Goal: Transaction & Acquisition: Book appointment/travel/reservation

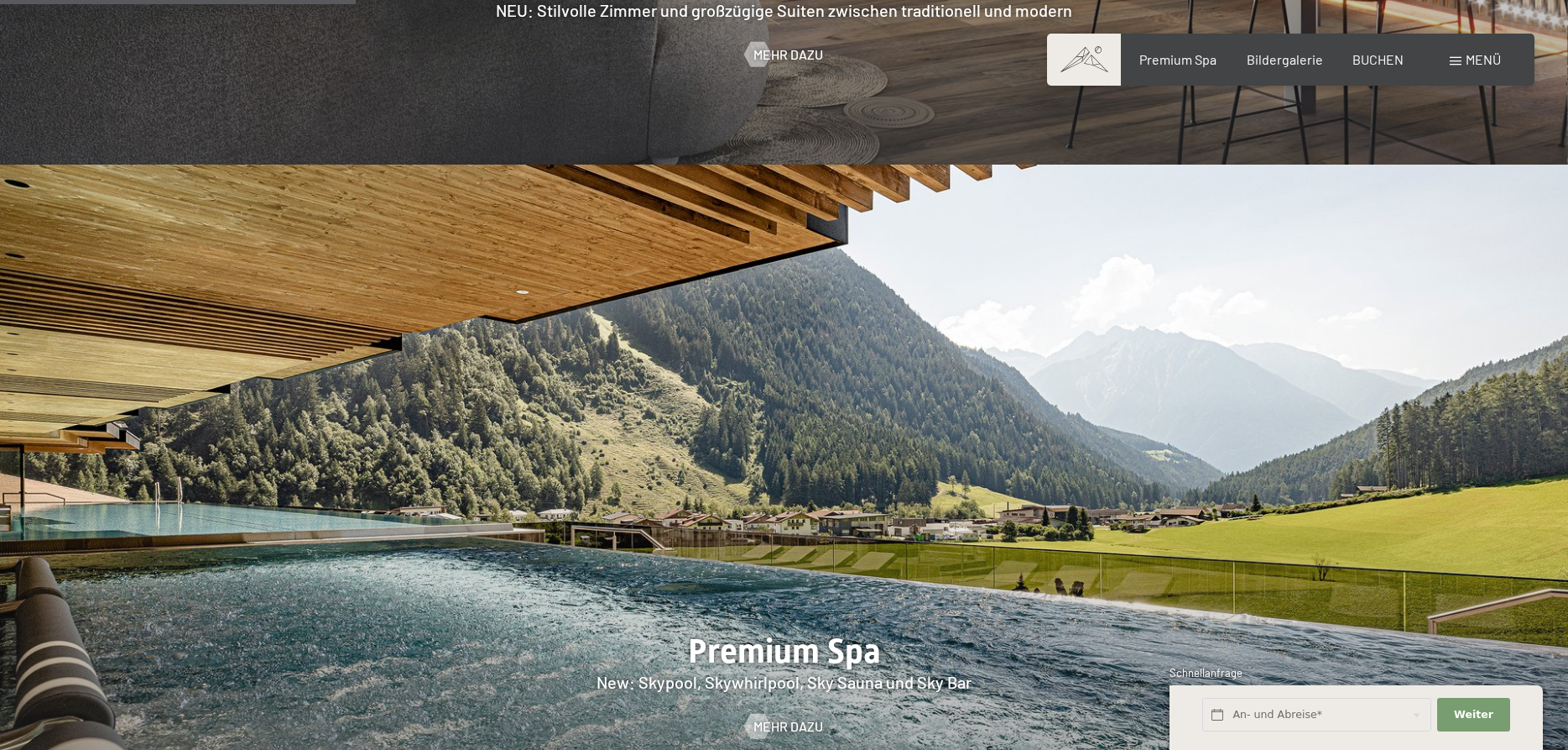
scroll to position [2654, 0]
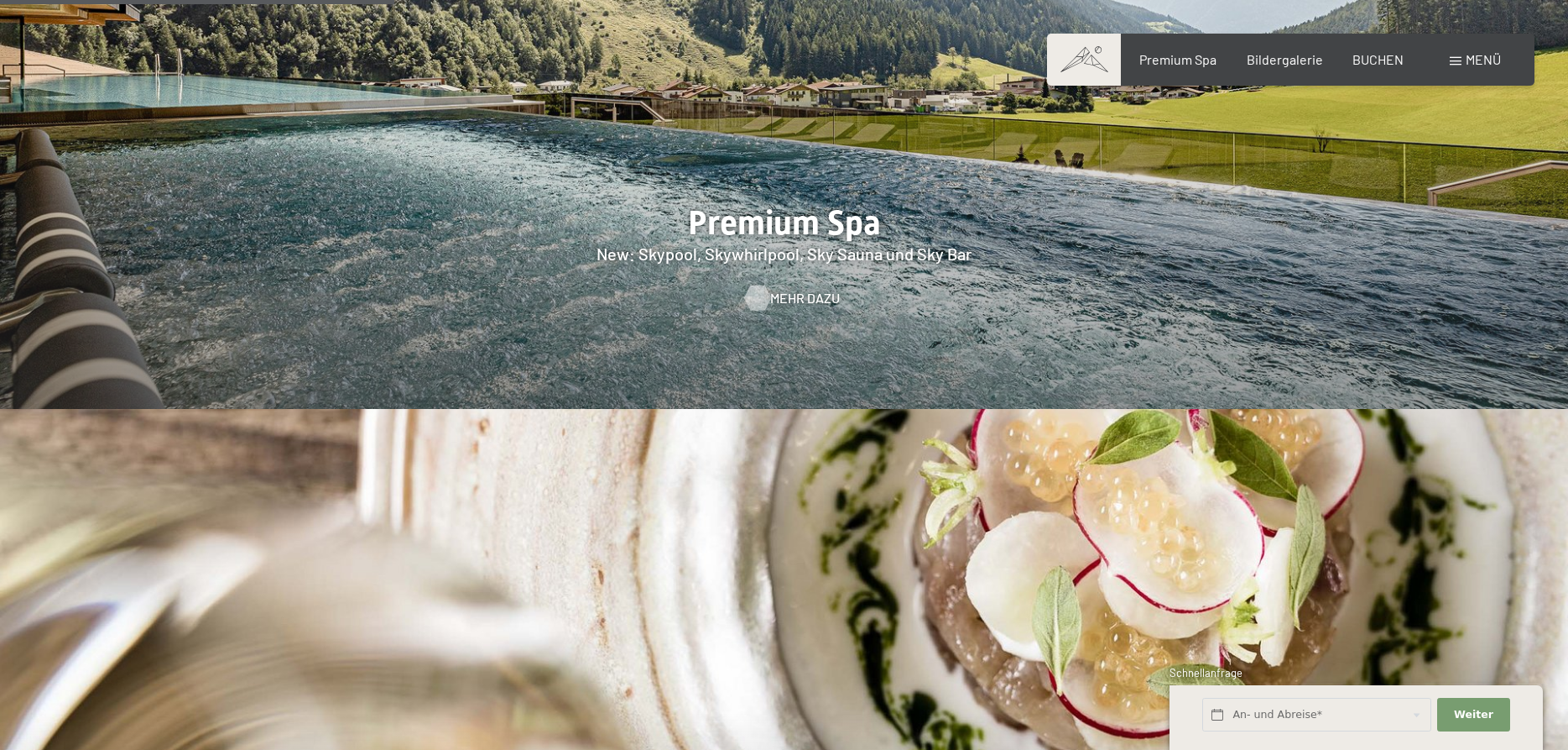
click at [776, 289] on span "Mehr dazu" at bounding box center [805, 297] width 69 height 18
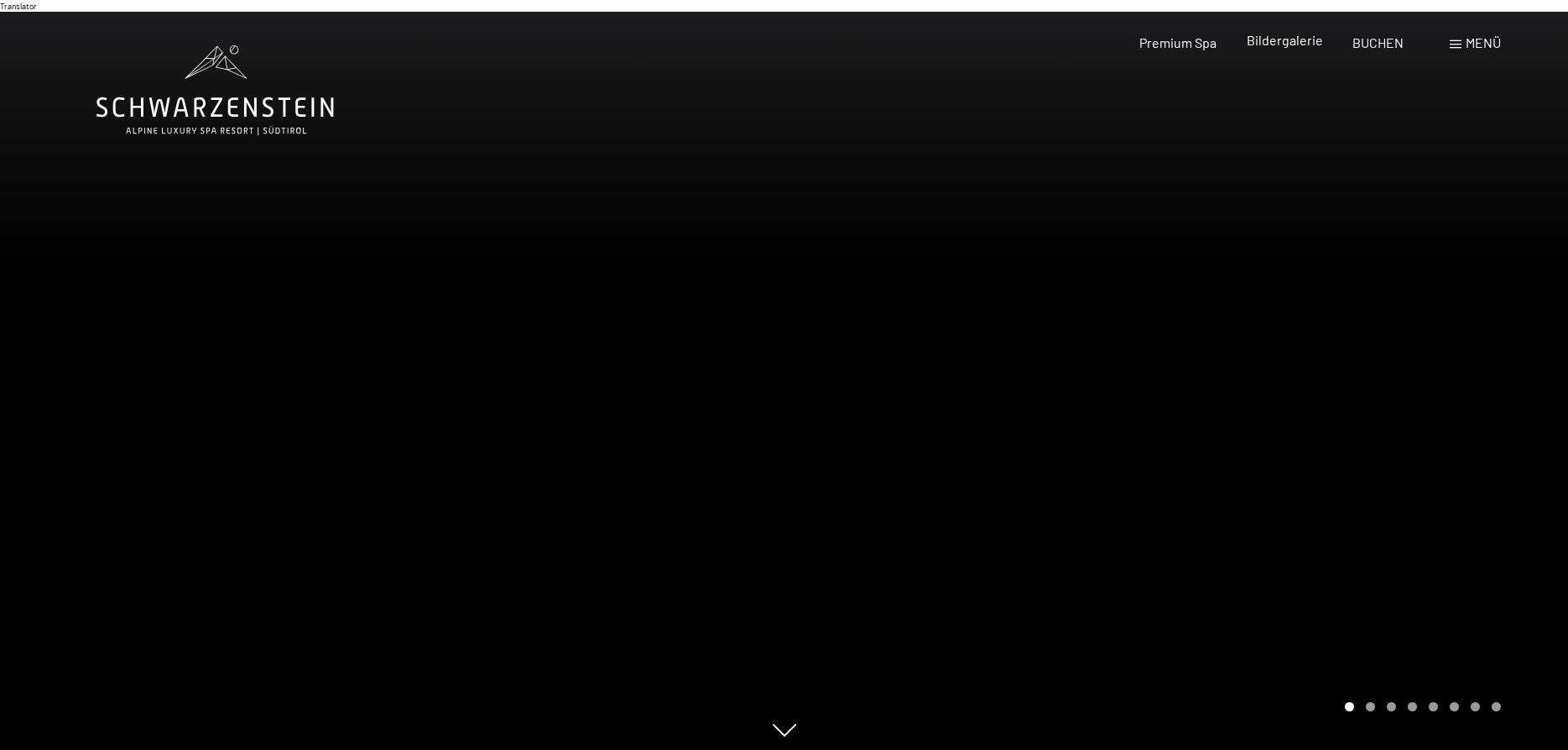
click at [1284, 40] on span "Bildergalerie" at bounding box center [1285, 40] width 76 height 16
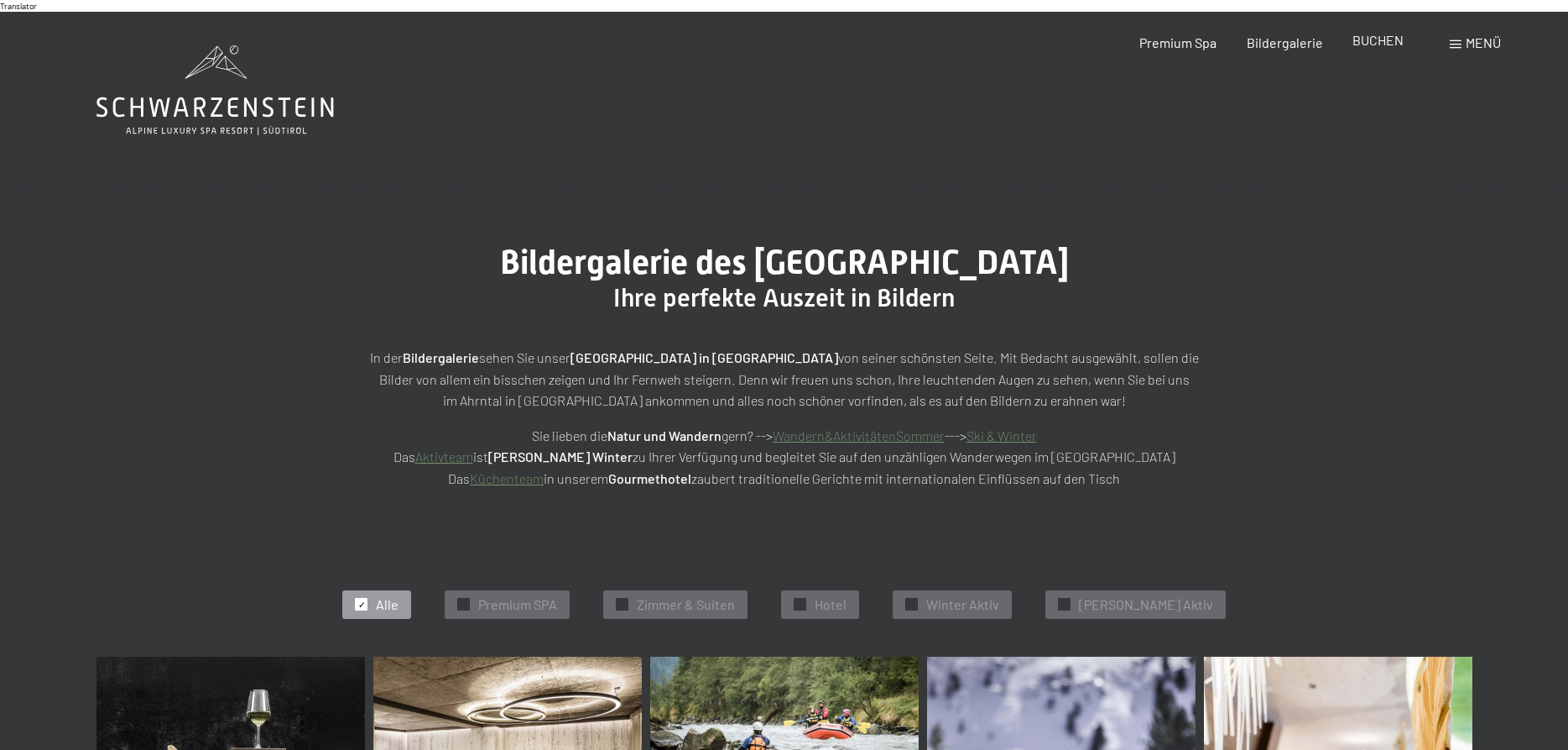
click at [1370, 46] on span "BUCHEN" at bounding box center [1378, 40] width 51 height 16
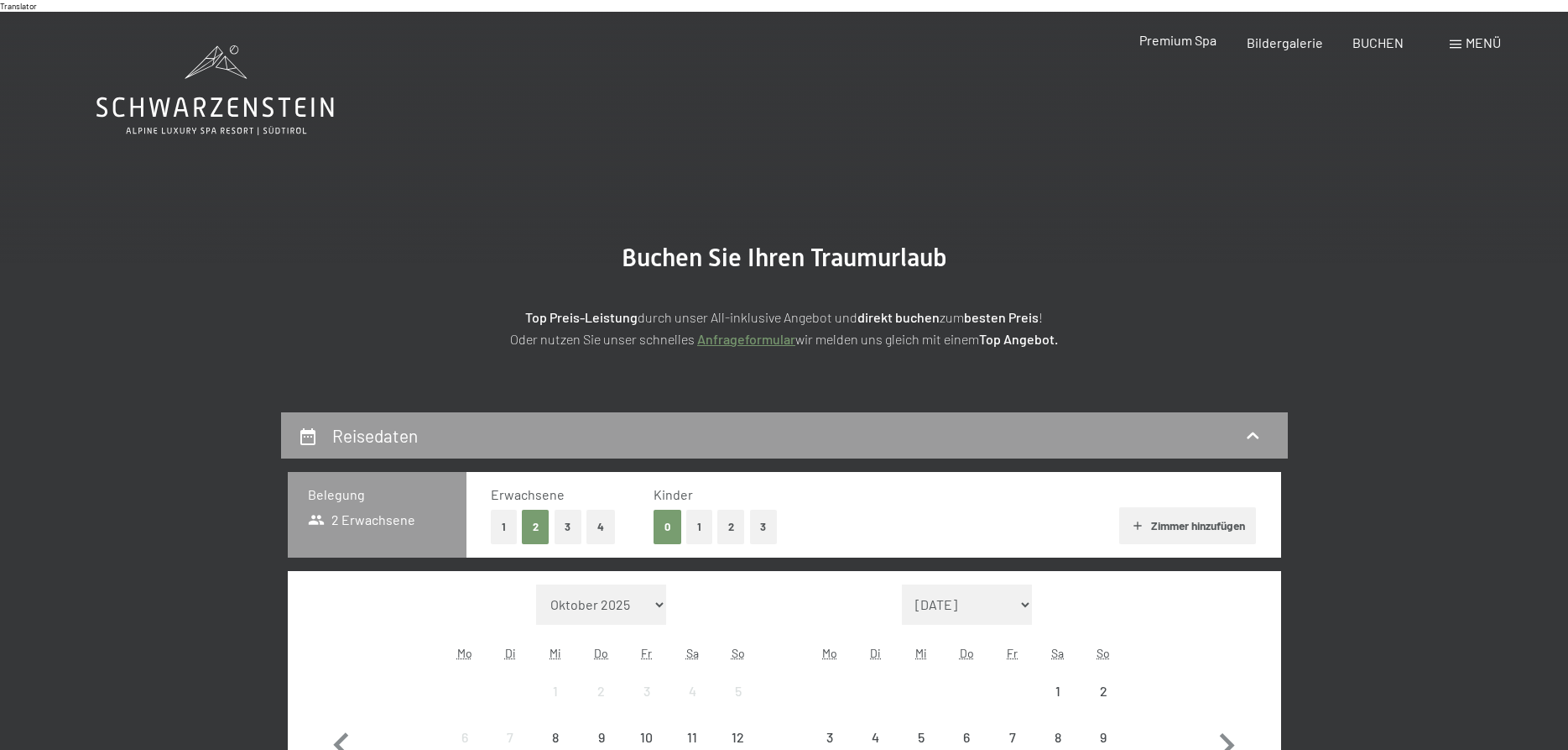
click at [1152, 34] on span "Premium Spa" at bounding box center [1178, 40] width 77 height 16
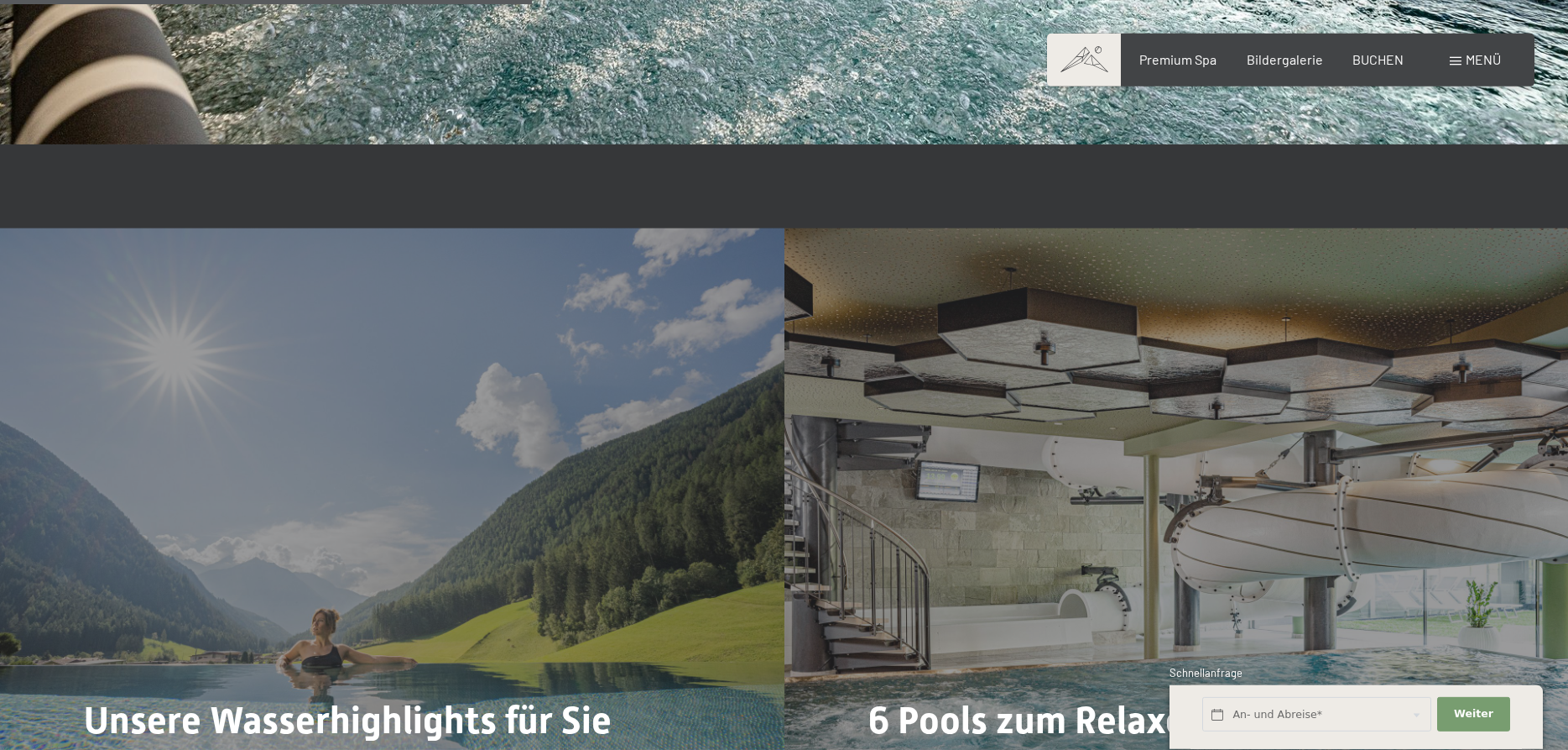
scroll to position [4366, 0]
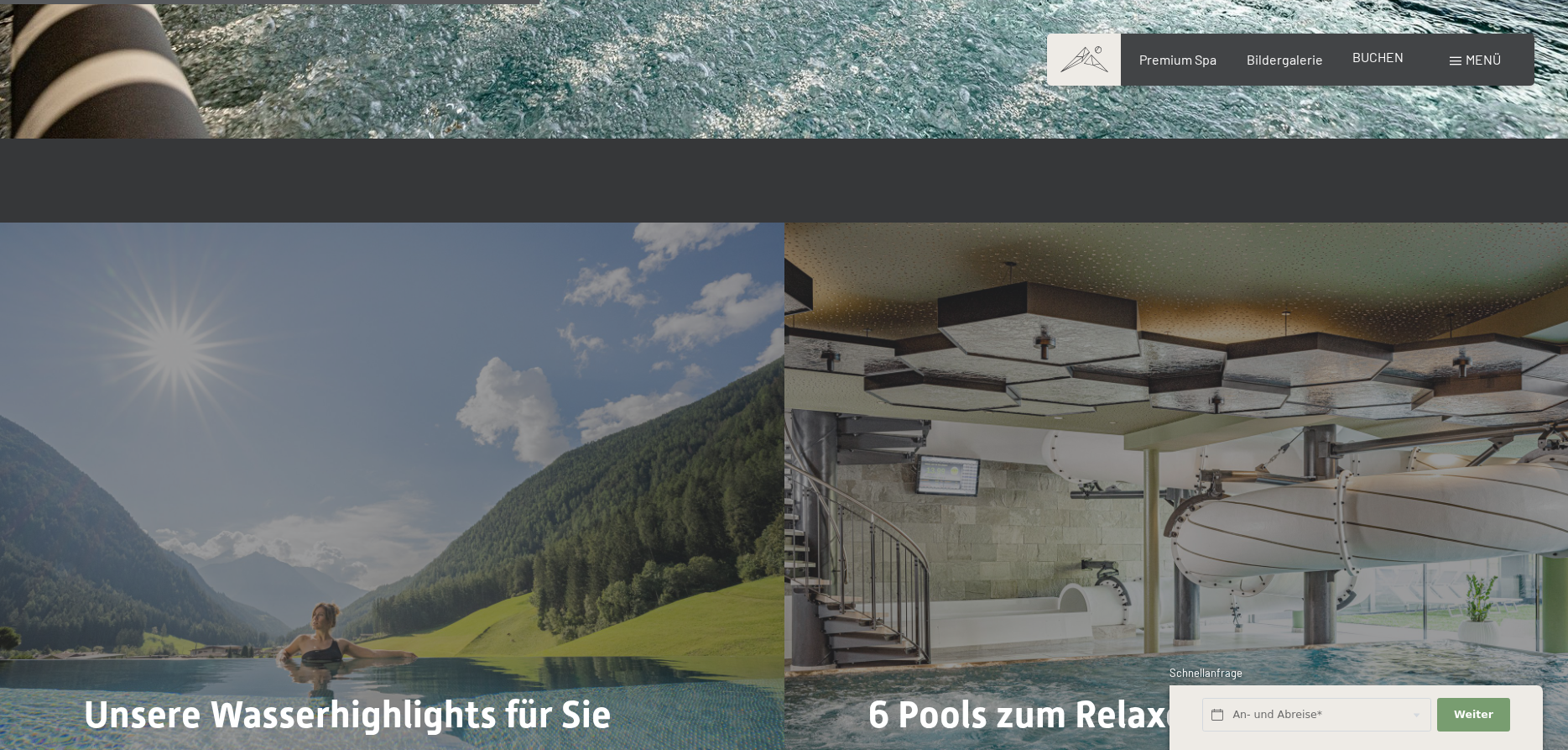
click at [1385, 57] on span "BUCHEN" at bounding box center [1378, 56] width 51 height 16
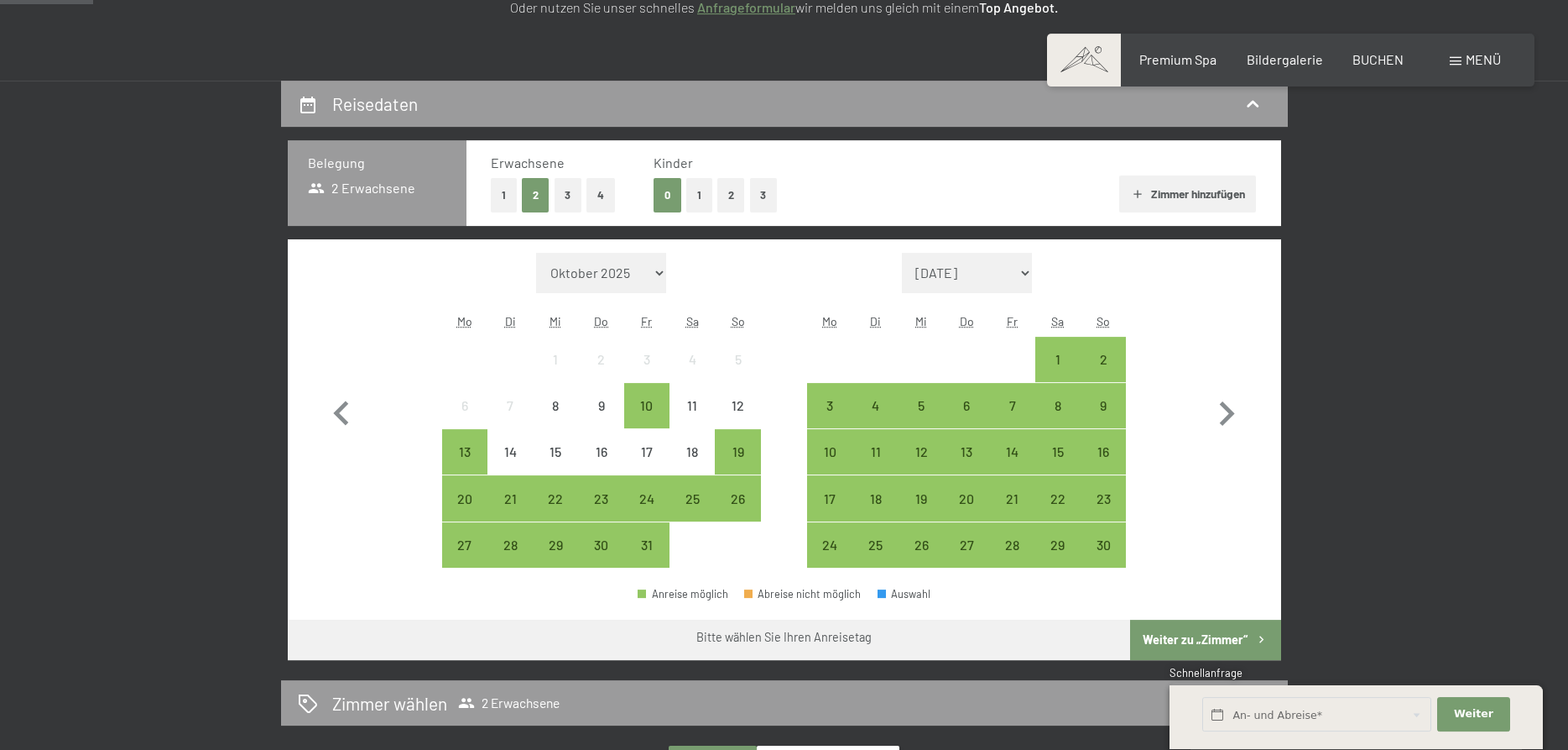
scroll to position [342, 0]
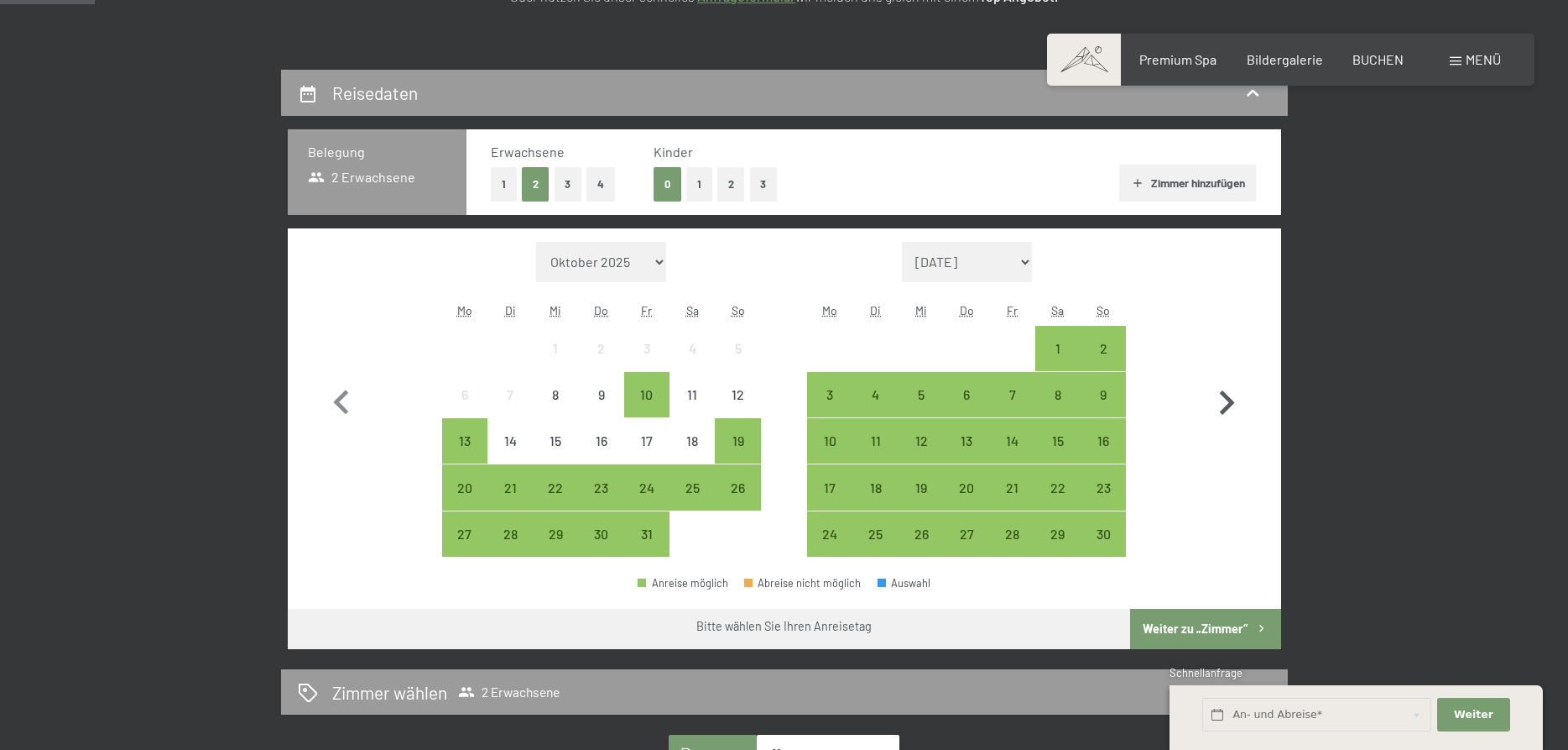
click at [1225, 379] on icon "button" at bounding box center [1226, 403] width 49 height 49
select select "2025-11-01"
select select "2025-12-01"
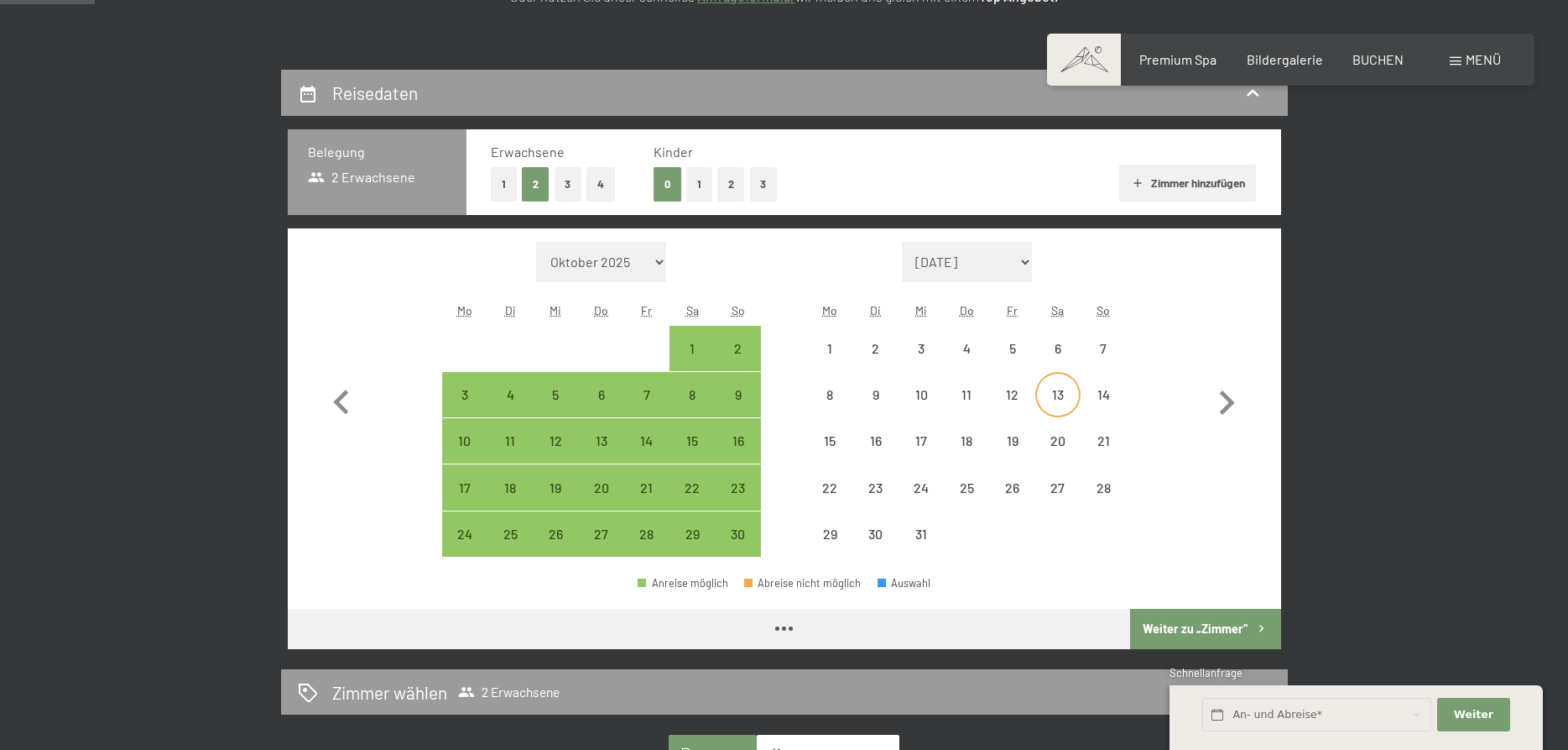
select select "2025-11-01"
select select "2025-12-01"
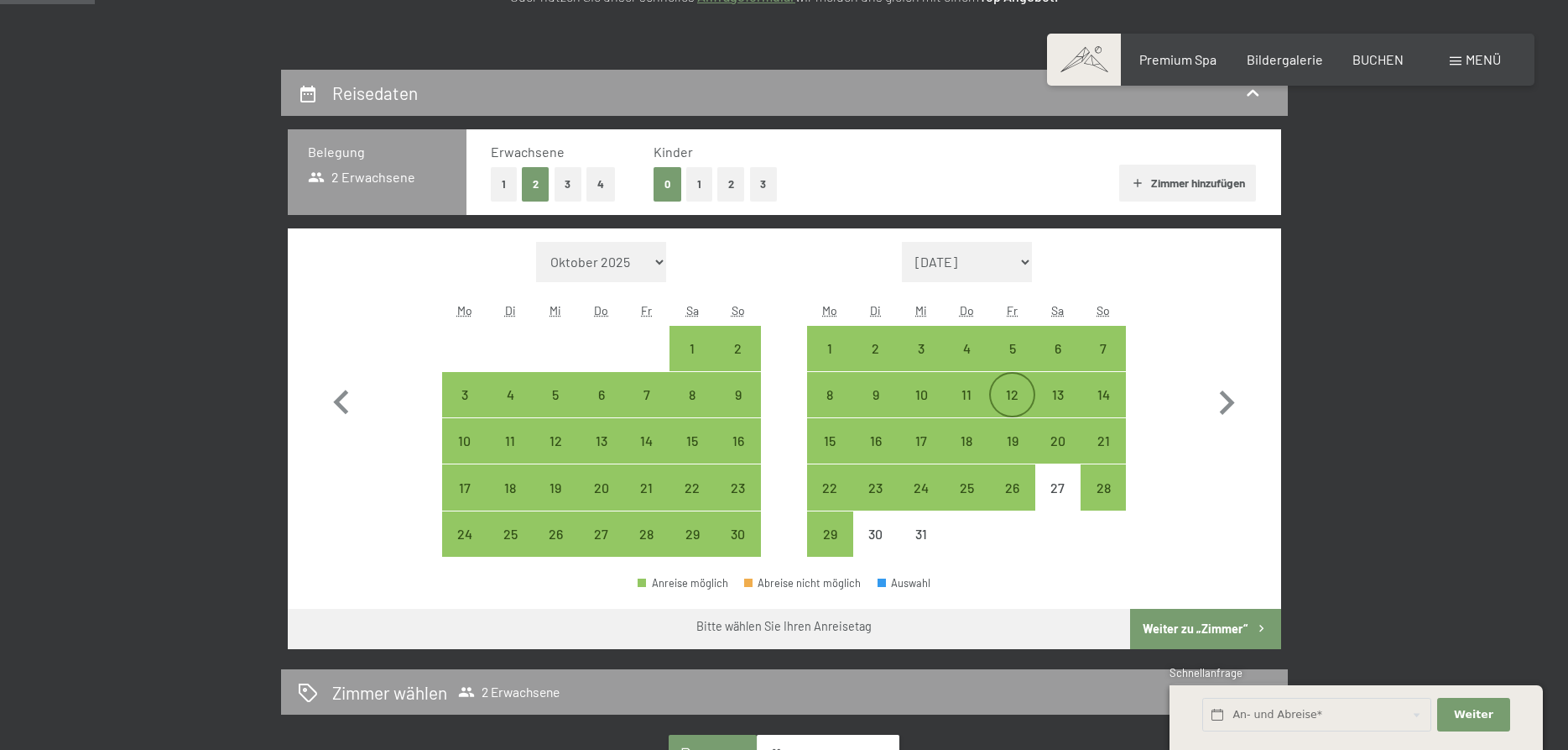
click at [1016, 388] on div "12" at bounding box center [1012, 408] width 42 height 42
select select "2025-11-01"
select select "2025-12-01"
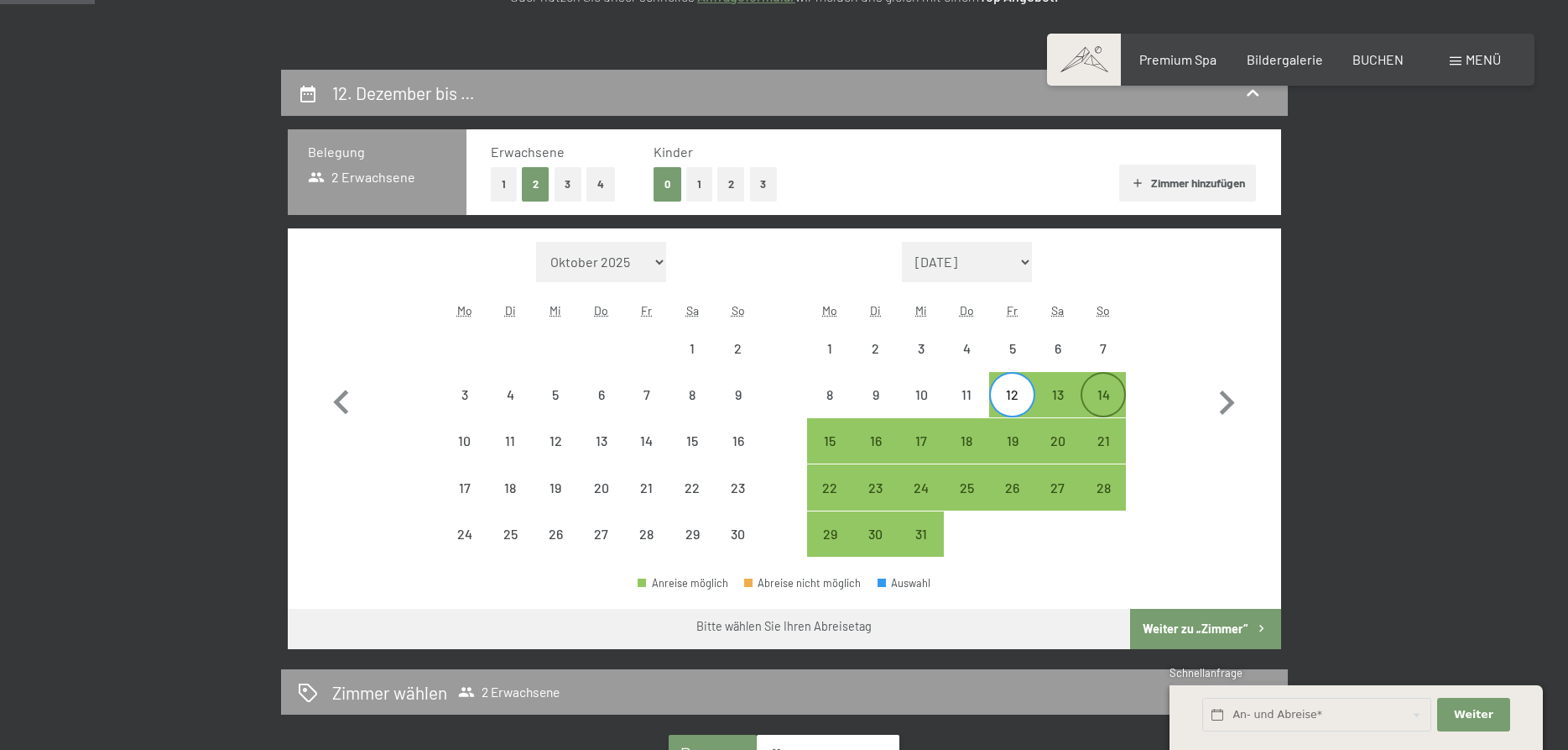
click at [1107, 388] on div "14" at bounding box center [1103, 408] width 42 height 42
select select "2025-11-01"
select select "2025-12-01"
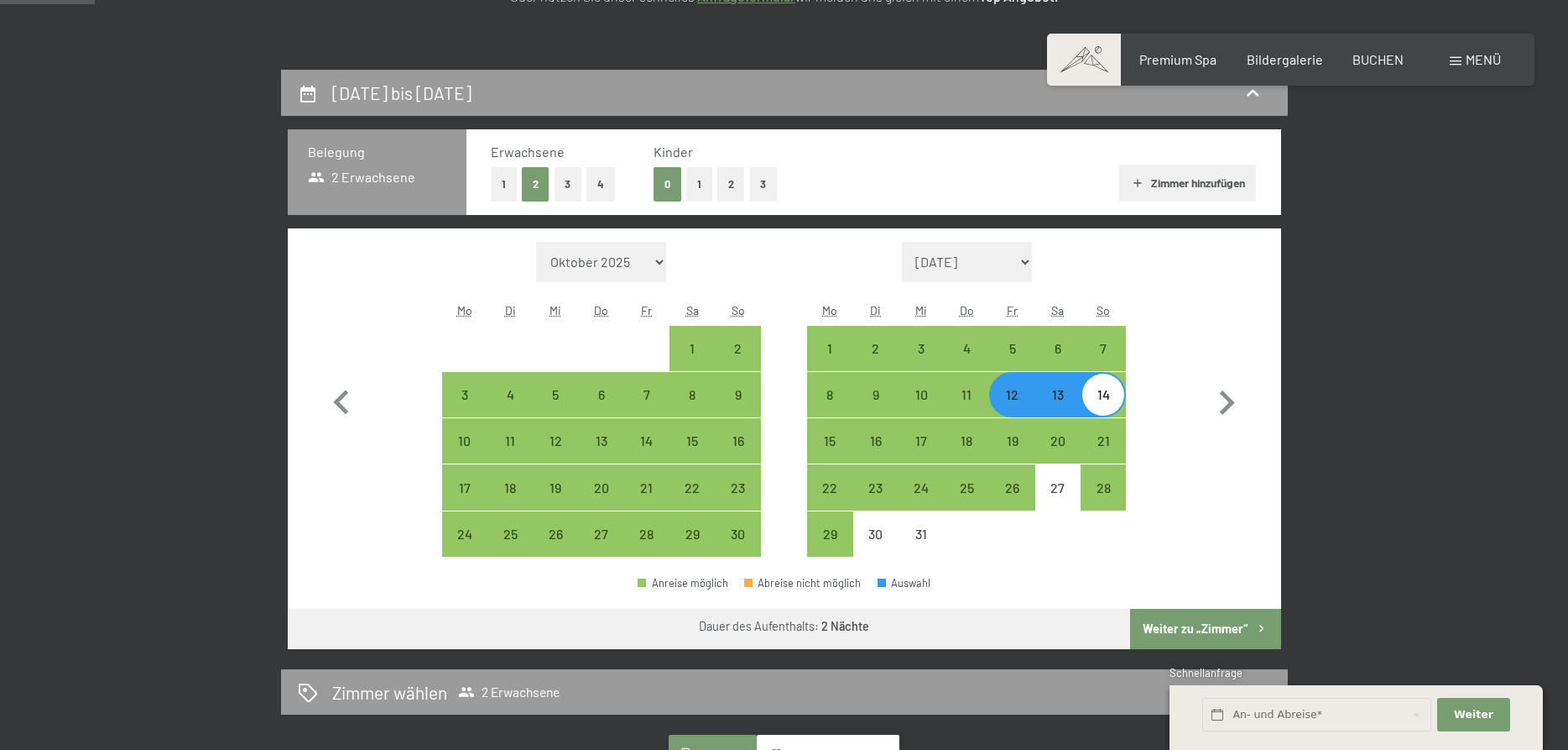
click at [1219, 616] on button "Weiter zu „Zimmer“" at bounding box center [1205, 629] width 150 height 40
select select "2025-11-01"
select select "2025-12-01"
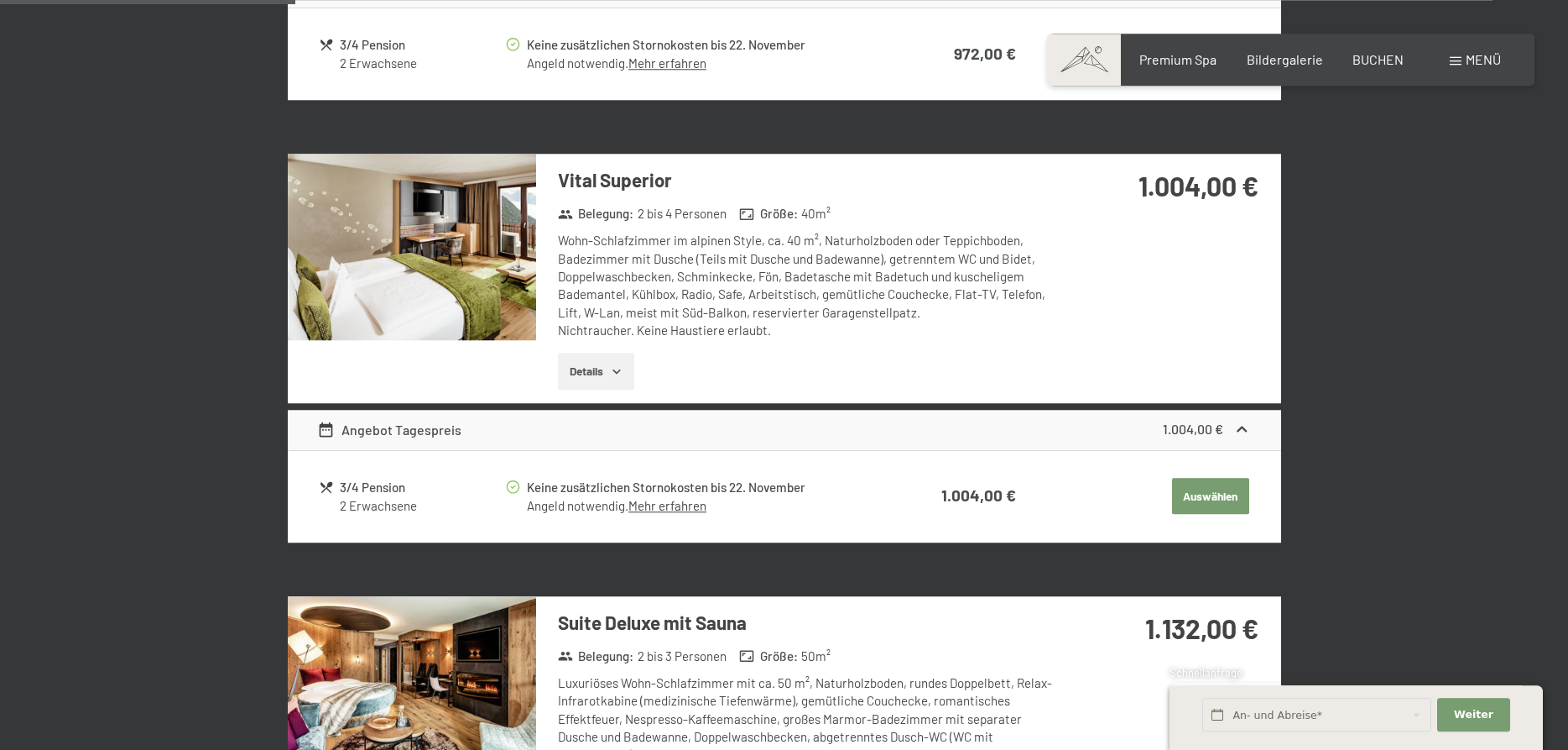
scroll to position [1000, 0]
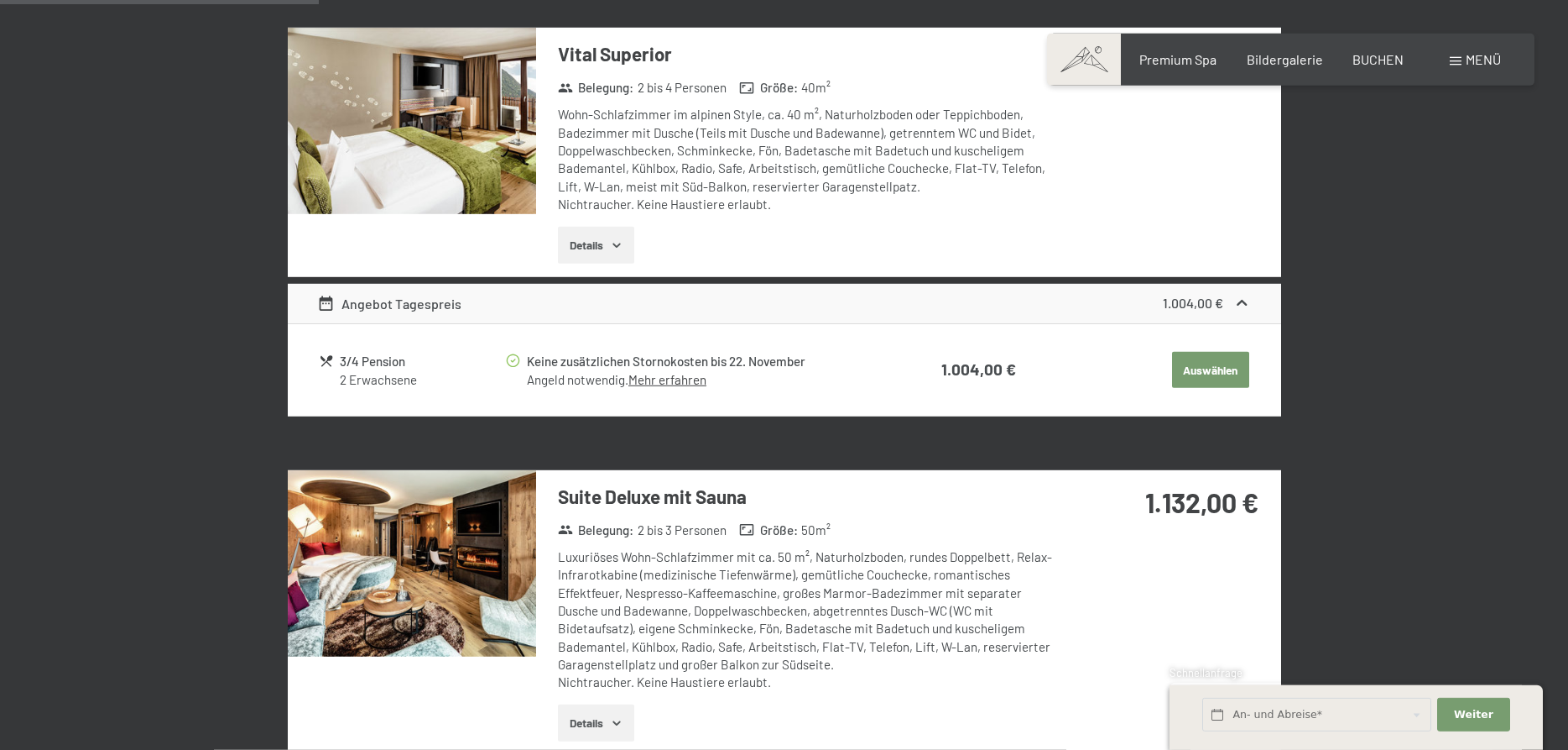
click at [439, 543] on img at bounding box center [412, 563] width 249 height 186
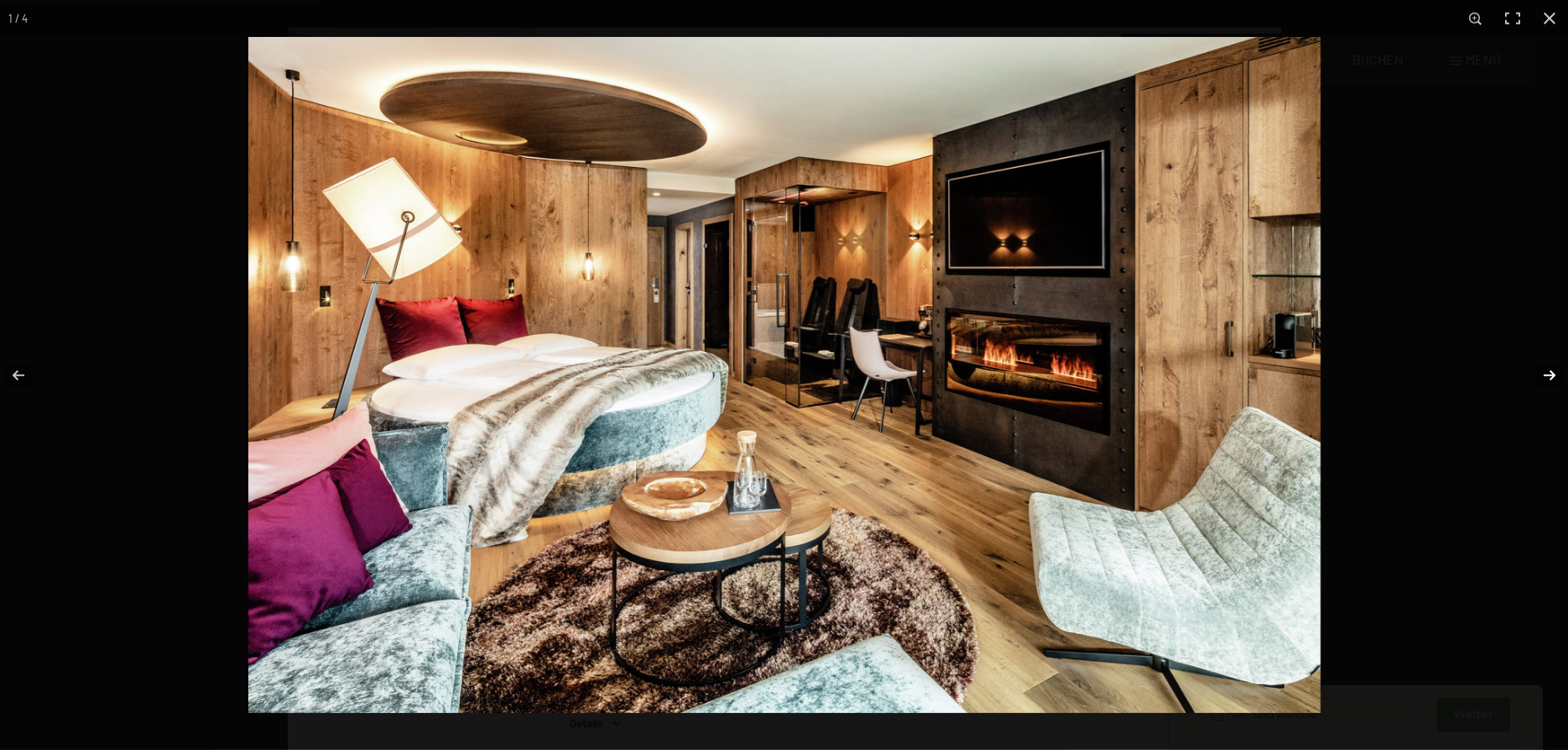
click at [1543, 364] on button "button" at bounding box center [1539, 375] width 59 height 84
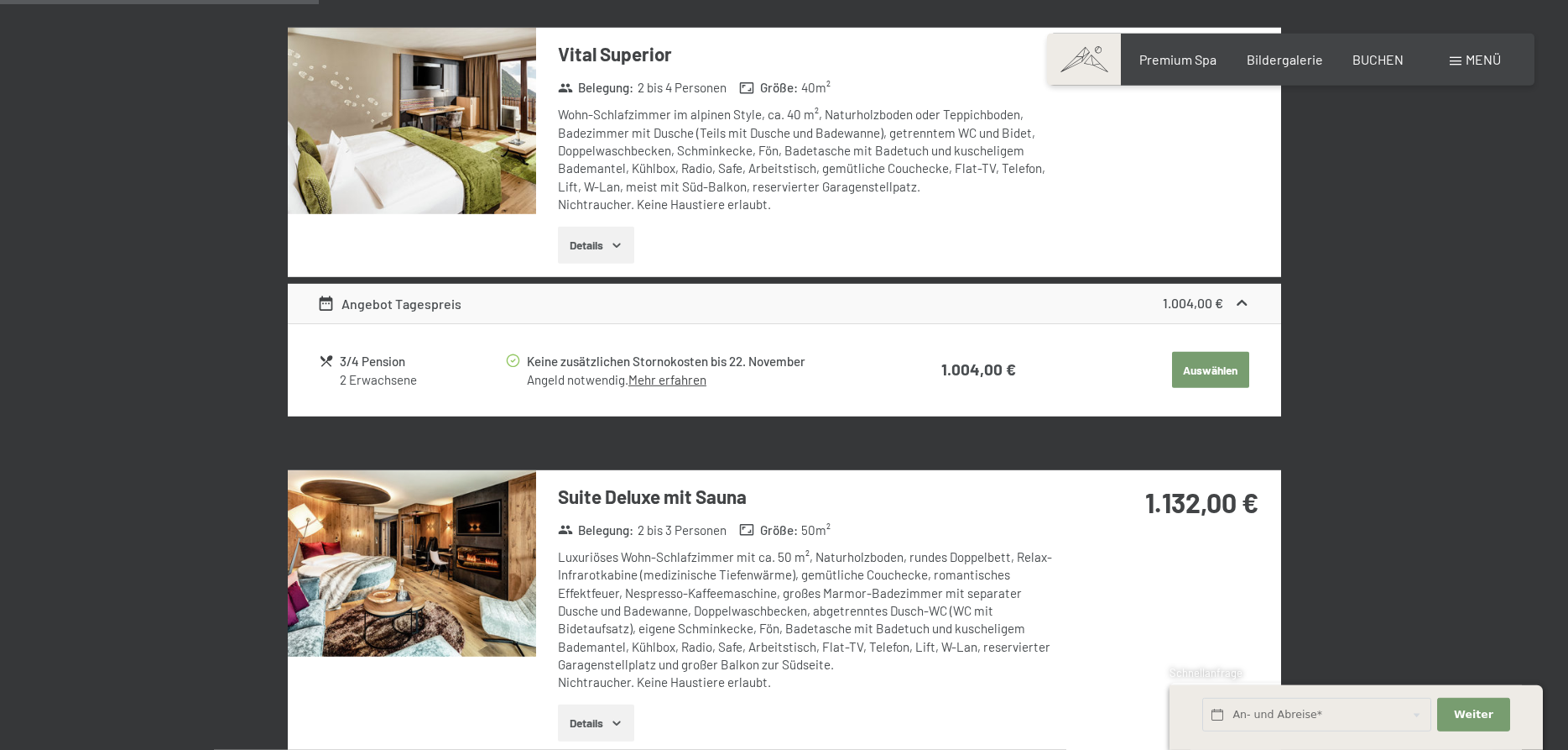
click at [1197, 352] on button "Auswählen" at bounding box center [1210, 370] width 77 height 37
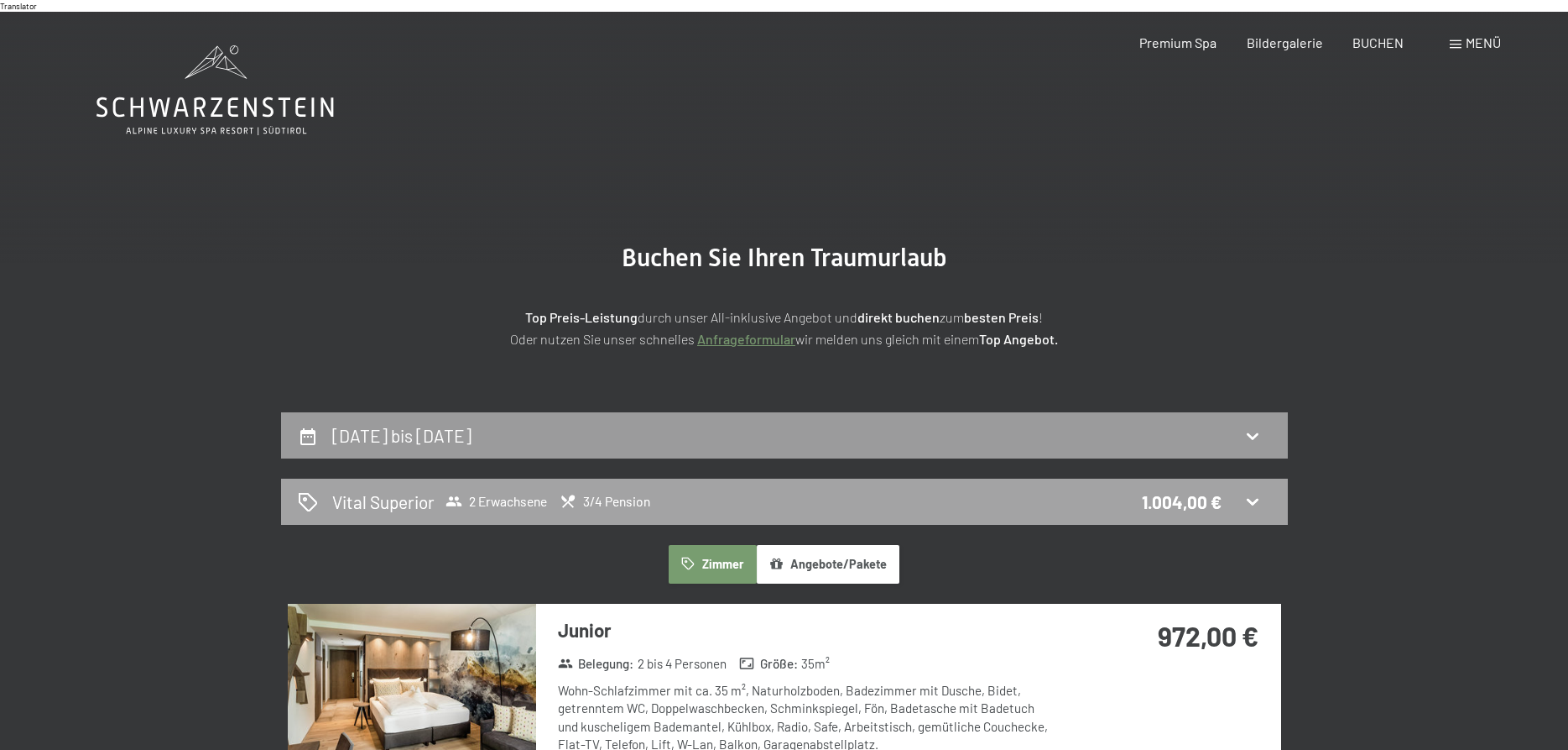
scroll to position [342, 0]
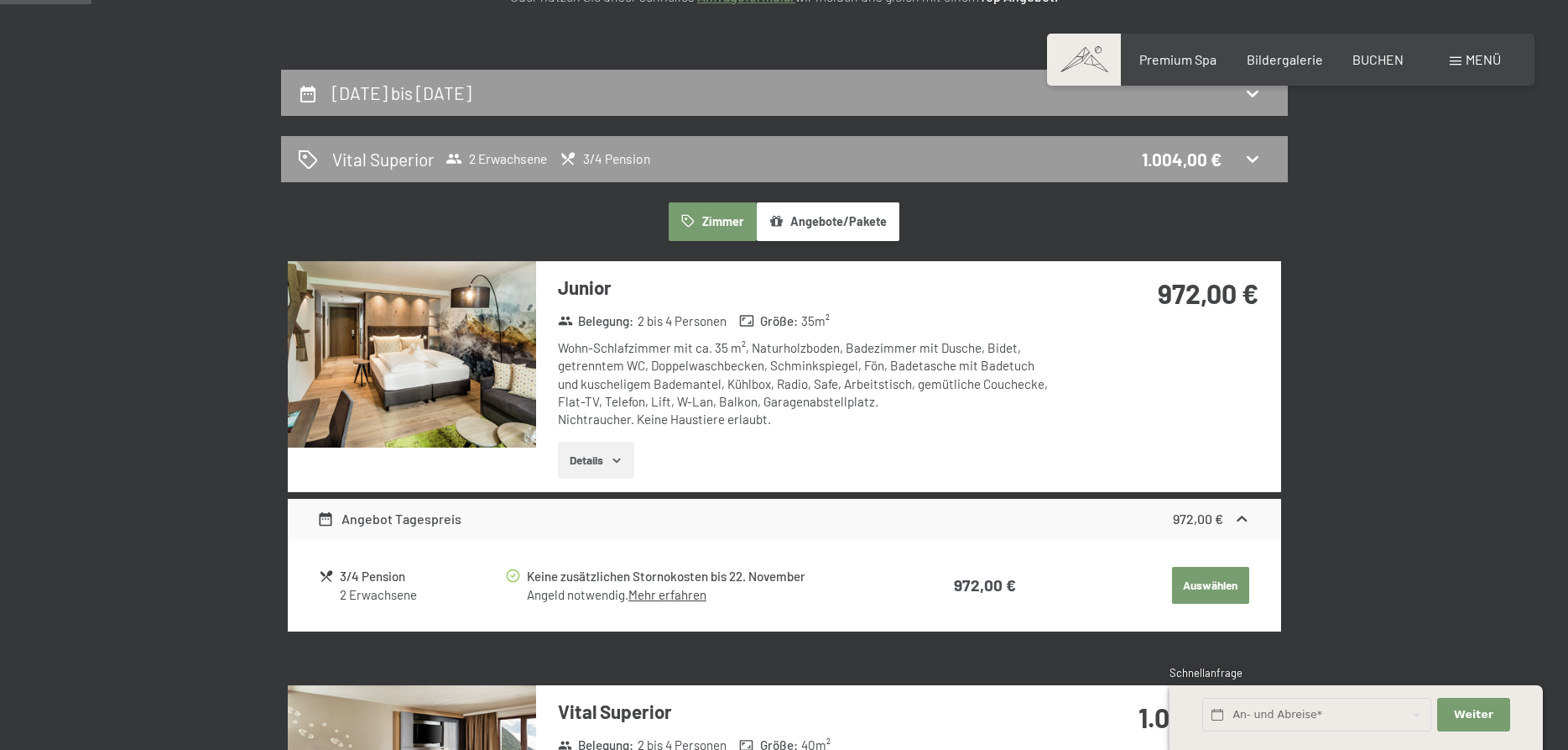
click at [803, 216] on button "Angebote/Pakete" at bounding box center [828, 221] width 143 height 39
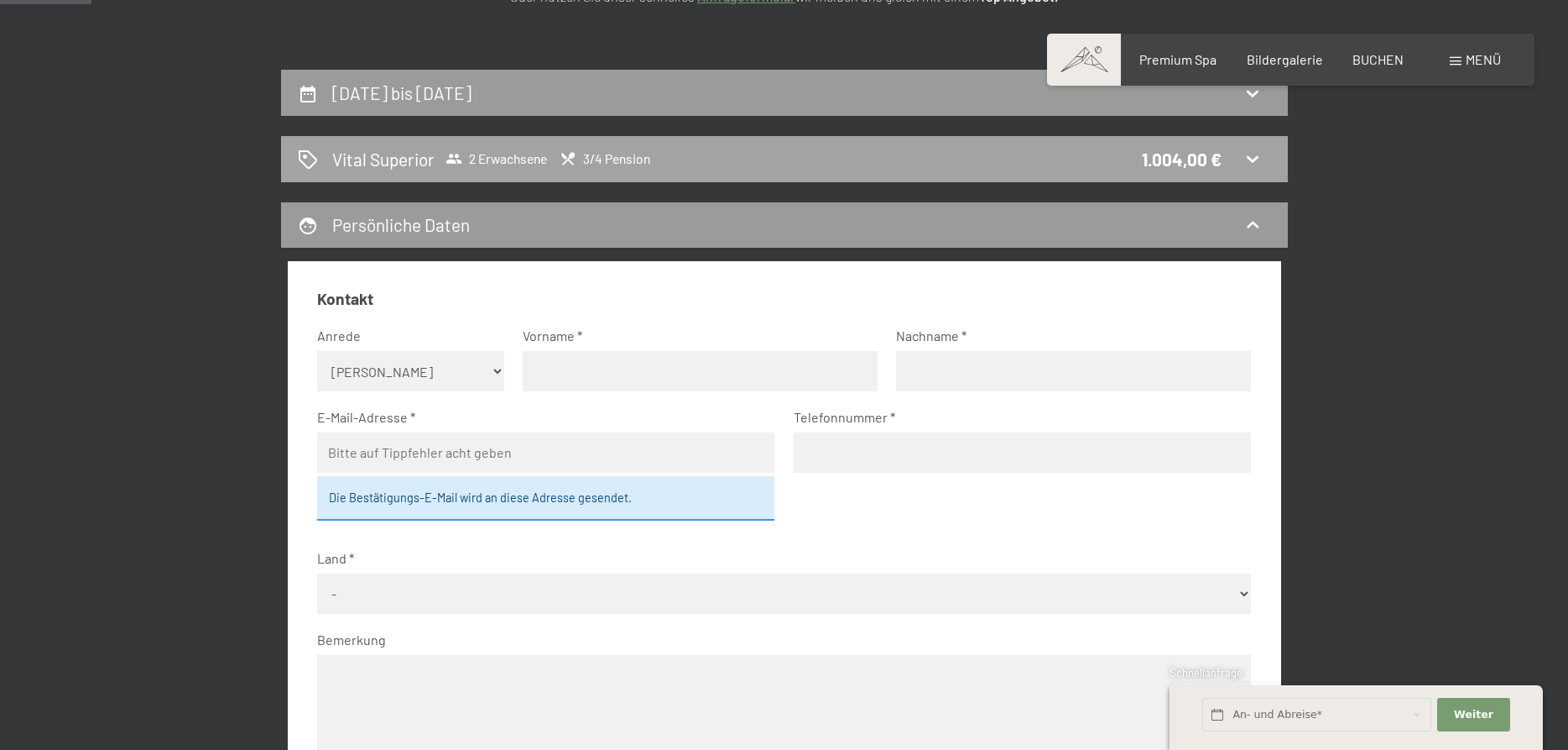
click at [734, 147] on div "Vital Superior 2 Erwachsene 3/4 Pension 1.004,00 €" at bounding box center [784, 159] width 973 height 24
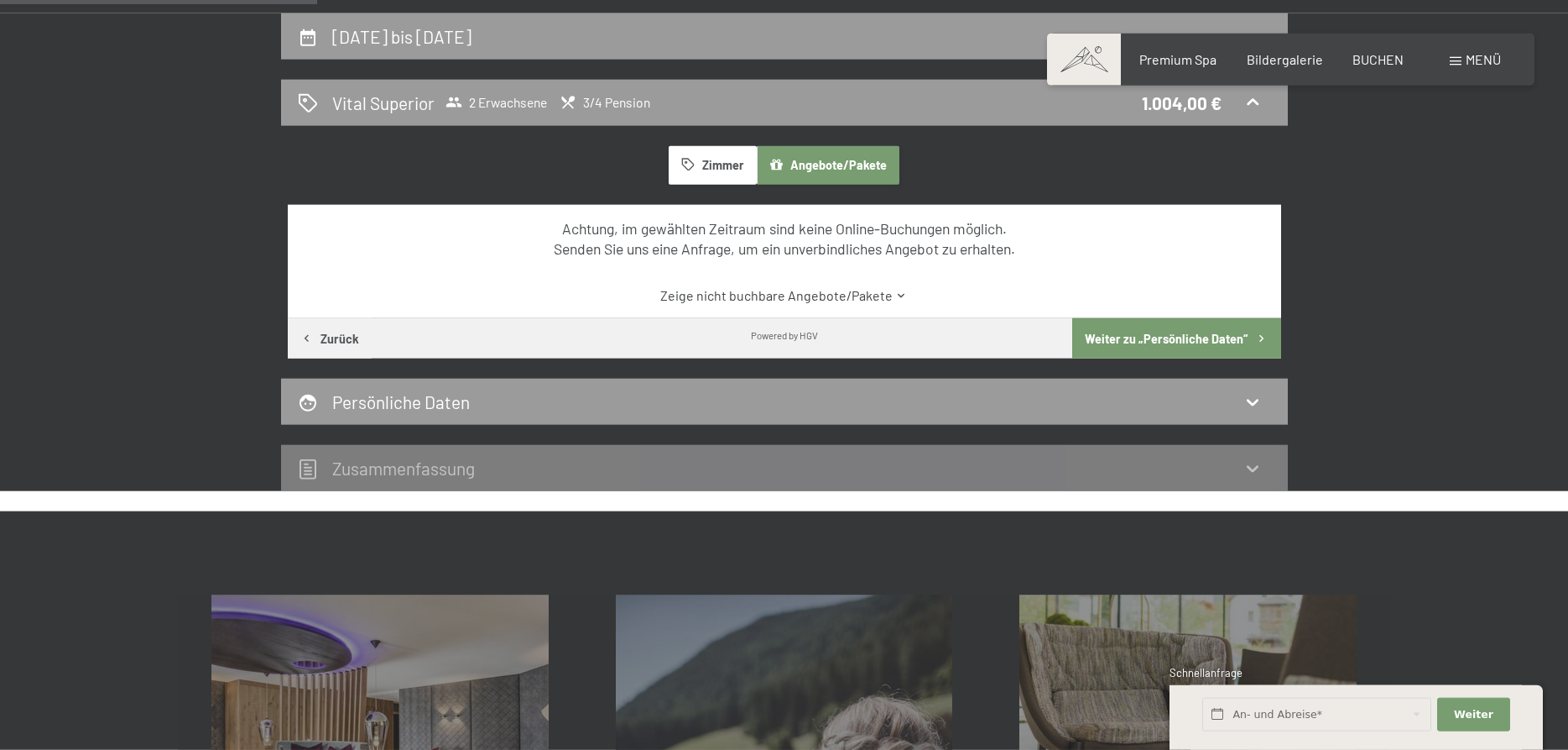
scroll to position [58, 0]
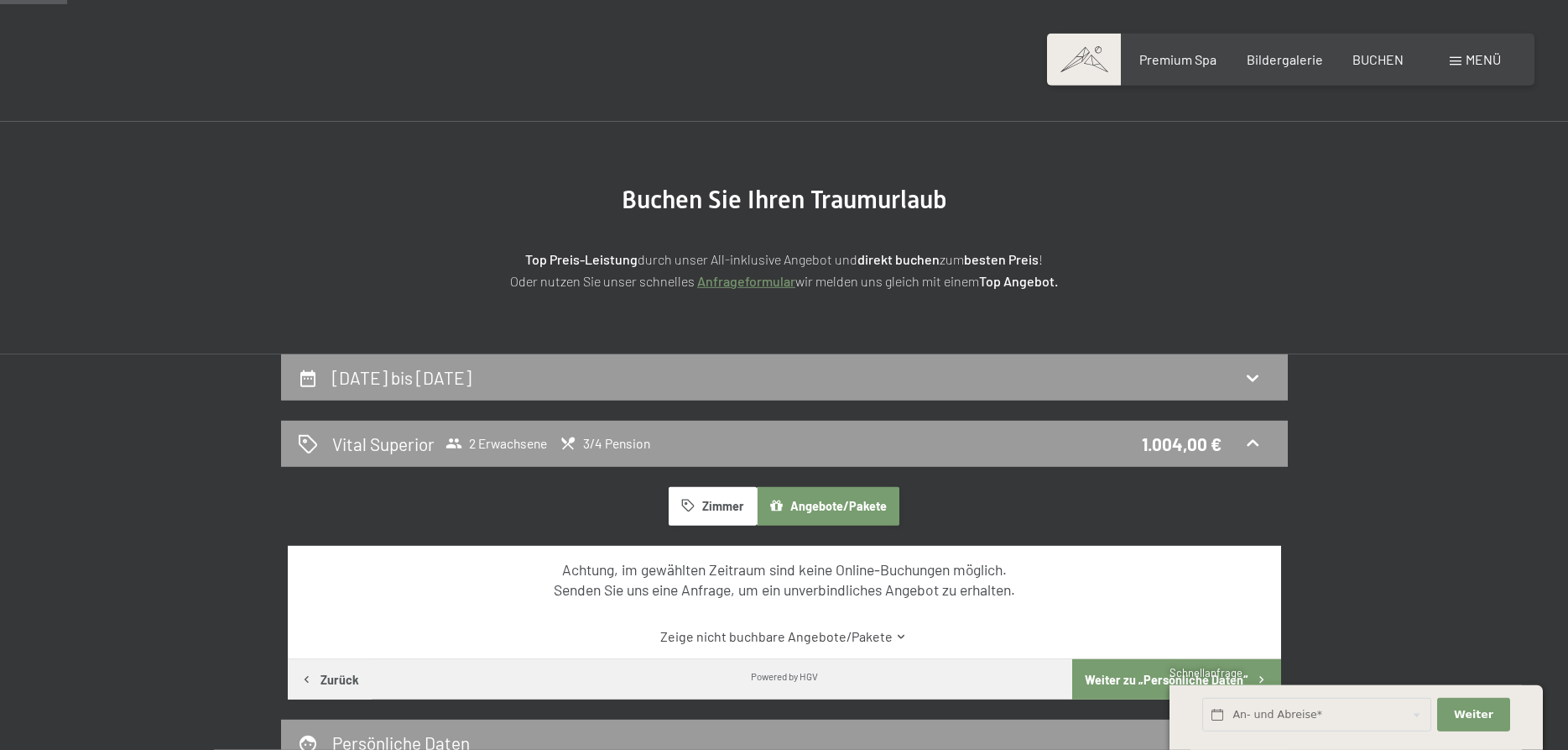
click at [706, 510] on button "Zimmer" at bounding box center [712, 506] width 88 height 39
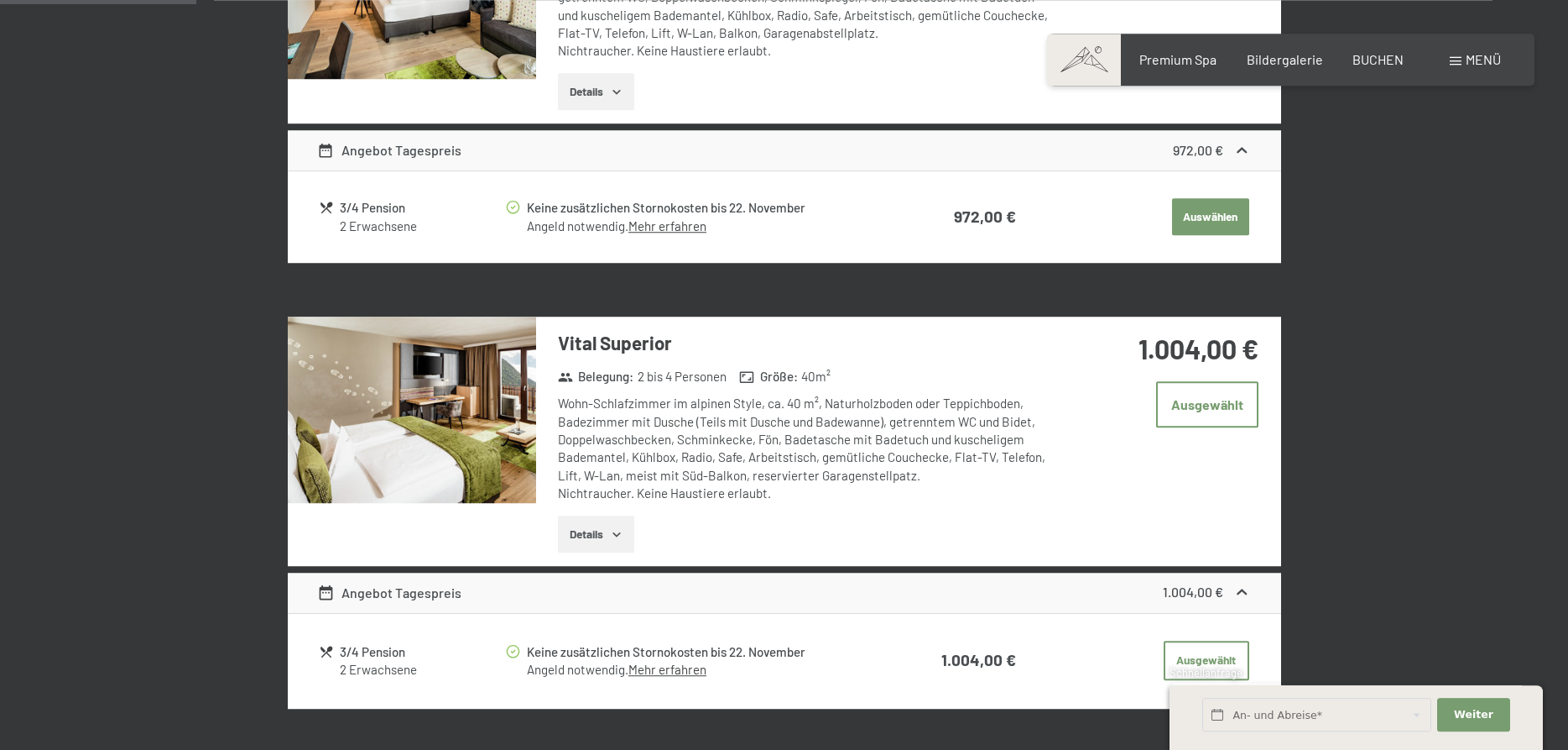
scroll to position [743, 0]
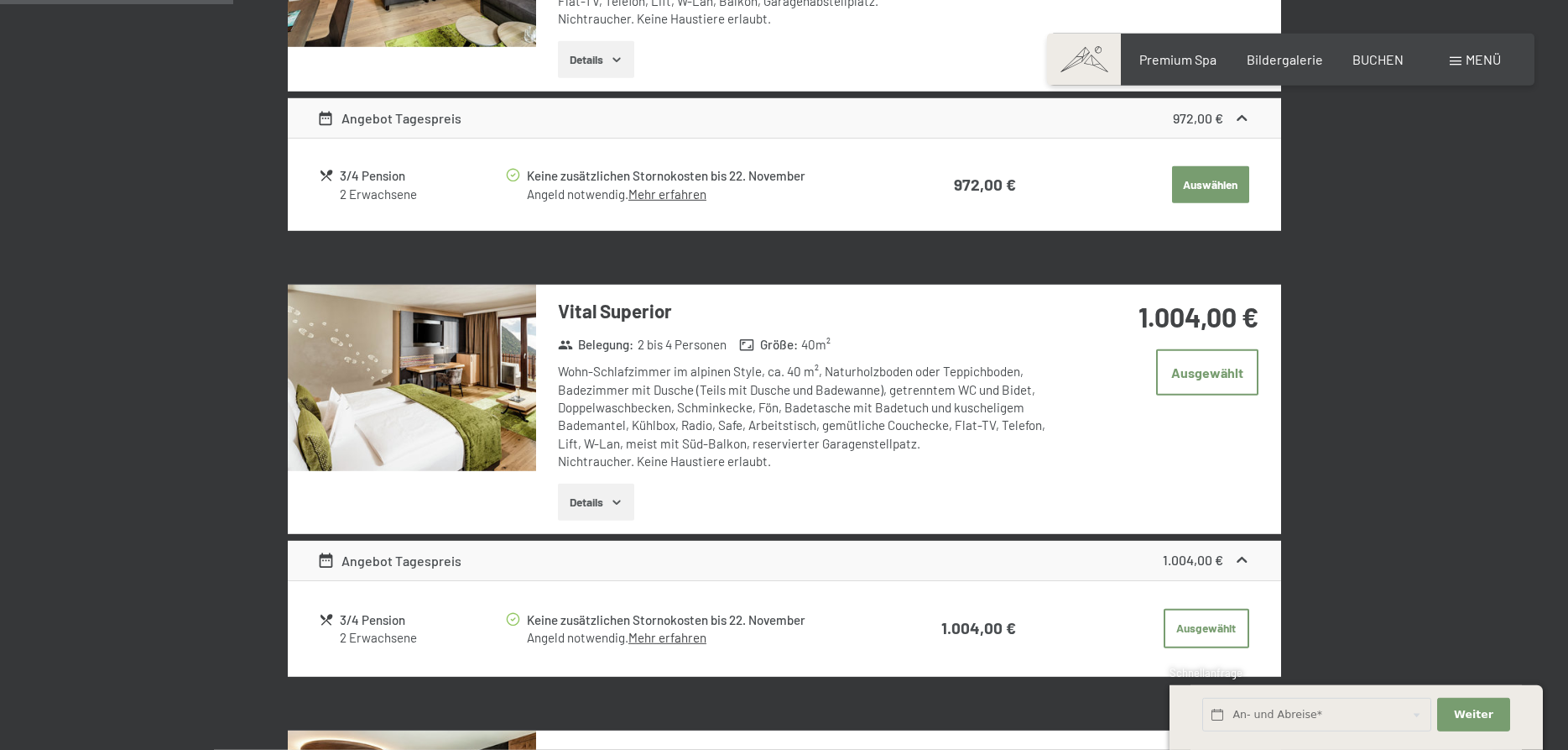
click at [478, 371] on img at bounding box center [412, 377] width 249 height 186
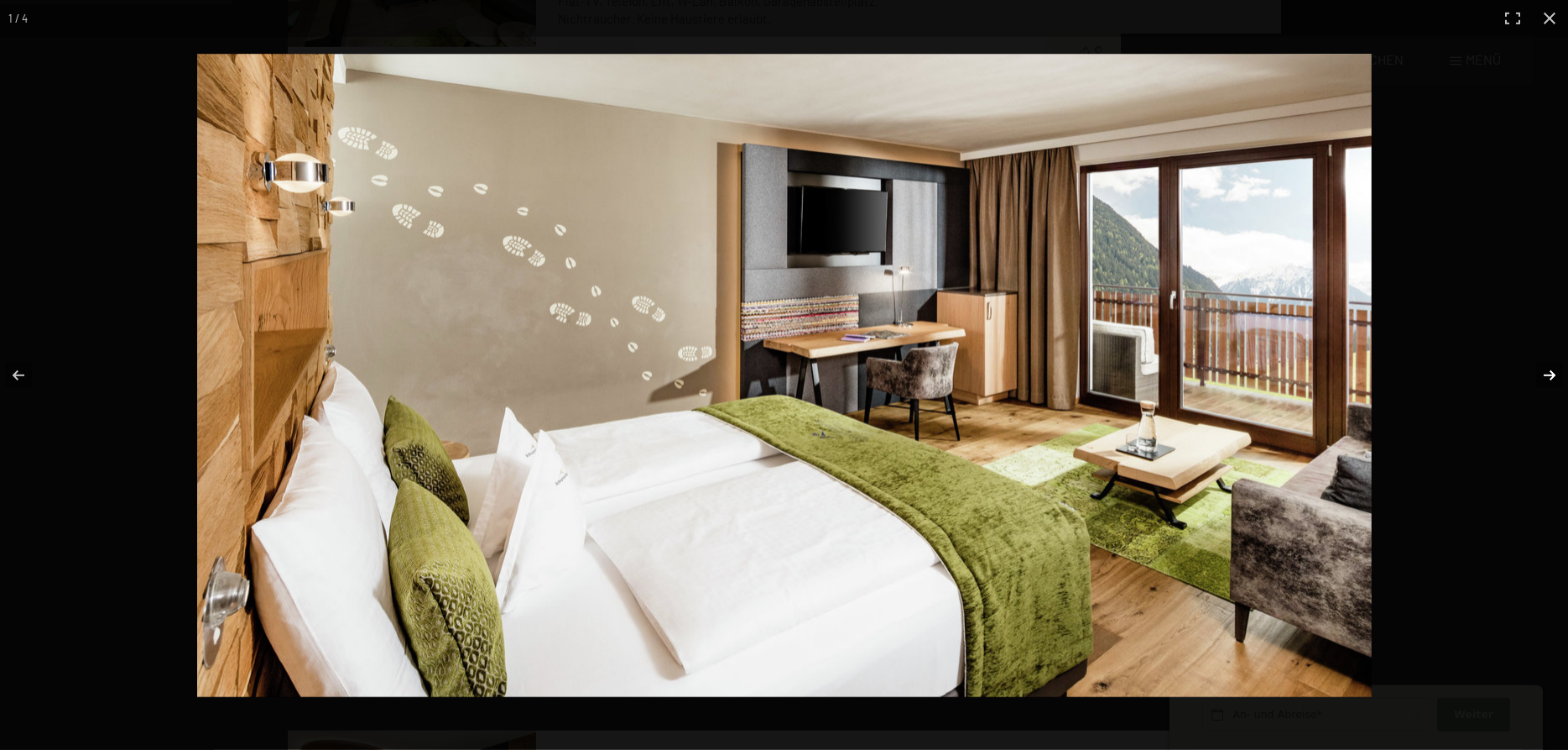
click at [1545, 371] on button "button" at bounding box center [1539, 375] width 59 height 84
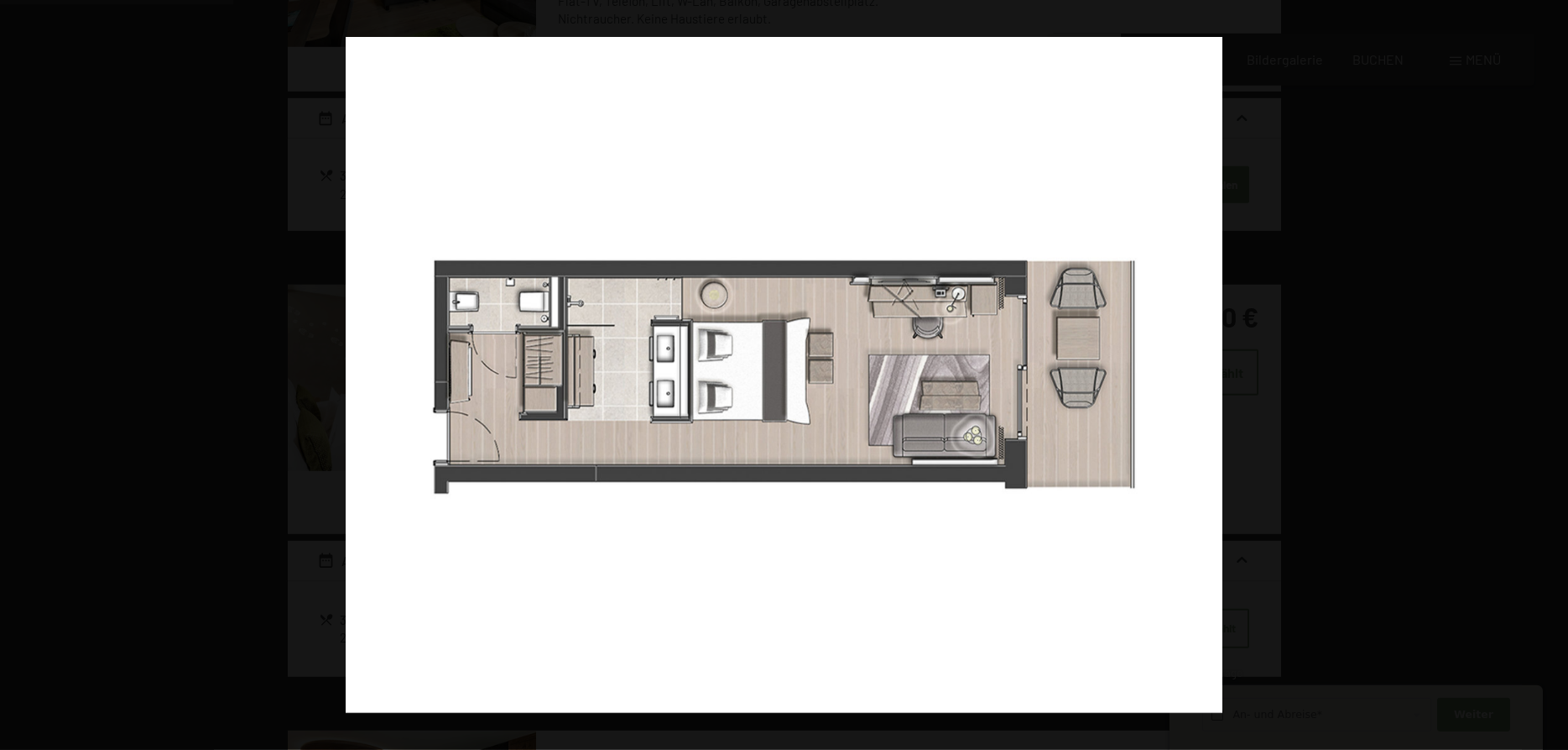
click at [1545, 371] on button "button" at bounding box center [1539, 375] width 59 height 84
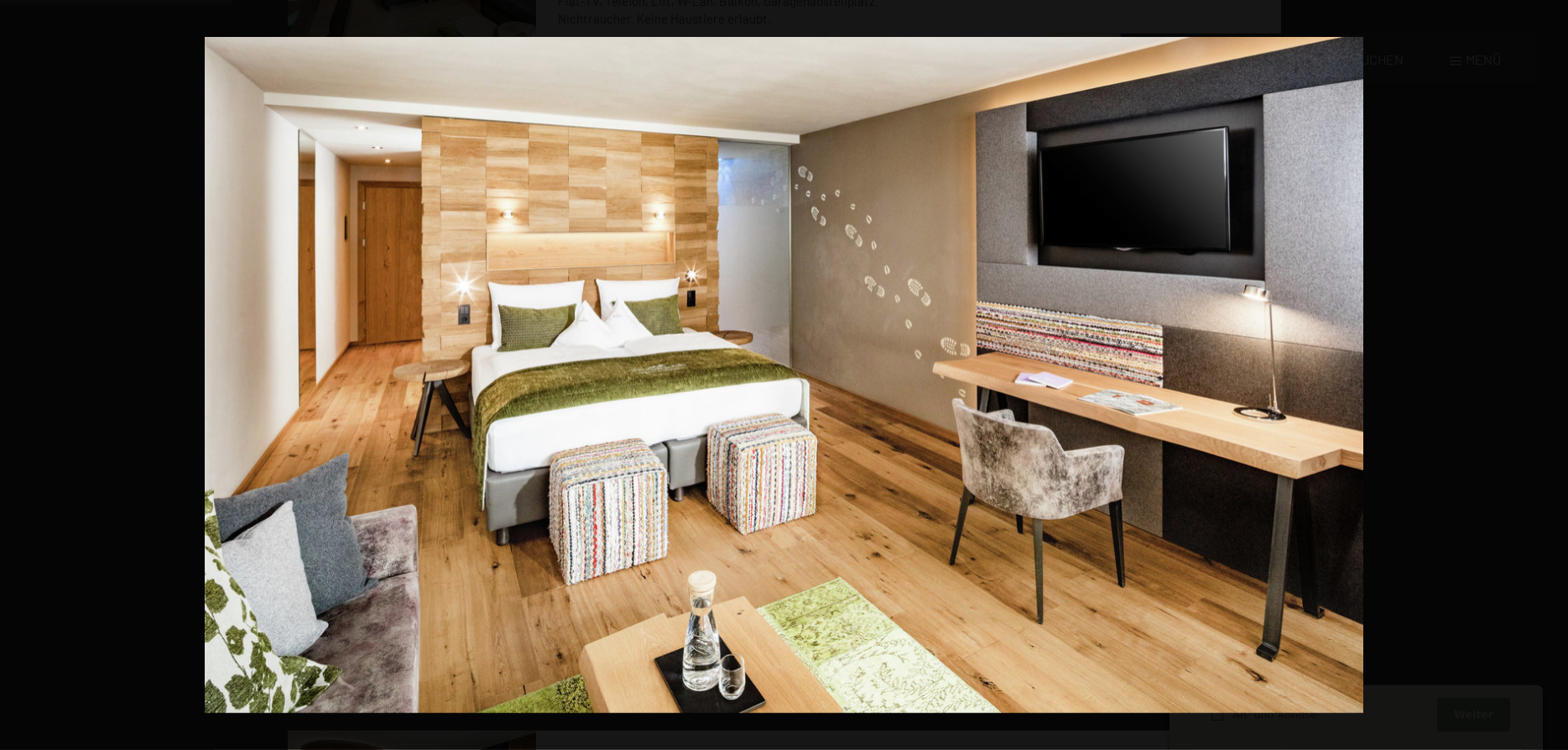
click at [1545, 371] on button "button" at bounding box center [1539, 375] width 59 height 84
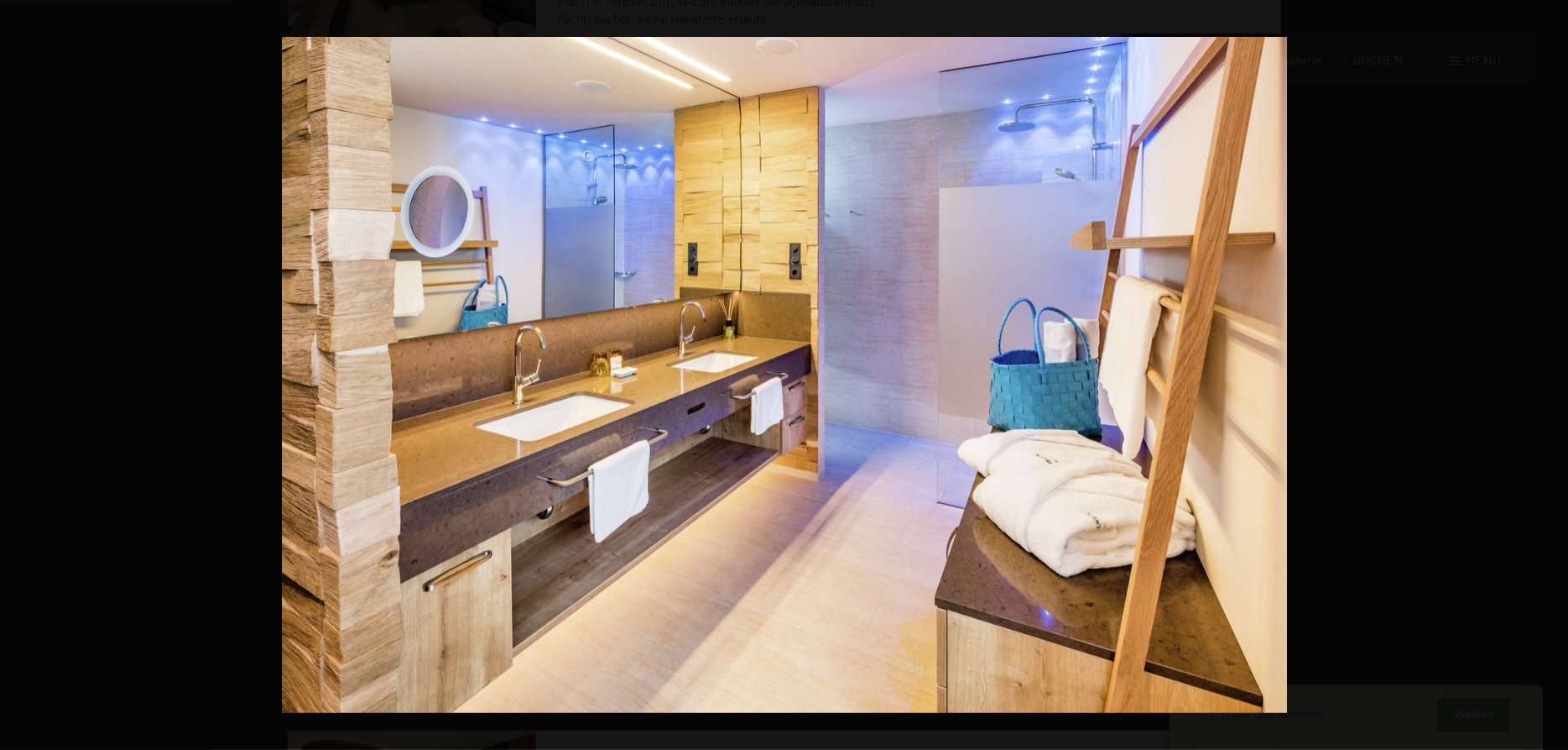
click at [1545, 371] on button "button" at bounding box center [1539, 375] width 59 height 84
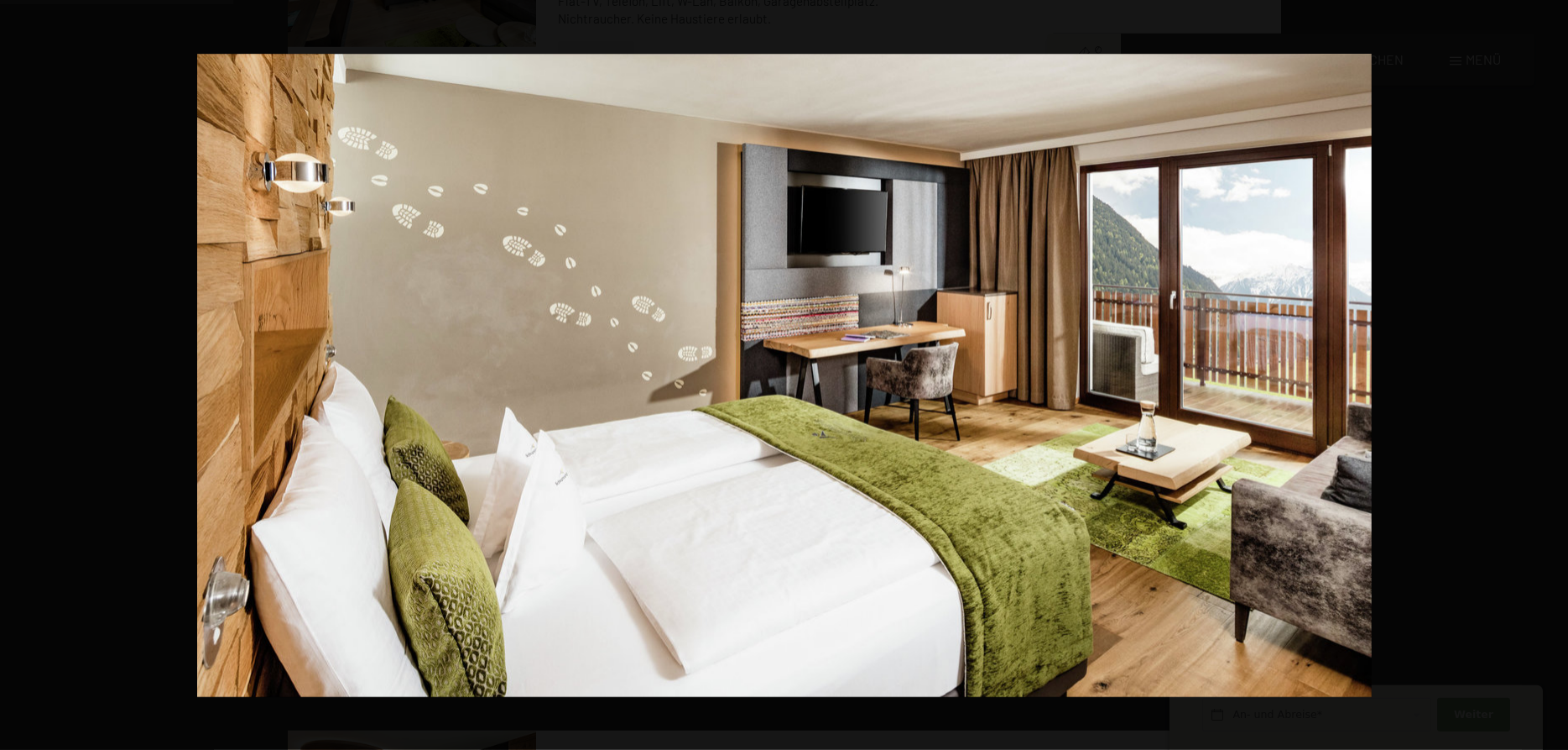
click at [1545, 371] on button "button" at bounding box center [1539, 375] width 59 height 84
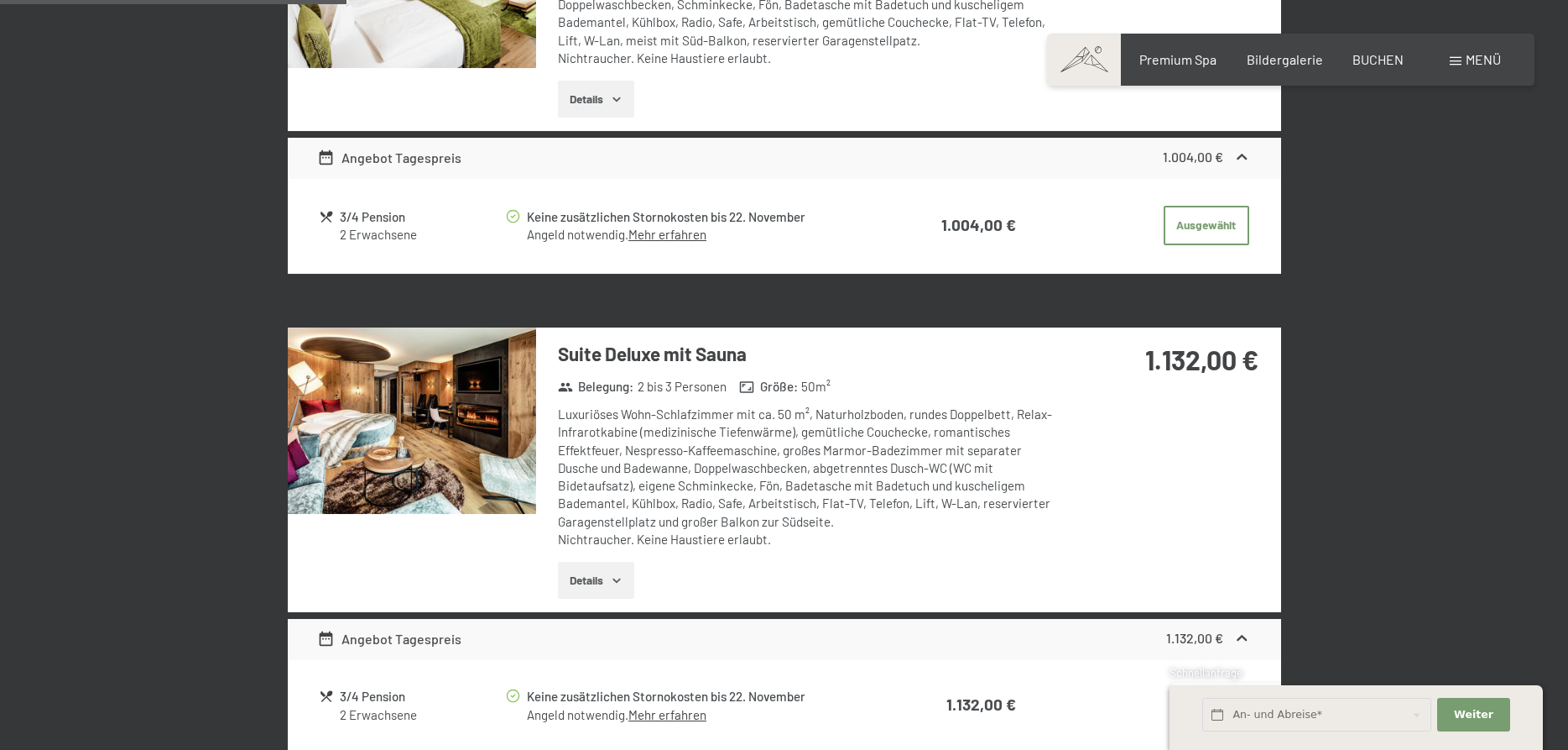
scroll to position [1256, 0]
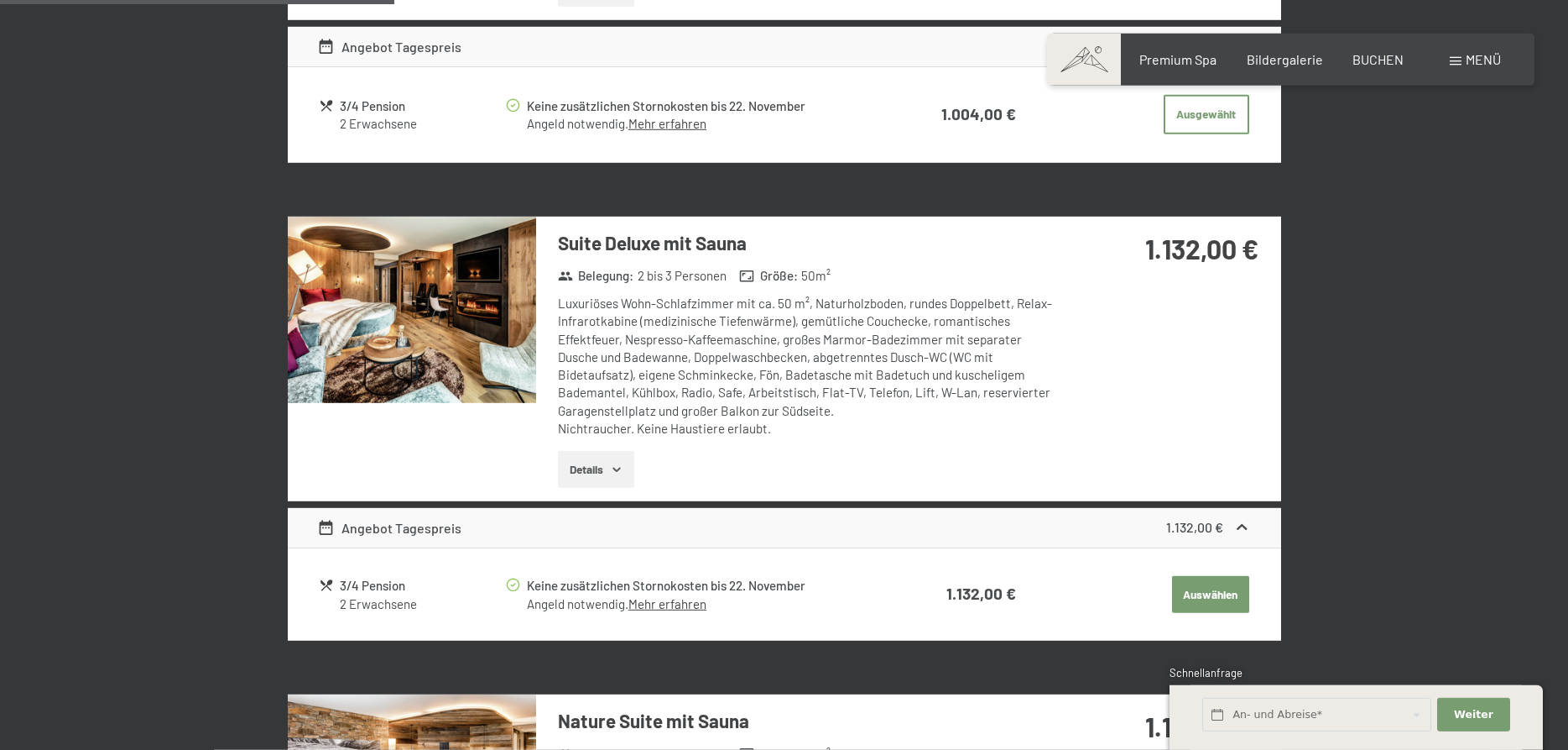
click at [435, 309] on img at bounding box center [412, 310] width 249 height 186
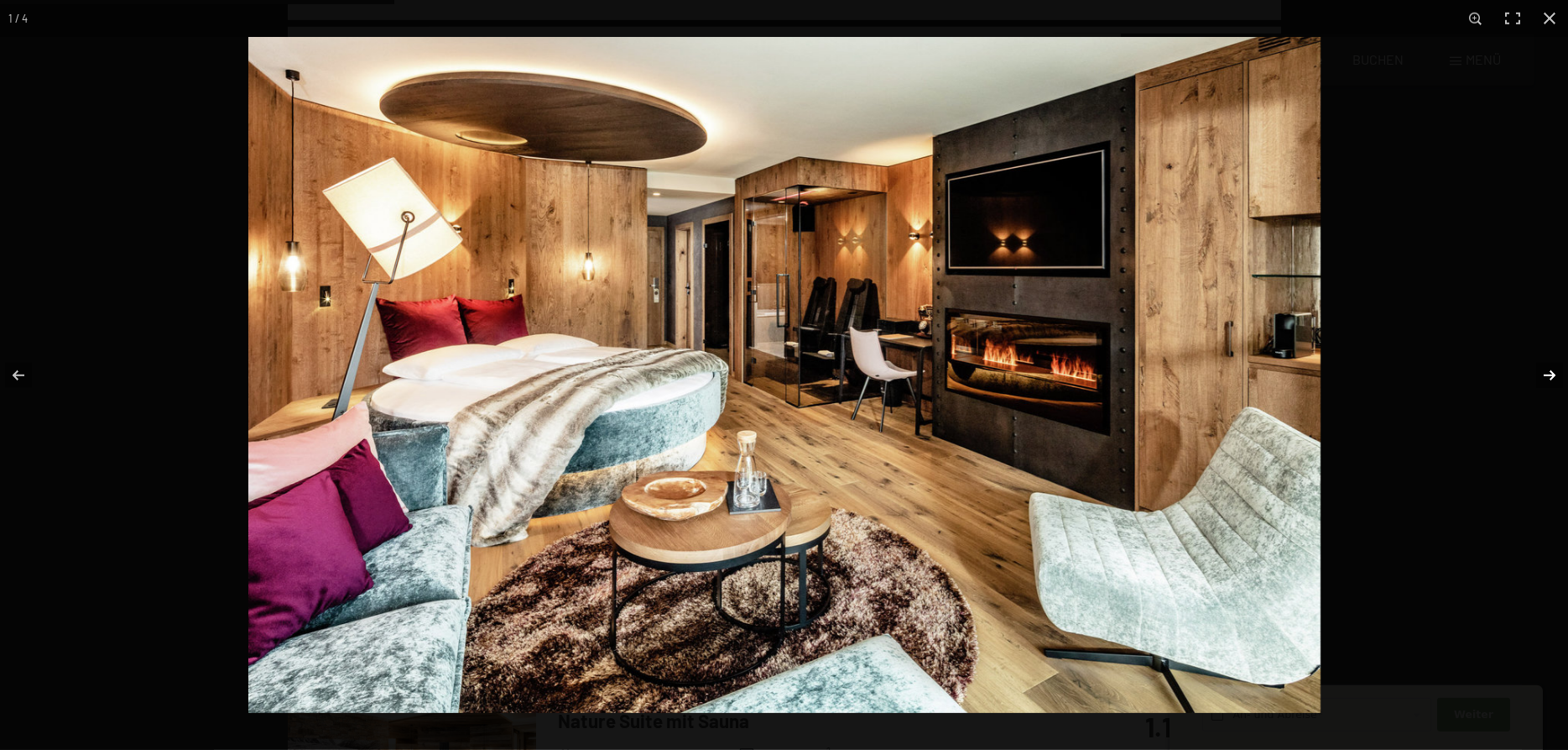
click at [1536, 375] on button "button" at bounding box center [1539, 375] width 59 height 84
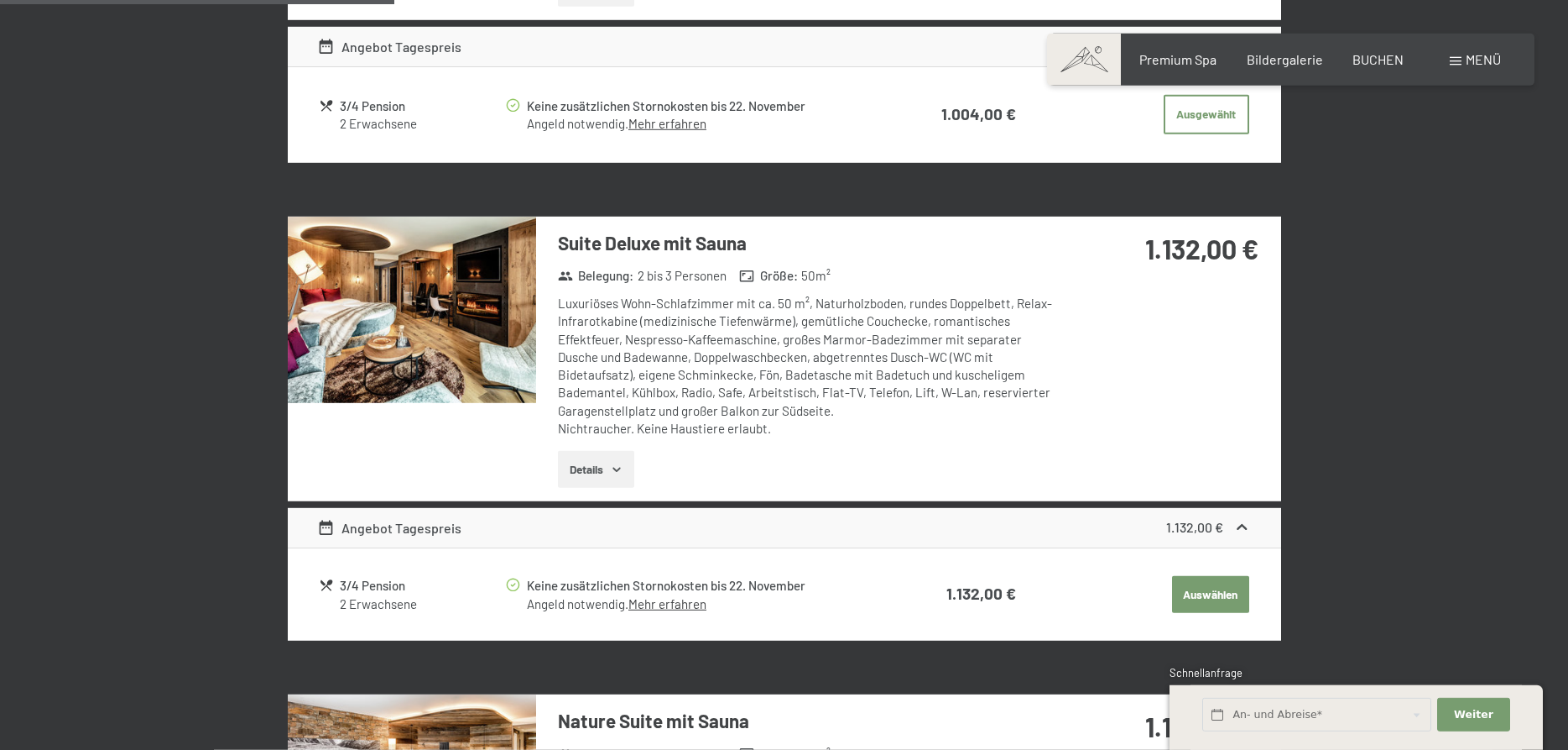
click at [1206, 576] on button "Auswählen" at bounding box center [1210, 594] width 77 height 37
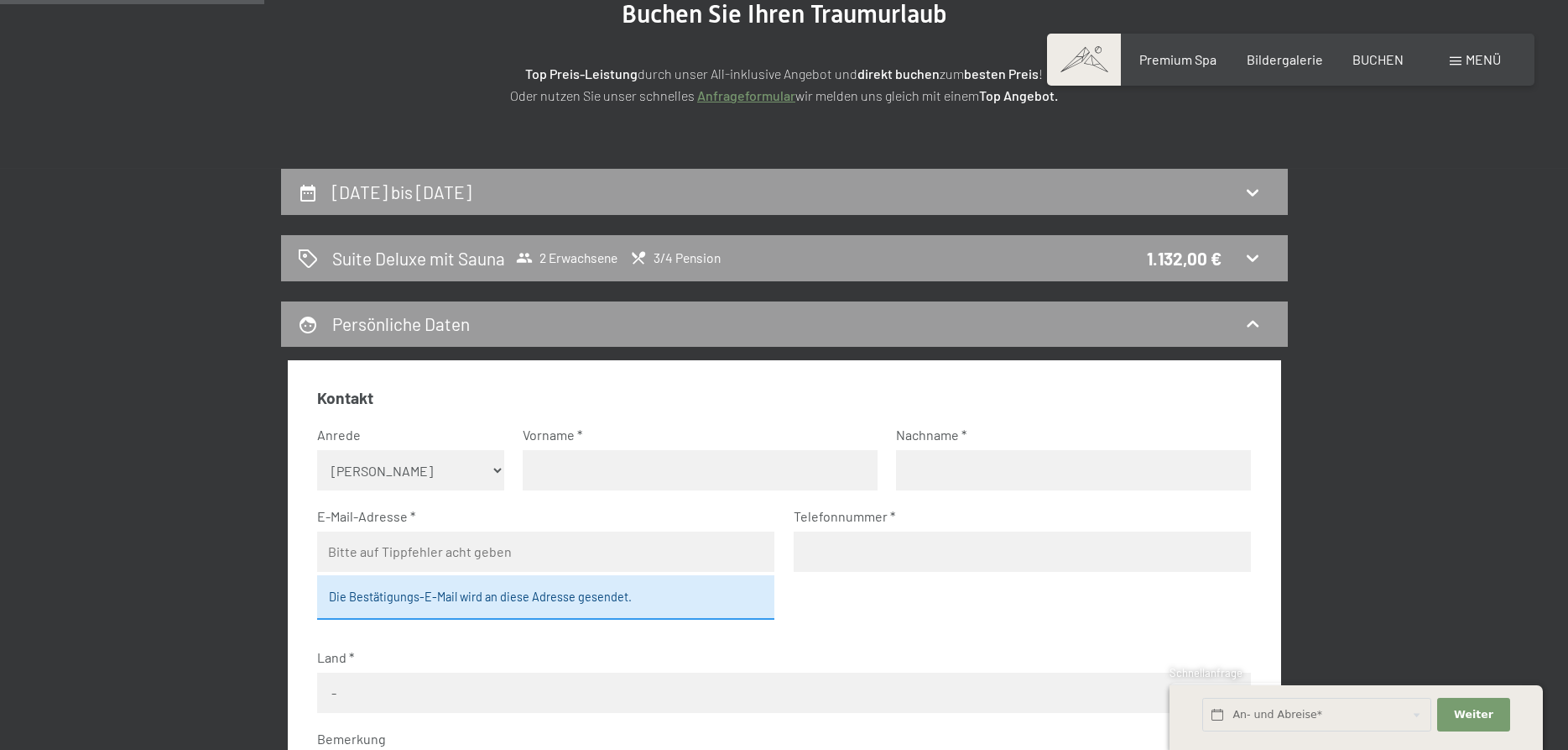
scroll to position [229, 0]
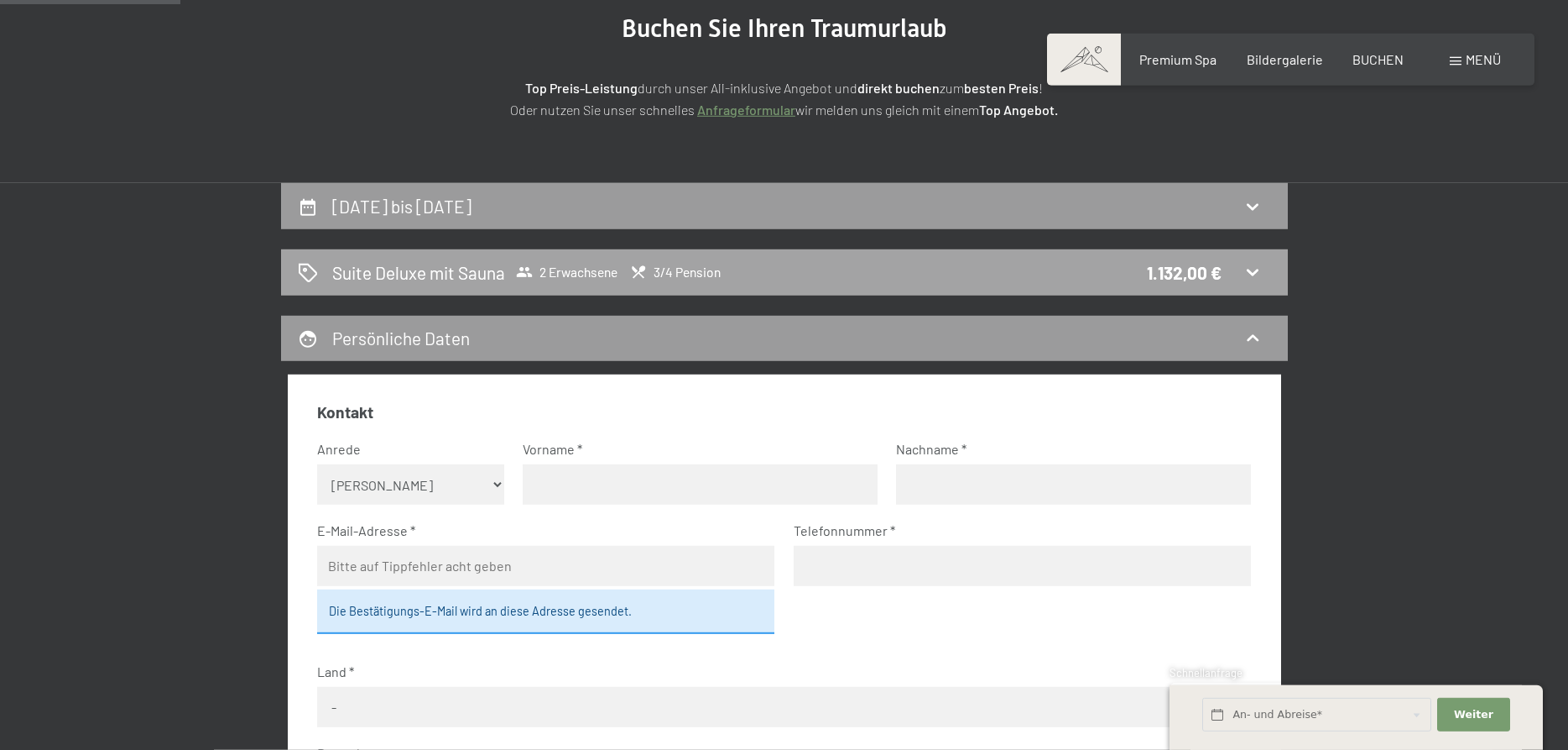
click at [504, 260] on h2 "Suite Deluxe mit Sauna" at bounding box center [418, 272] width 172 height 24
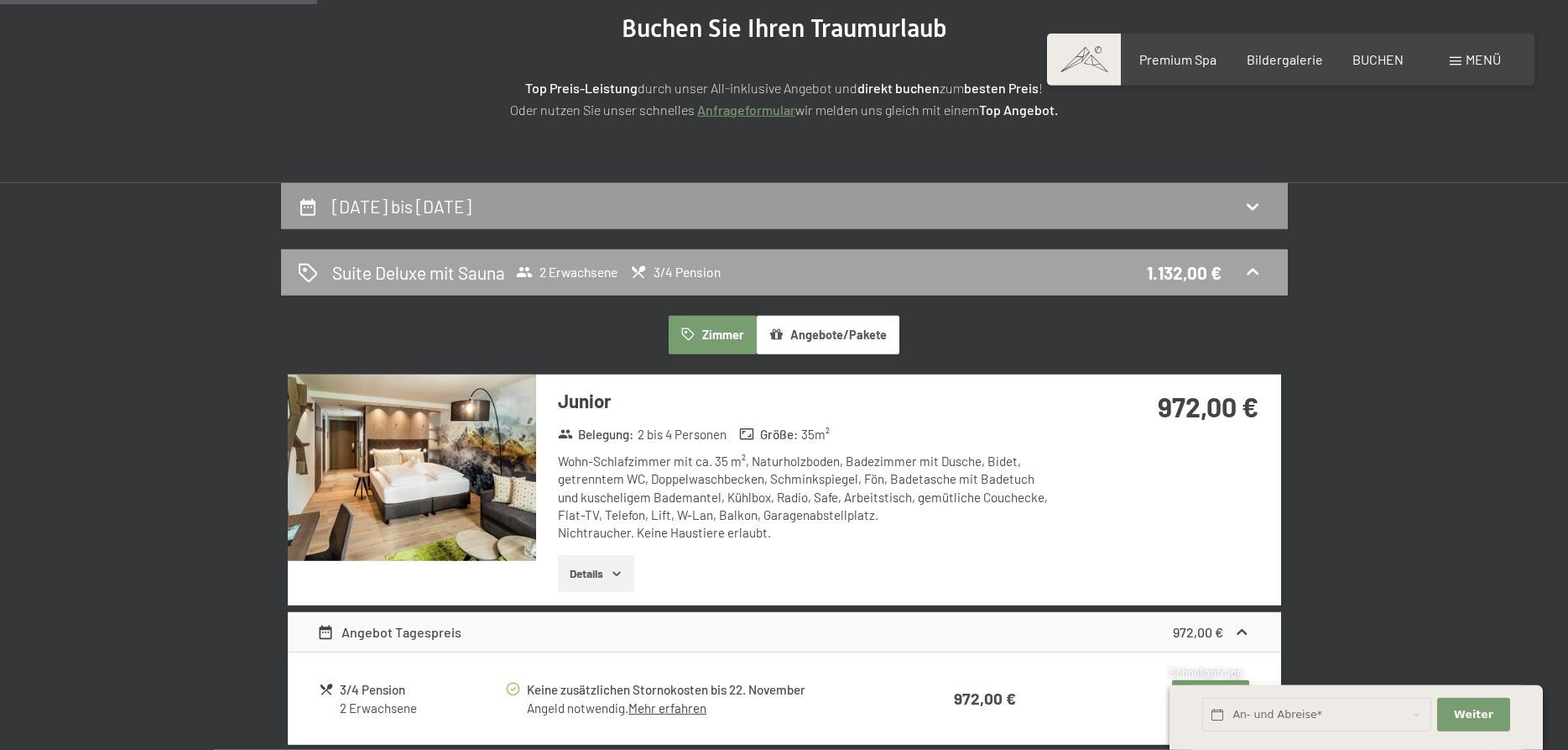
scroll to position [401, 0]
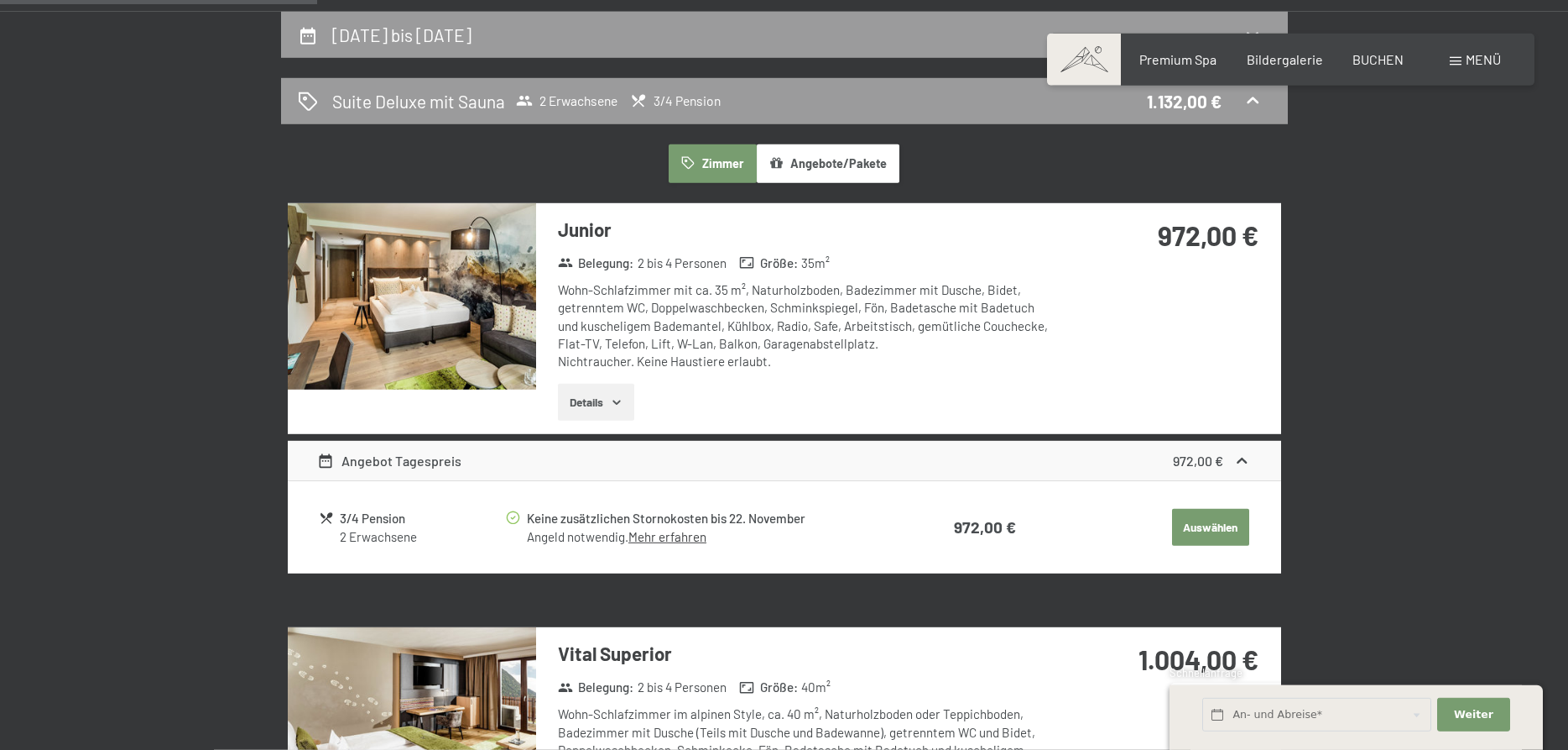
click at [705, 145] on button "Zimmer" at bounding box center [712, 164] width 88 height 39
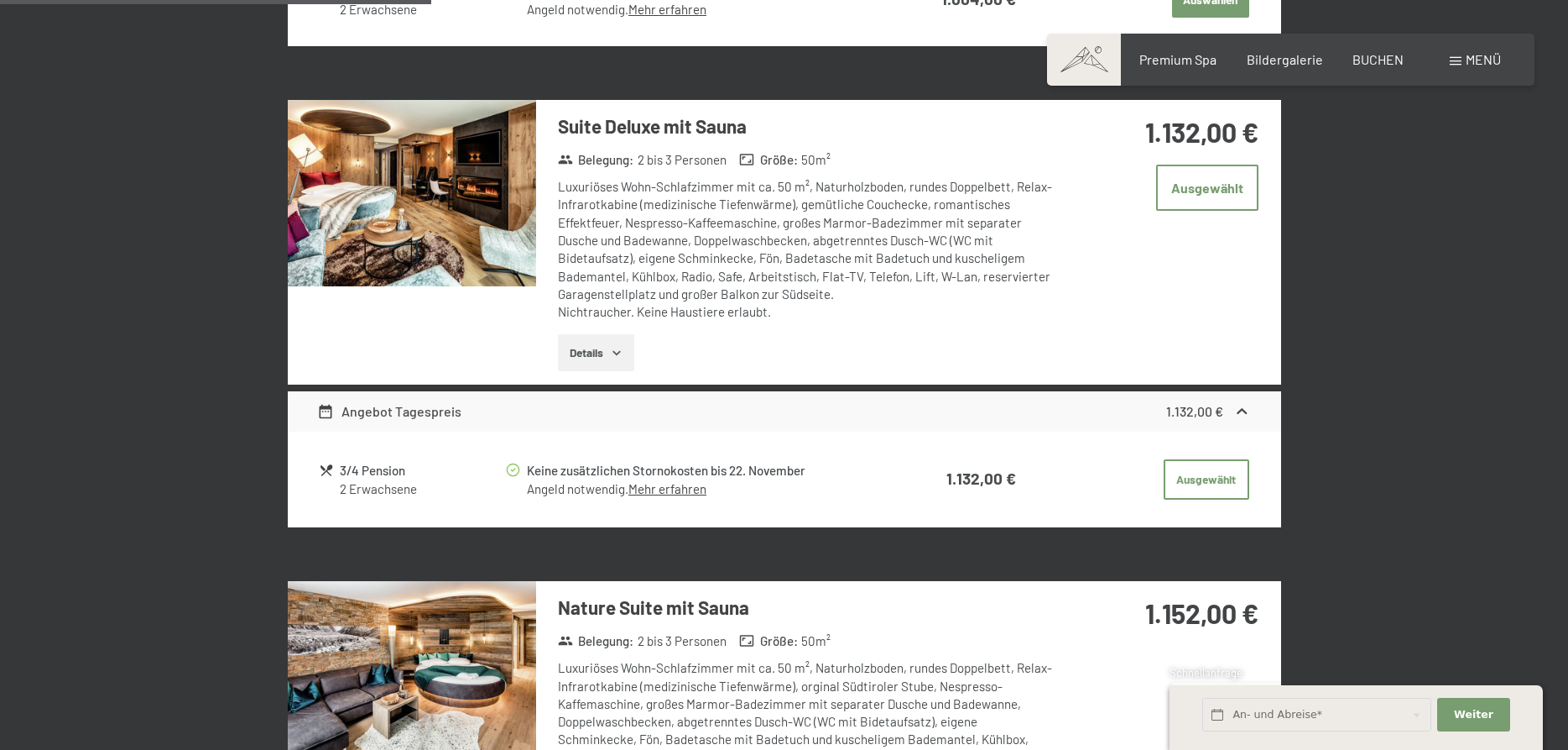
scroll to position [1712, 0]
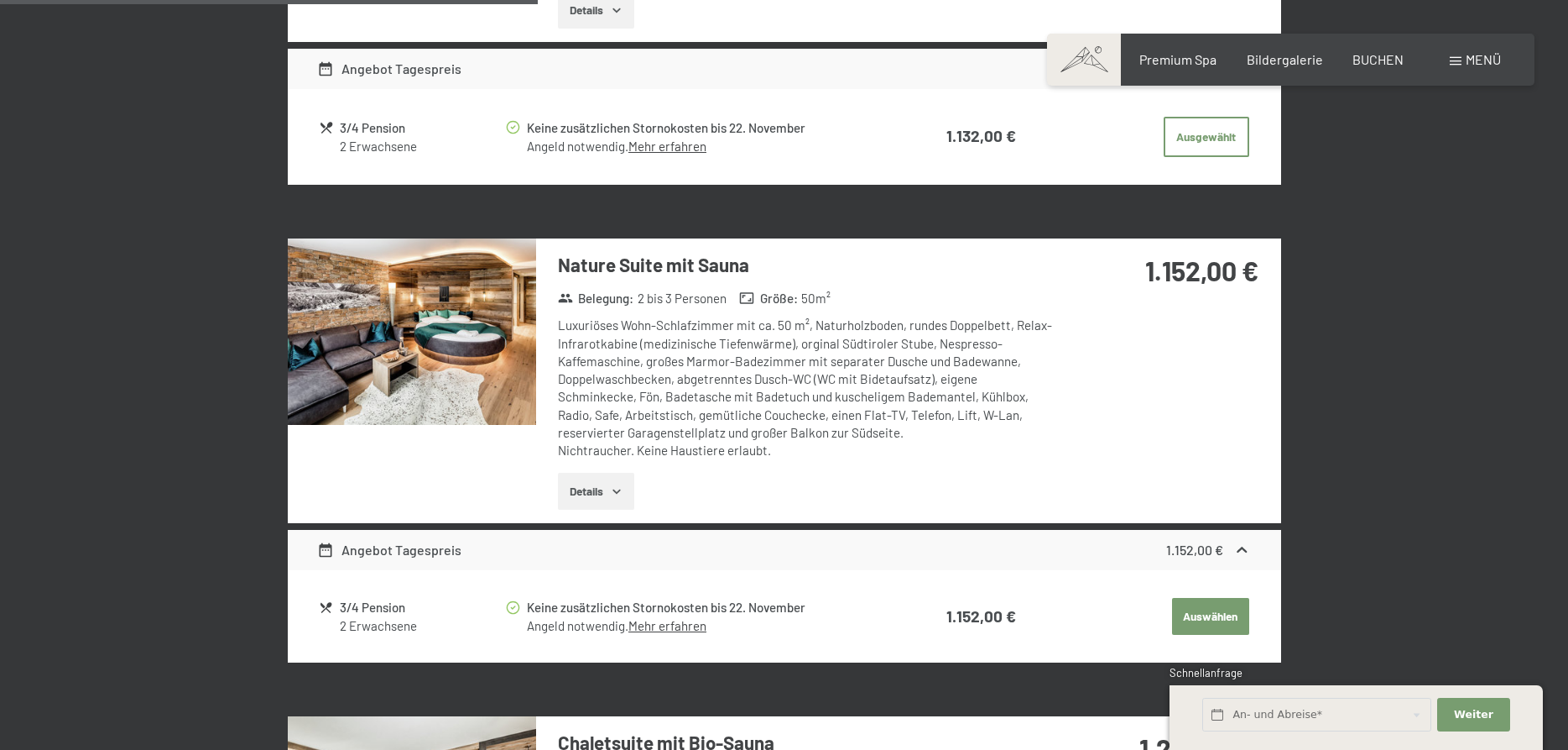
click at [458, 306] on img at bounding box center [412, 331] width 249 height 186
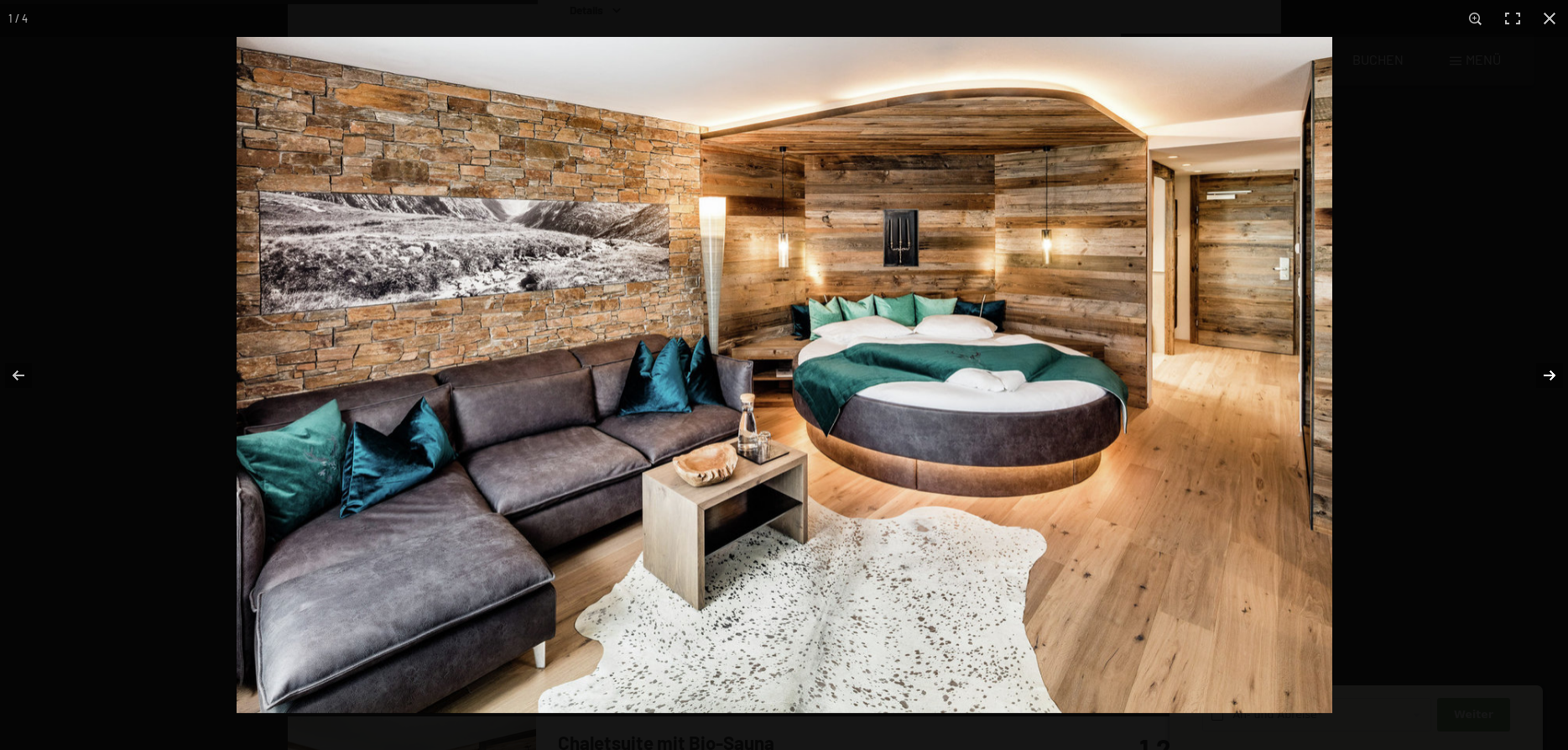
click at [1545, 368] on button "button" at bounding box center [1539, 375] width 59 height 84
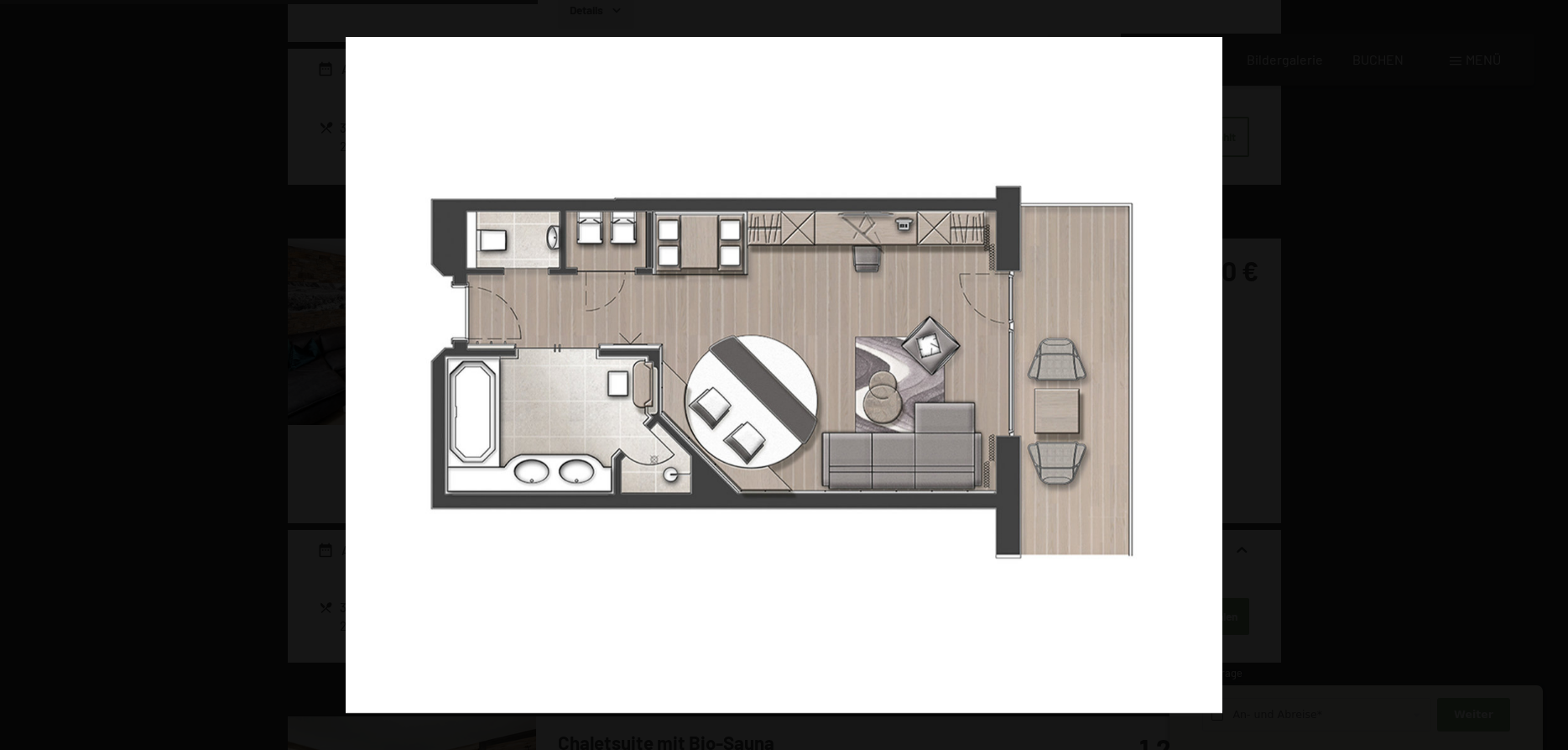
click at [1543, 368] on button "button" at bounding box center [1539, 375] width 59 height 84
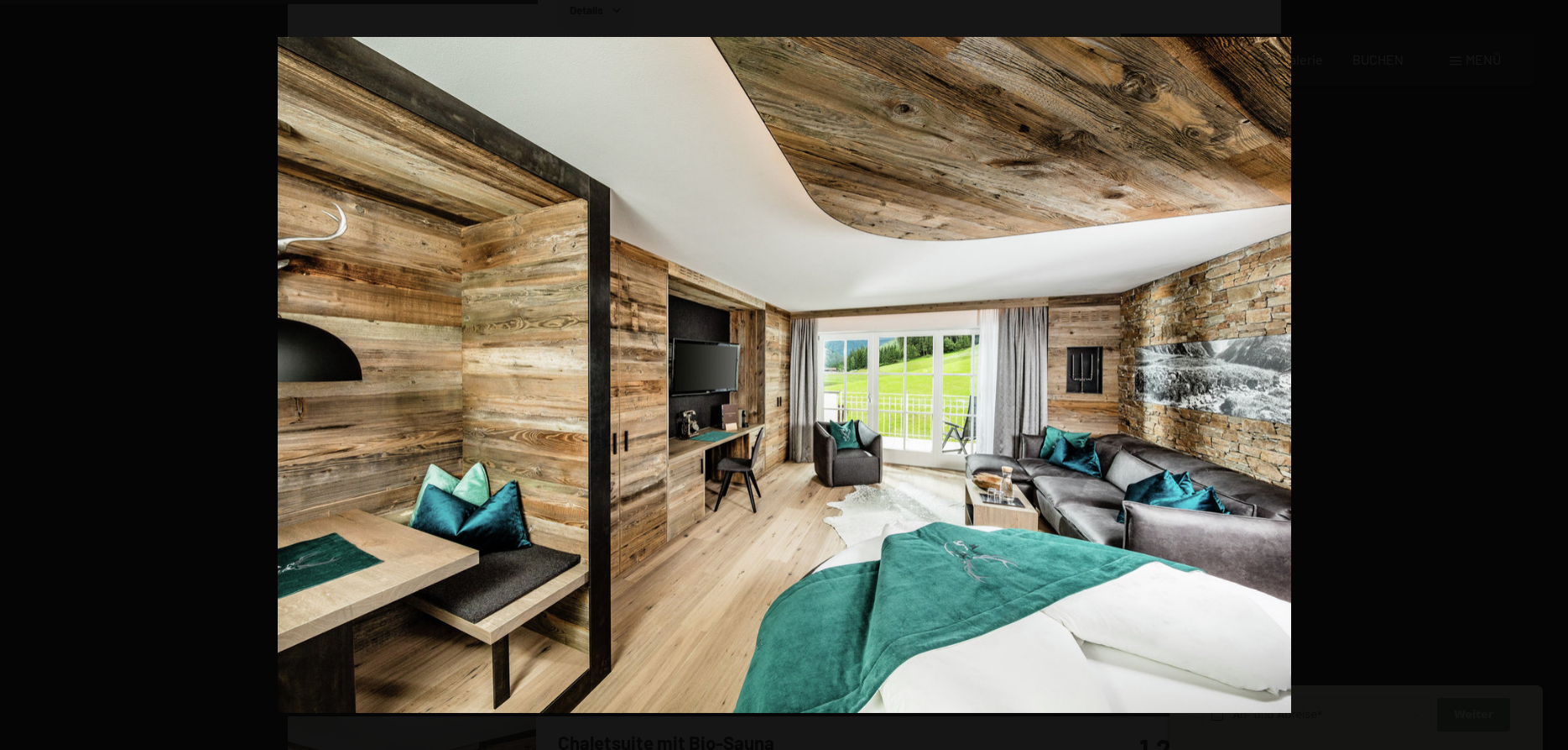
click at [1543, 368] on button "button" at bounding box center [1539, 375] width 59 height 84
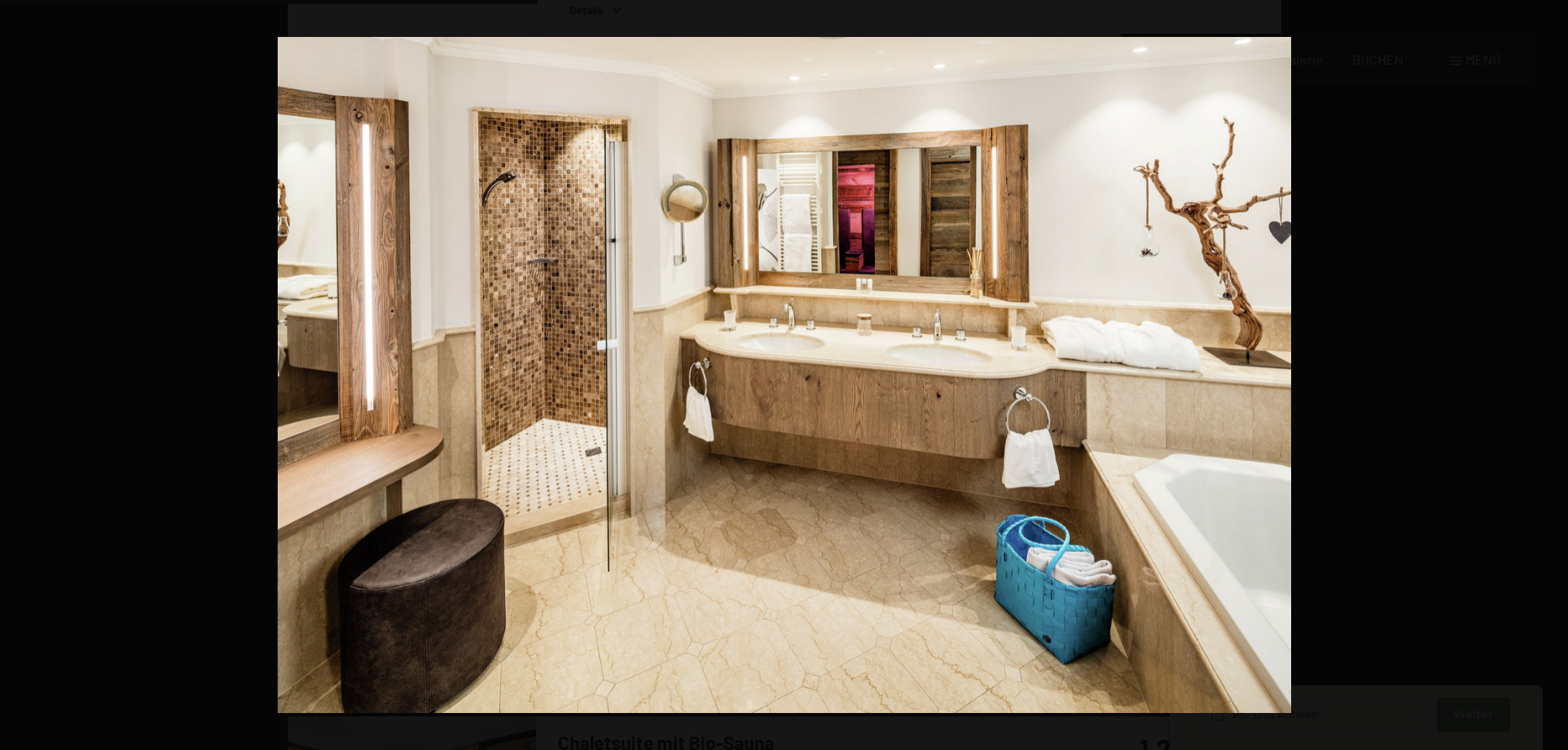
click at [1543, 368] on button "button" at bounding box center [1539, 375] width 59 height 84
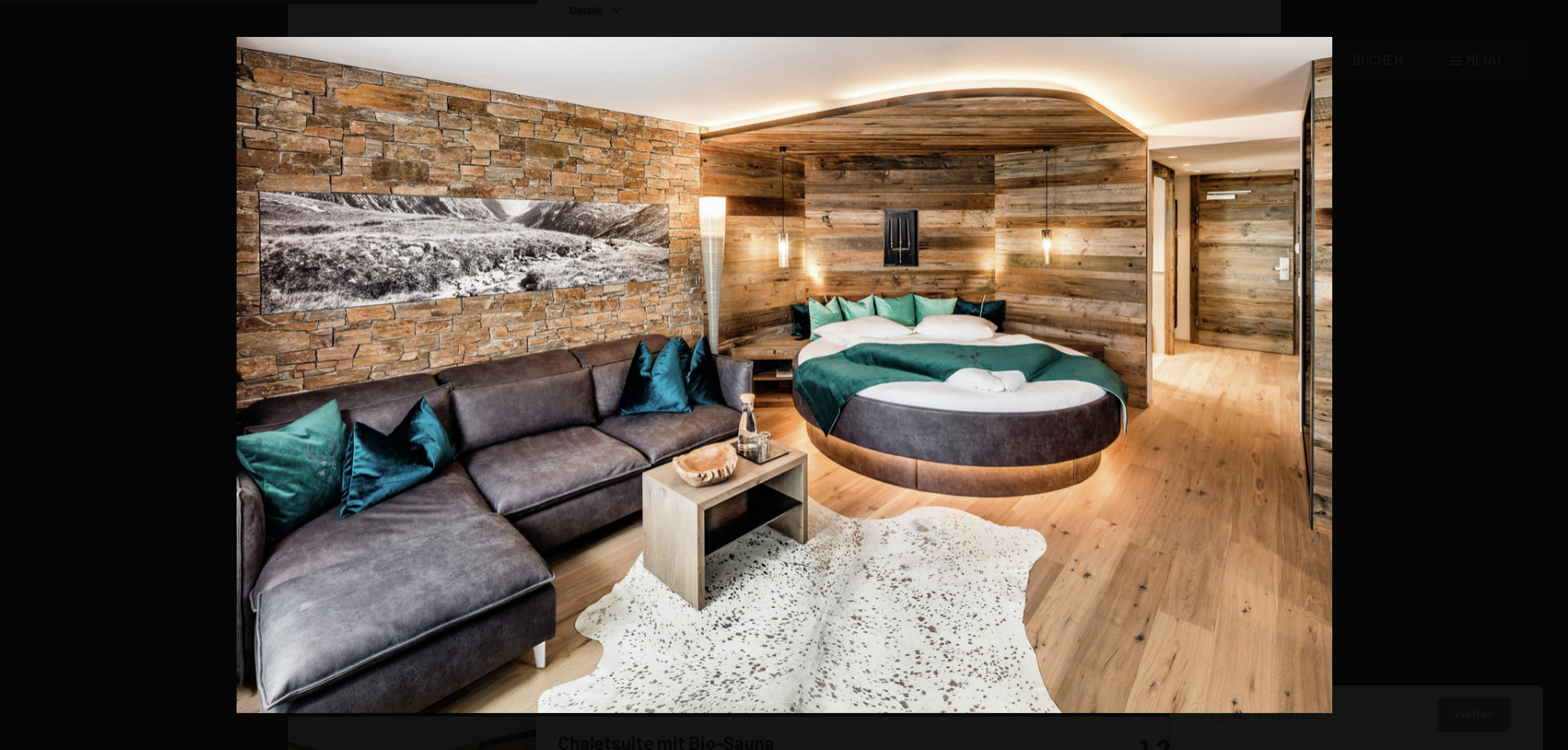
click at [1543, 368] on button "button" at bounding box center [1539, 375] width 59 height 84
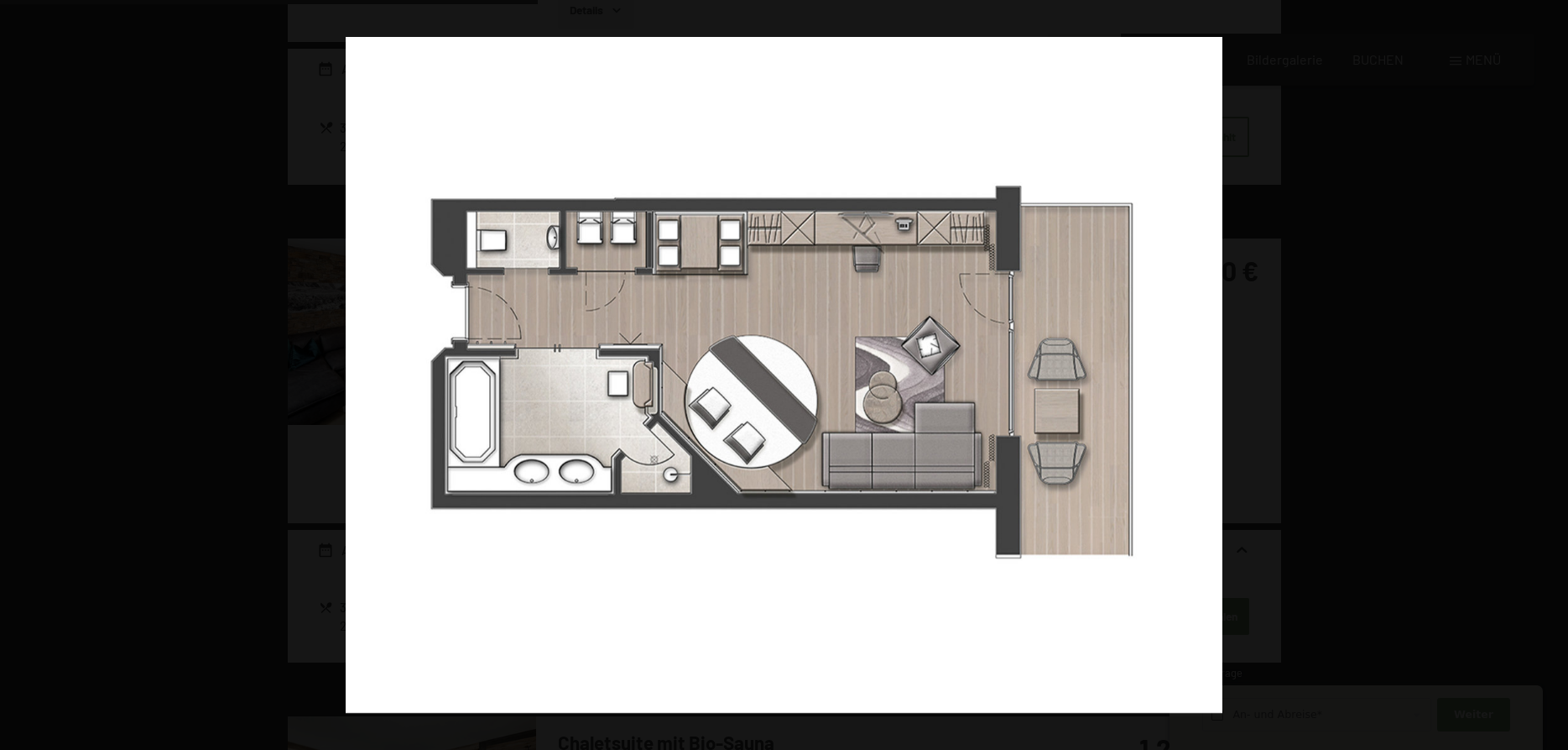
click at [1543, 368] on button "button" at bounding box center [1539, 375] width 59 height 84
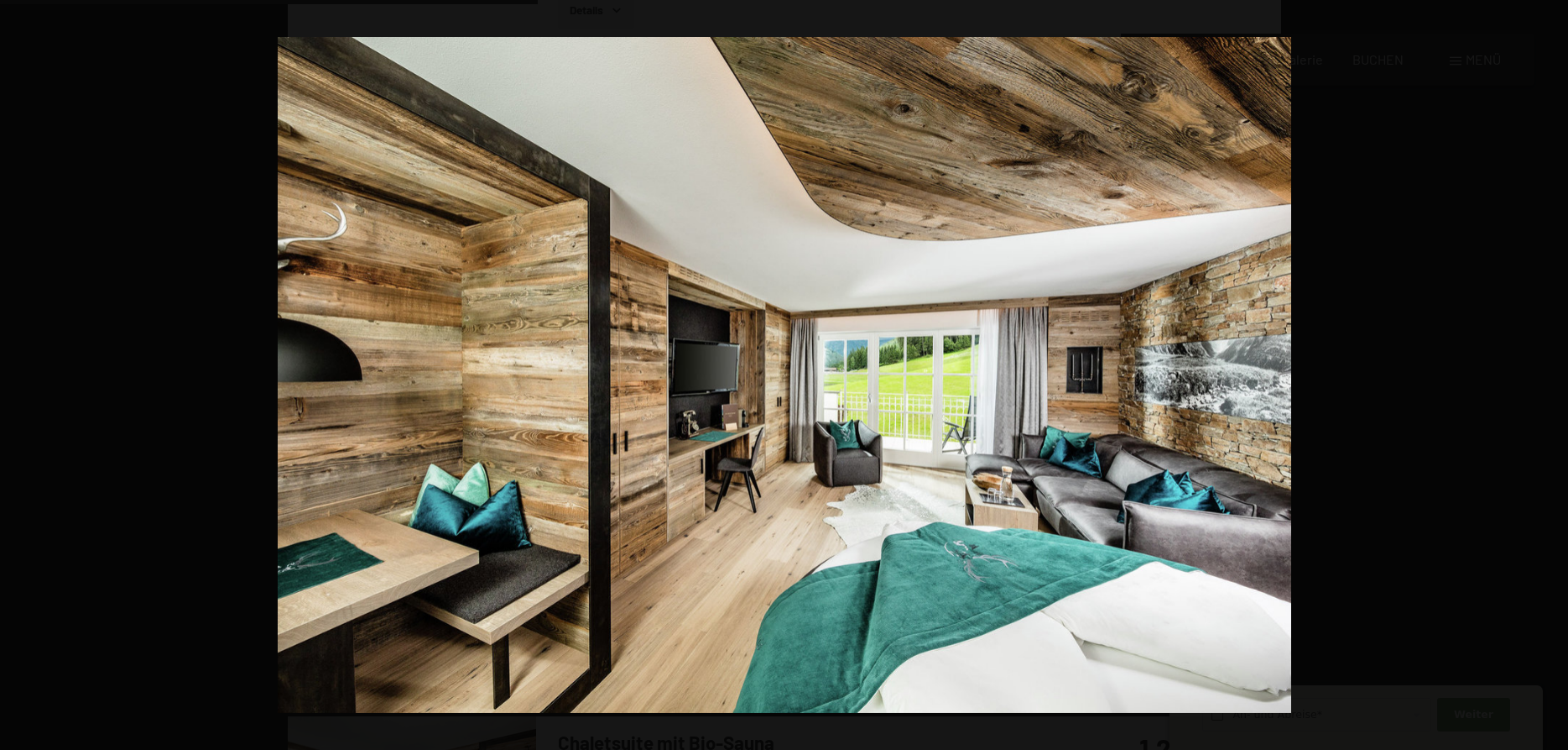
click at [1543, 368] on button "button" at bounding box center [1539, 375] width 59 height 84
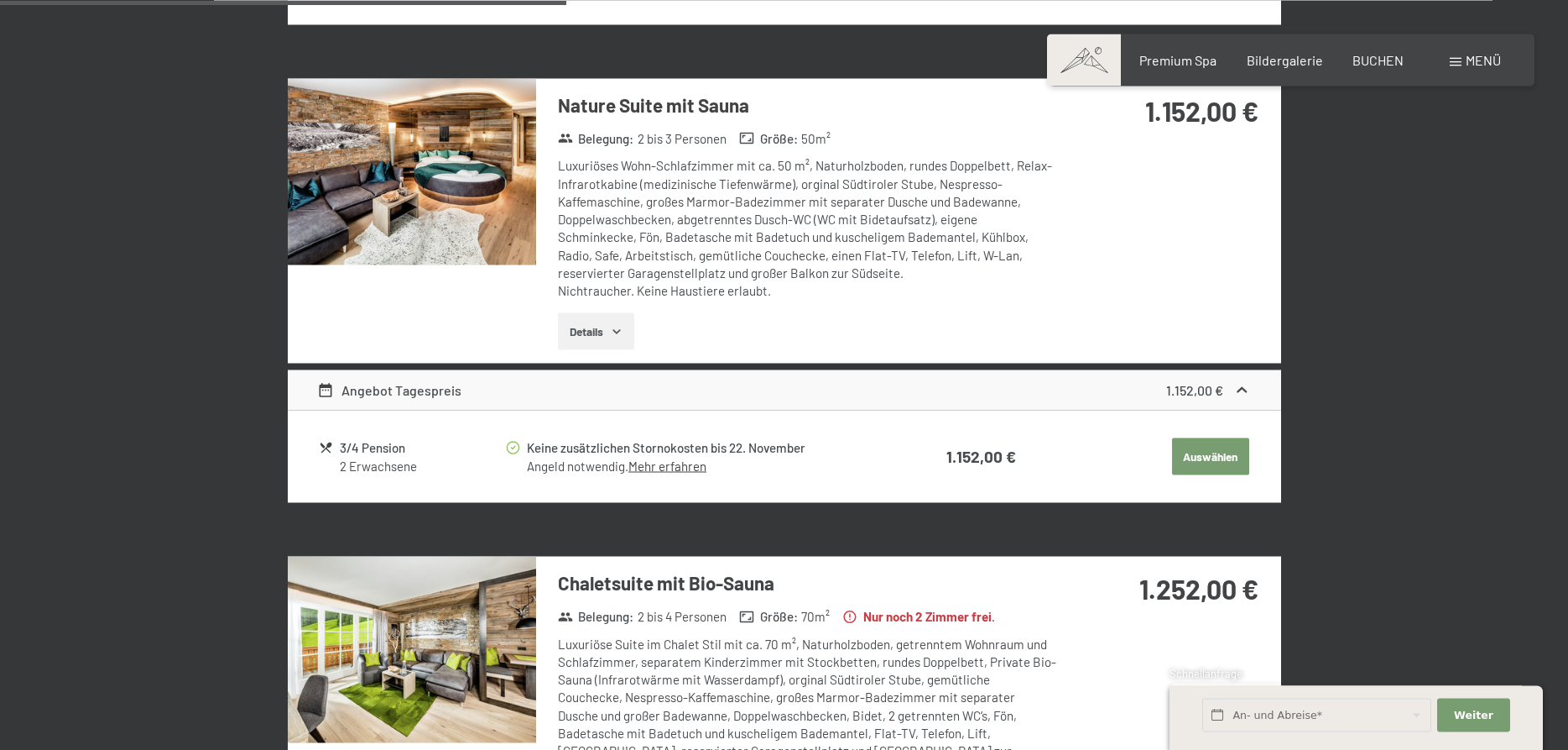
scroll to position [2141, 0]
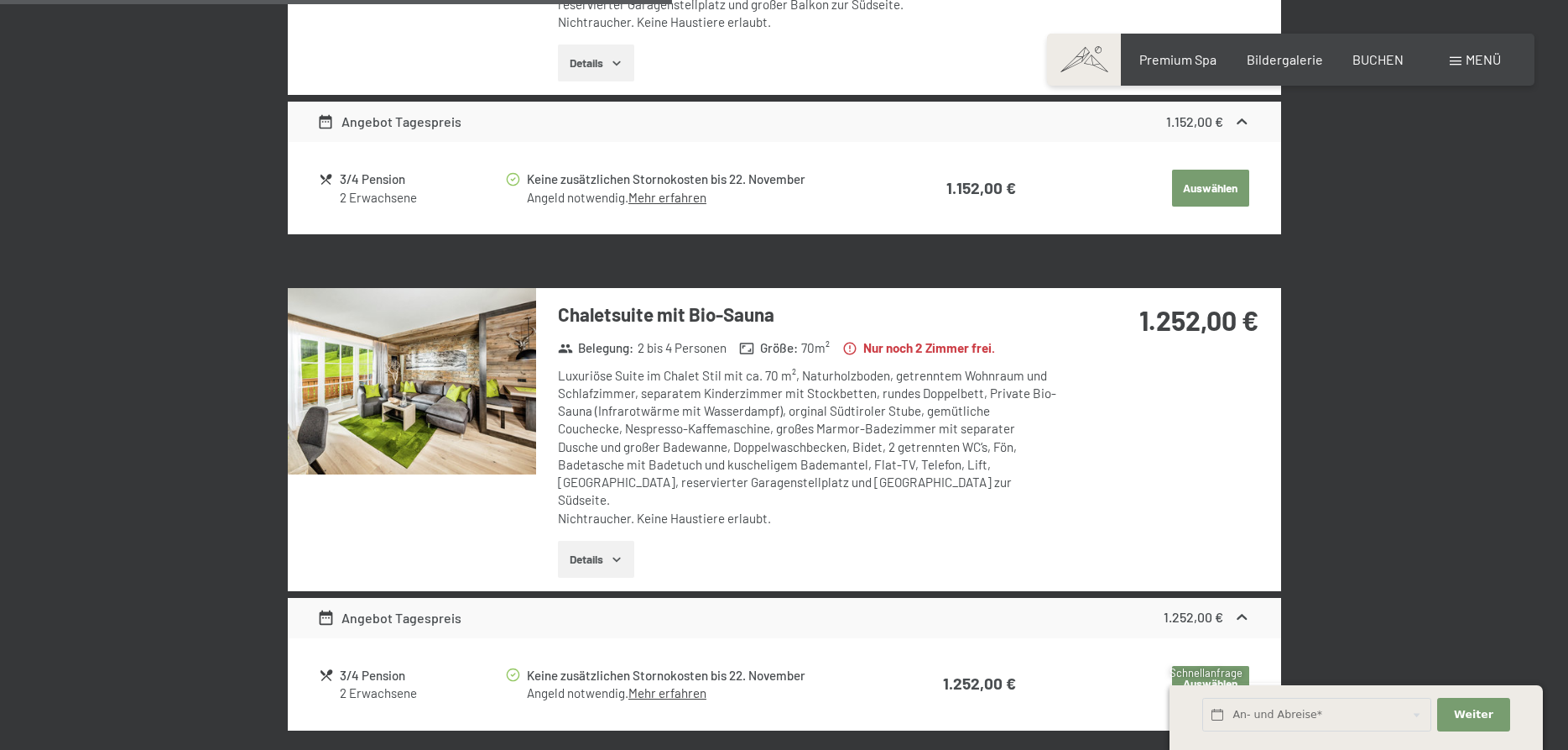
click at [427, 360] on img at bounding box center [412, 381] width 249 height 186
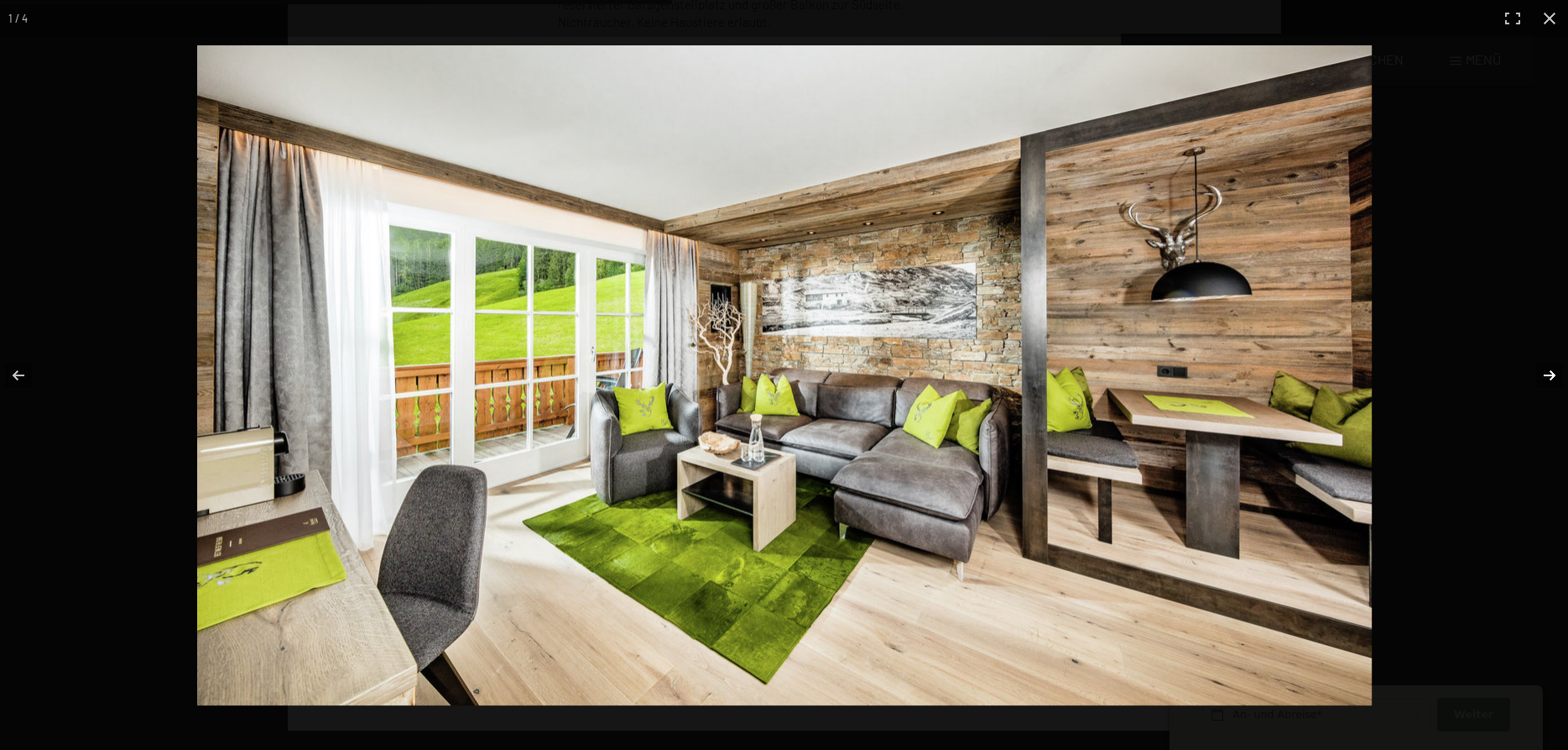
click at [1549, 374] on button "button" at bounding box center [1539, 375] width 59 height 84
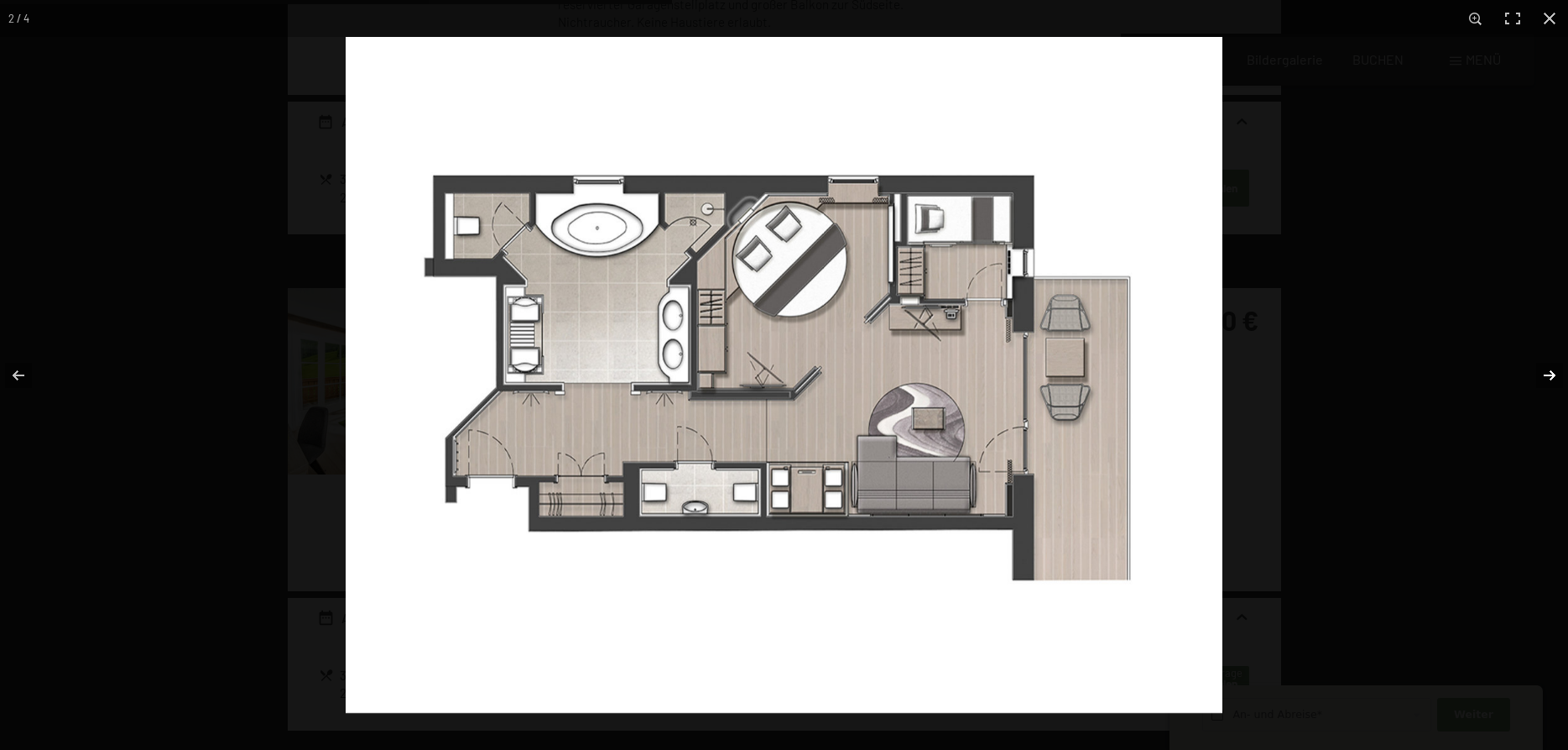
click at [1547, 374] on button "button" at bounding box center [1539, 375] width 59 height 84
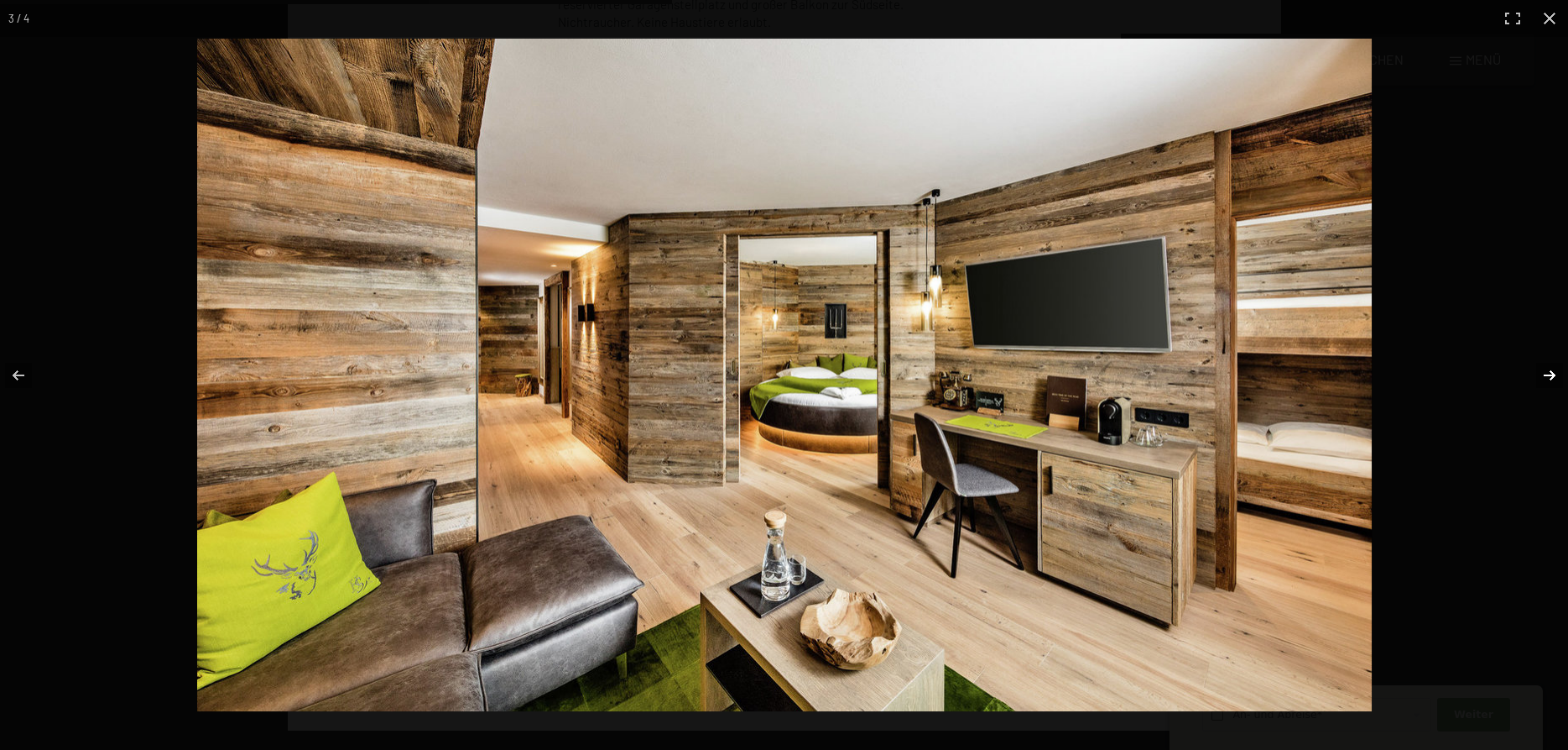
click at [1546, 373] on button "button" at bounding box center [1539, 375] width 59 height 84
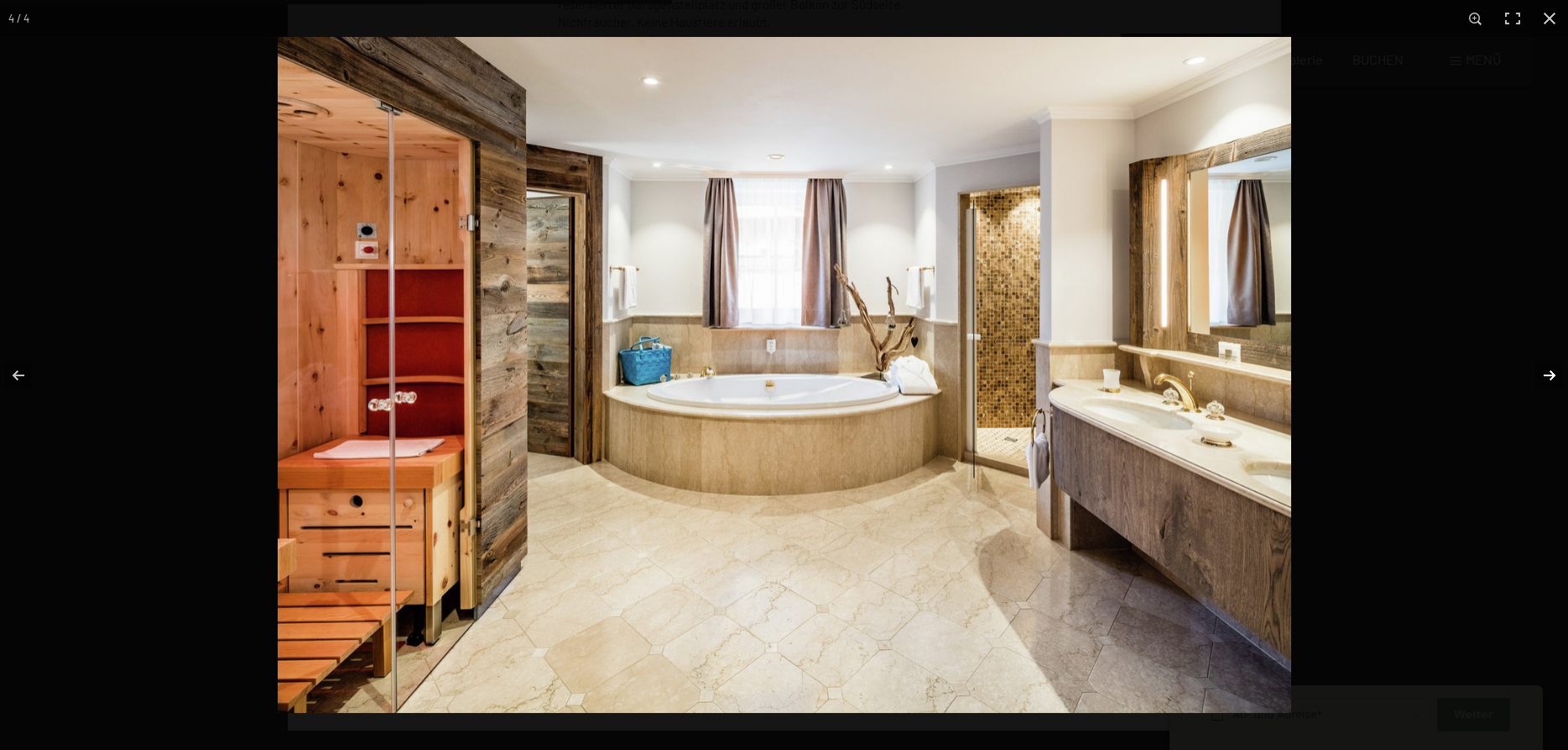
click at [1546, 373] on button "button" at bounding box center [1539, 375] width 59 height 84
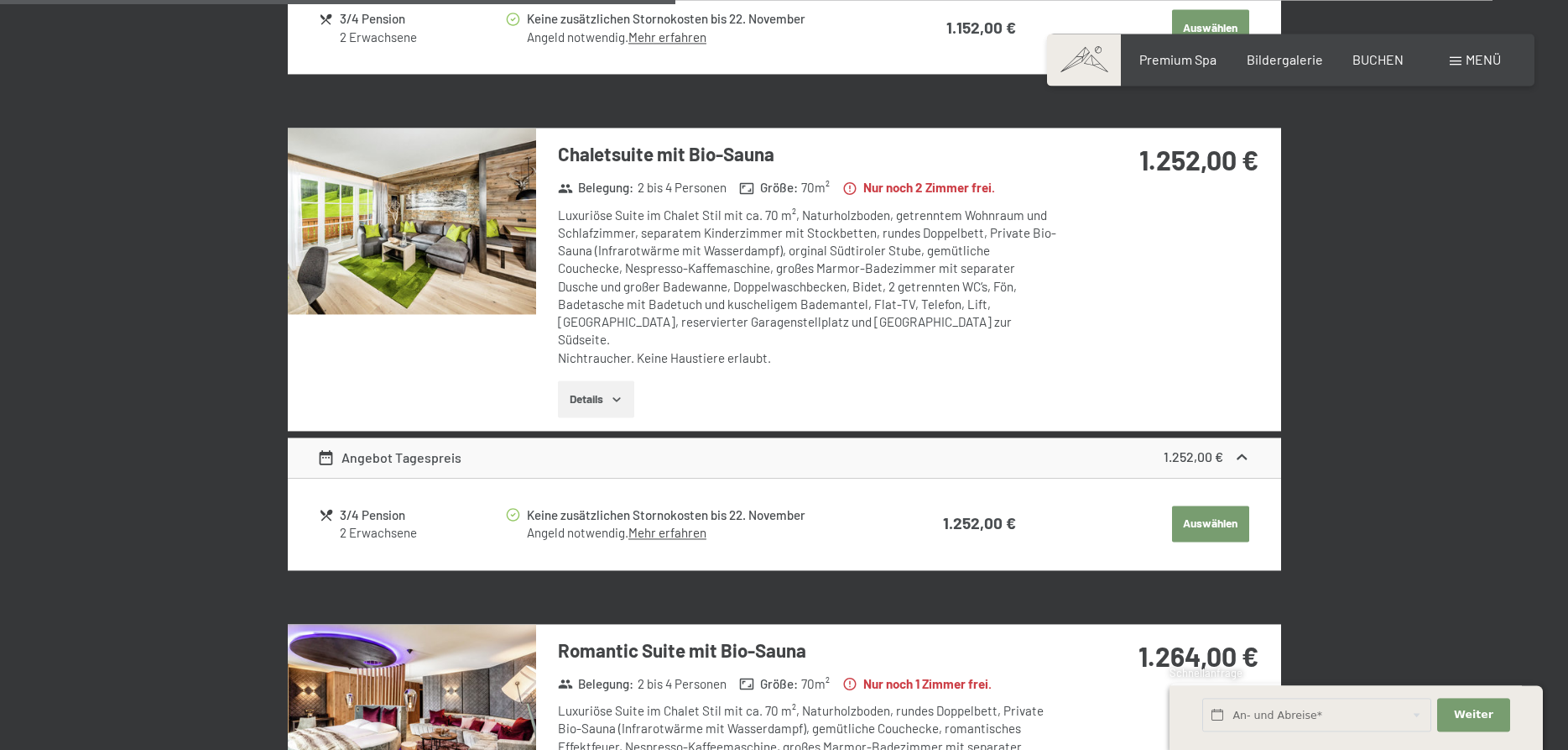
scroll to position [2568, 0]
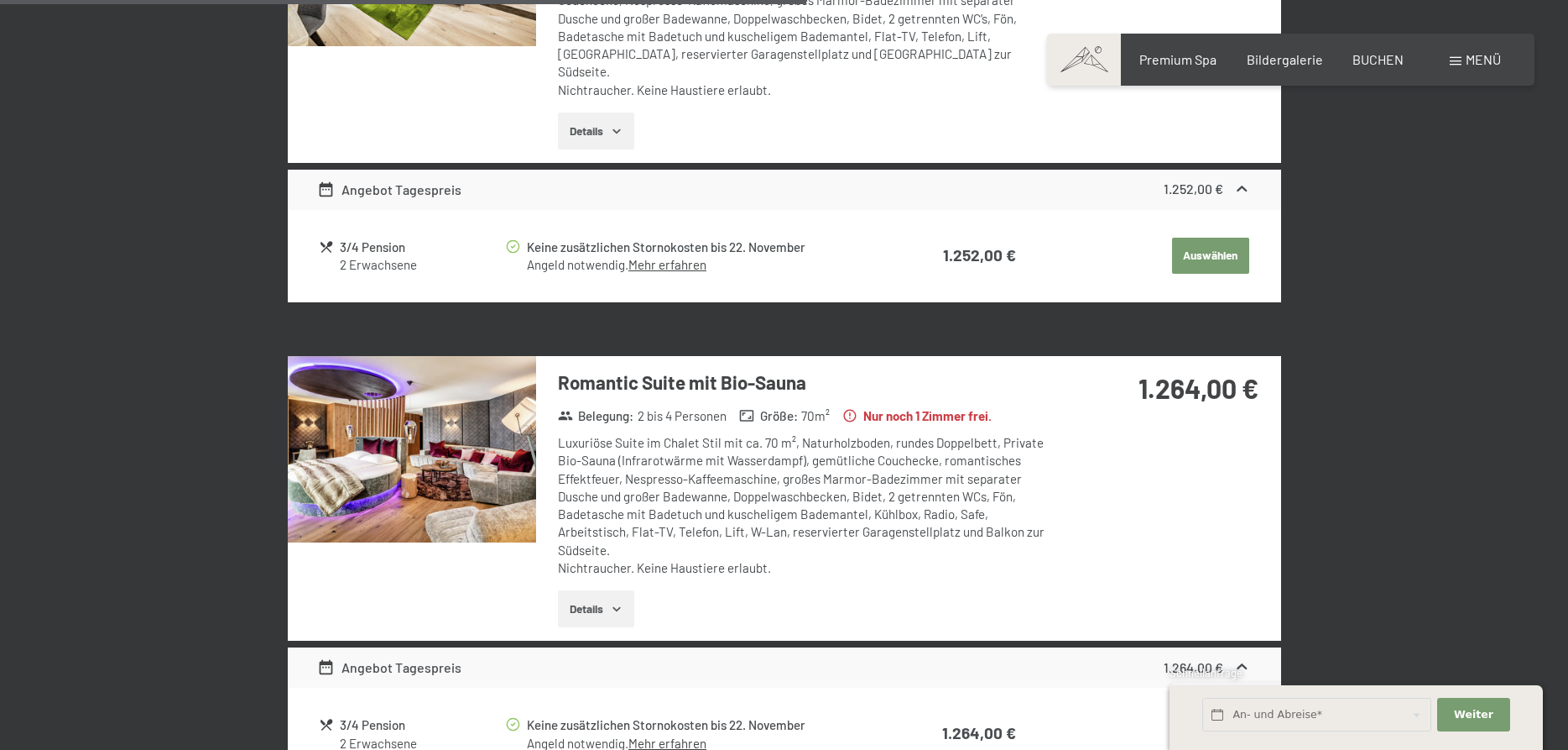
click at [427, 414] on img at bounding box center [412, 448] width 249 height 186
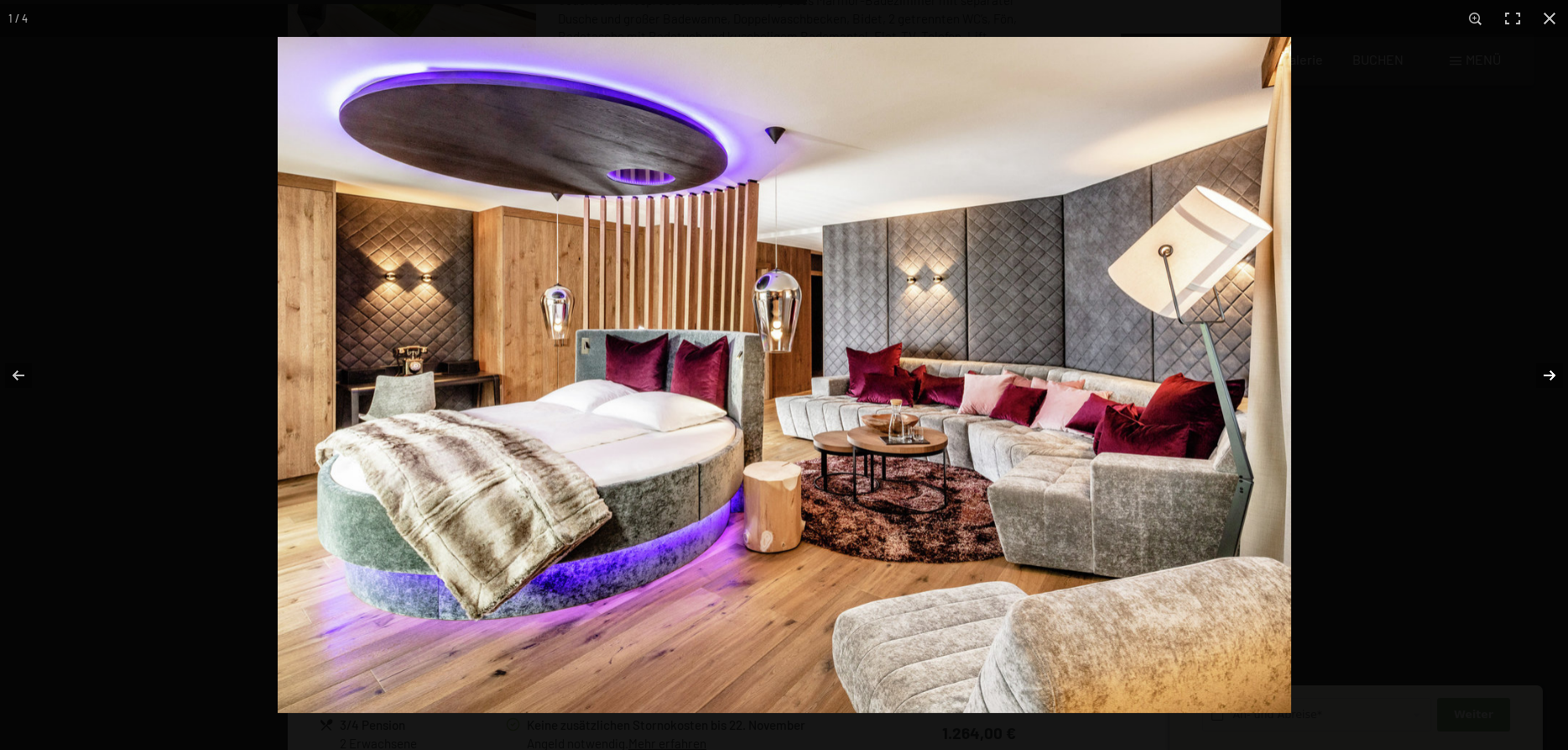
click at [1552, 371] on button "button" at bounding box center [1539, 375] width 59 height 84
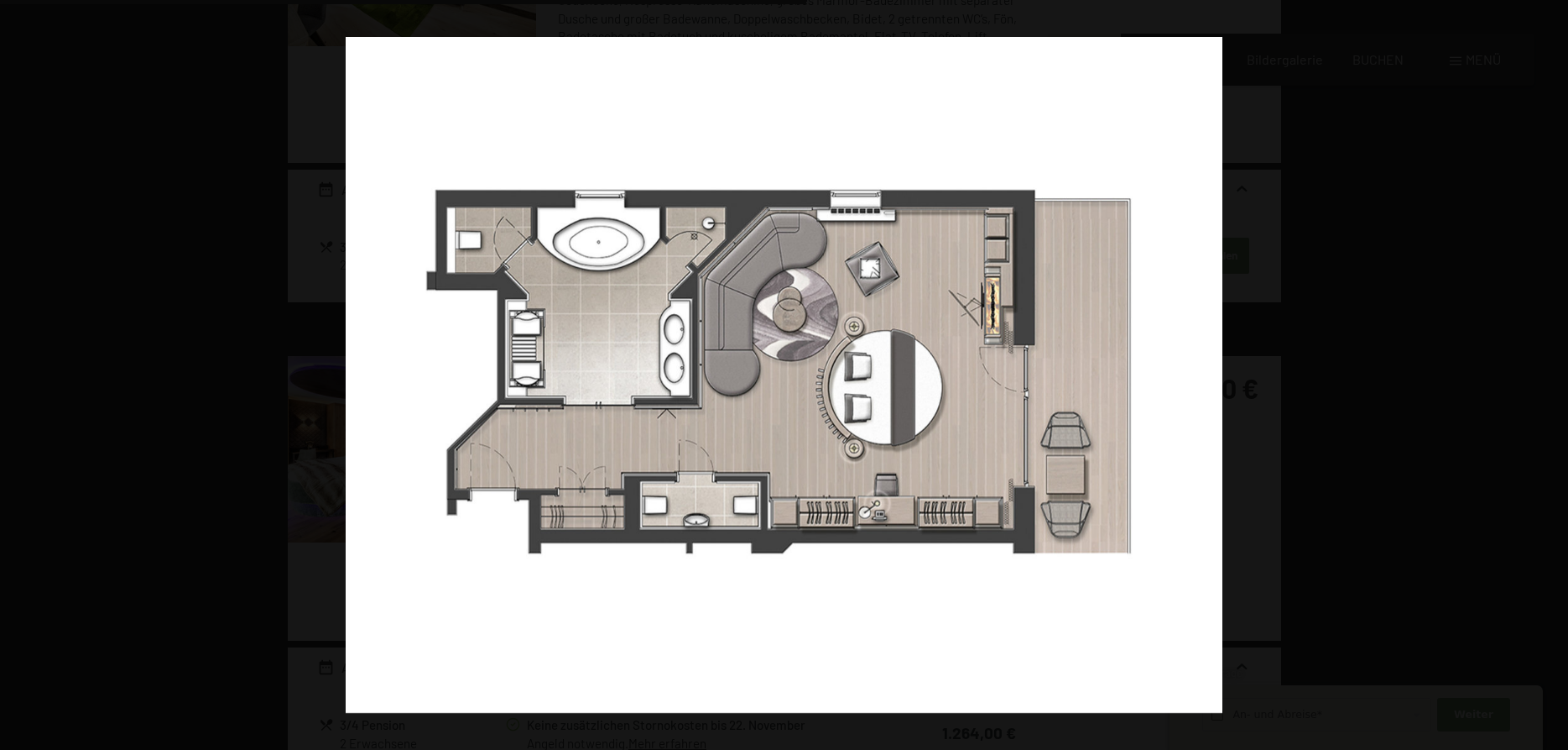
click at [1552, 371] on button "button" at bounding box center [1539, 375] width 59 height 84
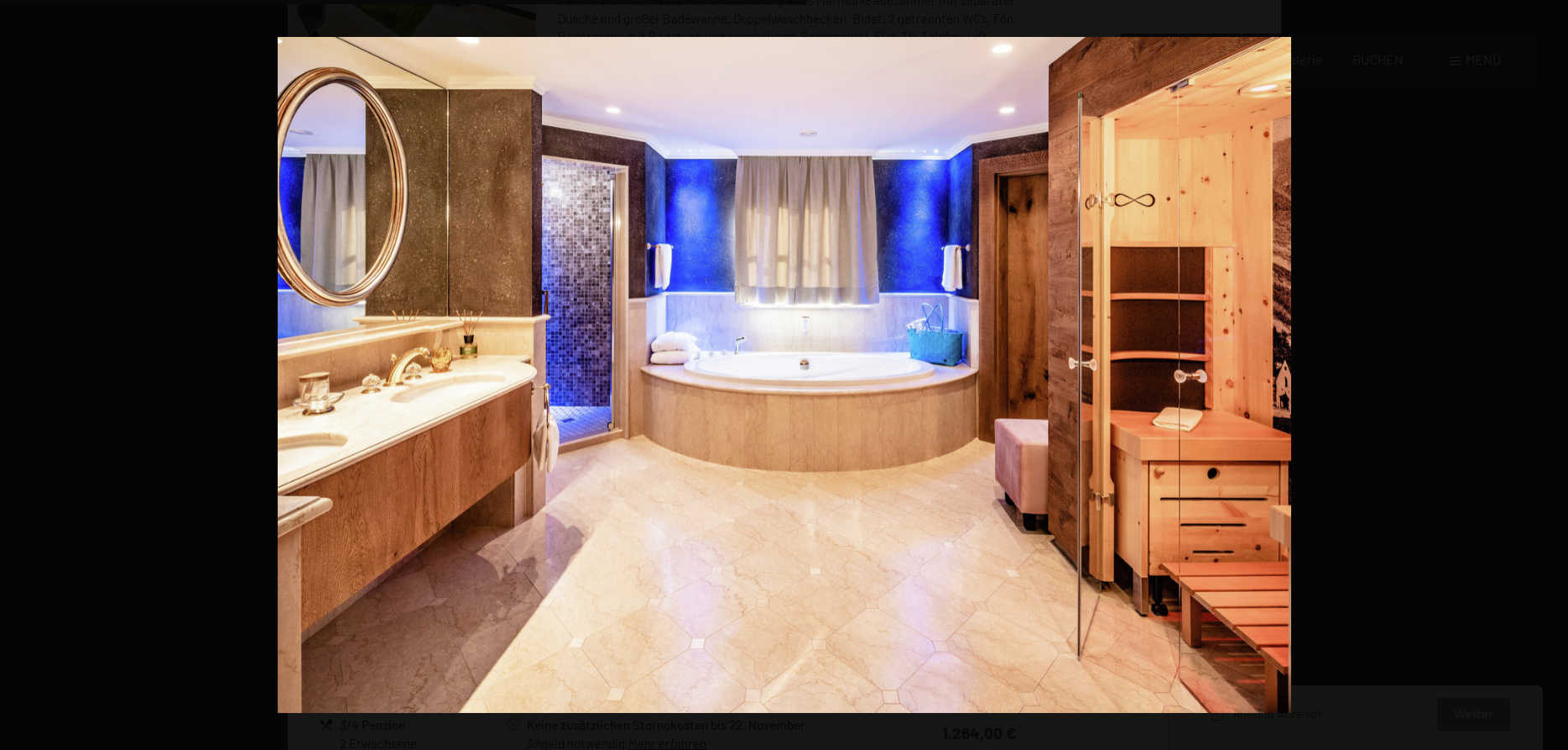
click at [1552, 371] on button "button" at bounding box center [1539, 375] width 59 height 84
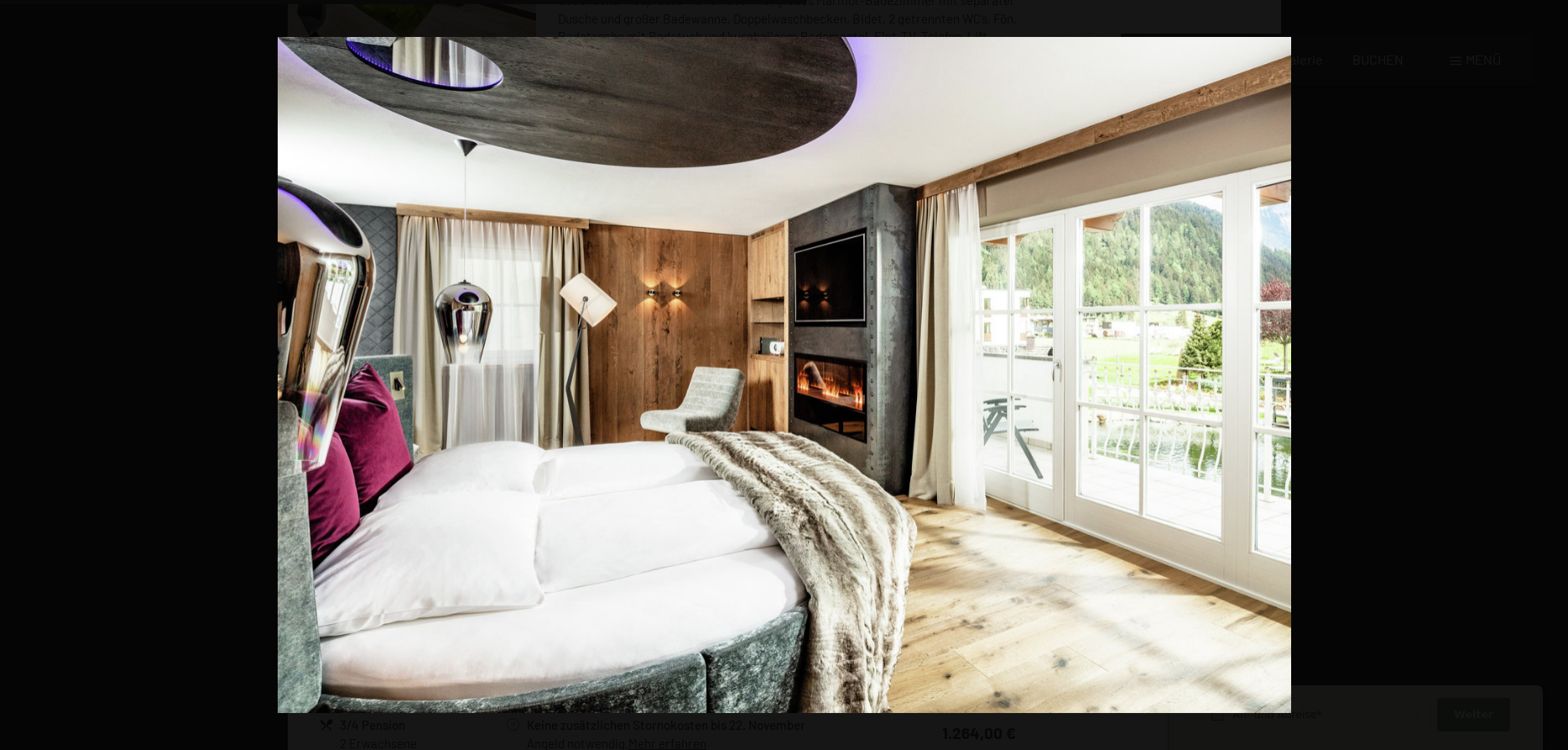
click at [1552, 371] on button "button" at bounding box center [1539, 375] width 59 height 84
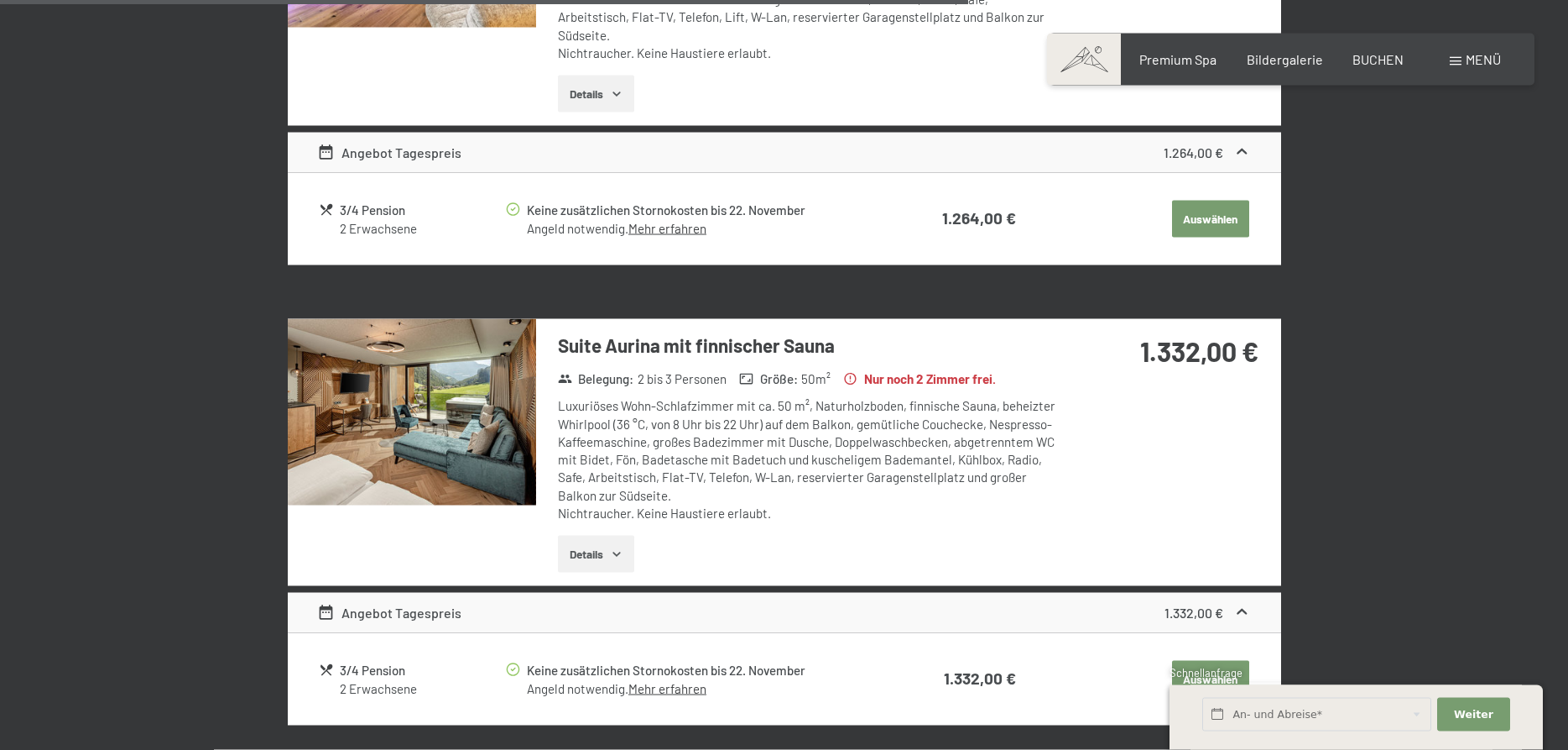
scroll to position [3082, 0]
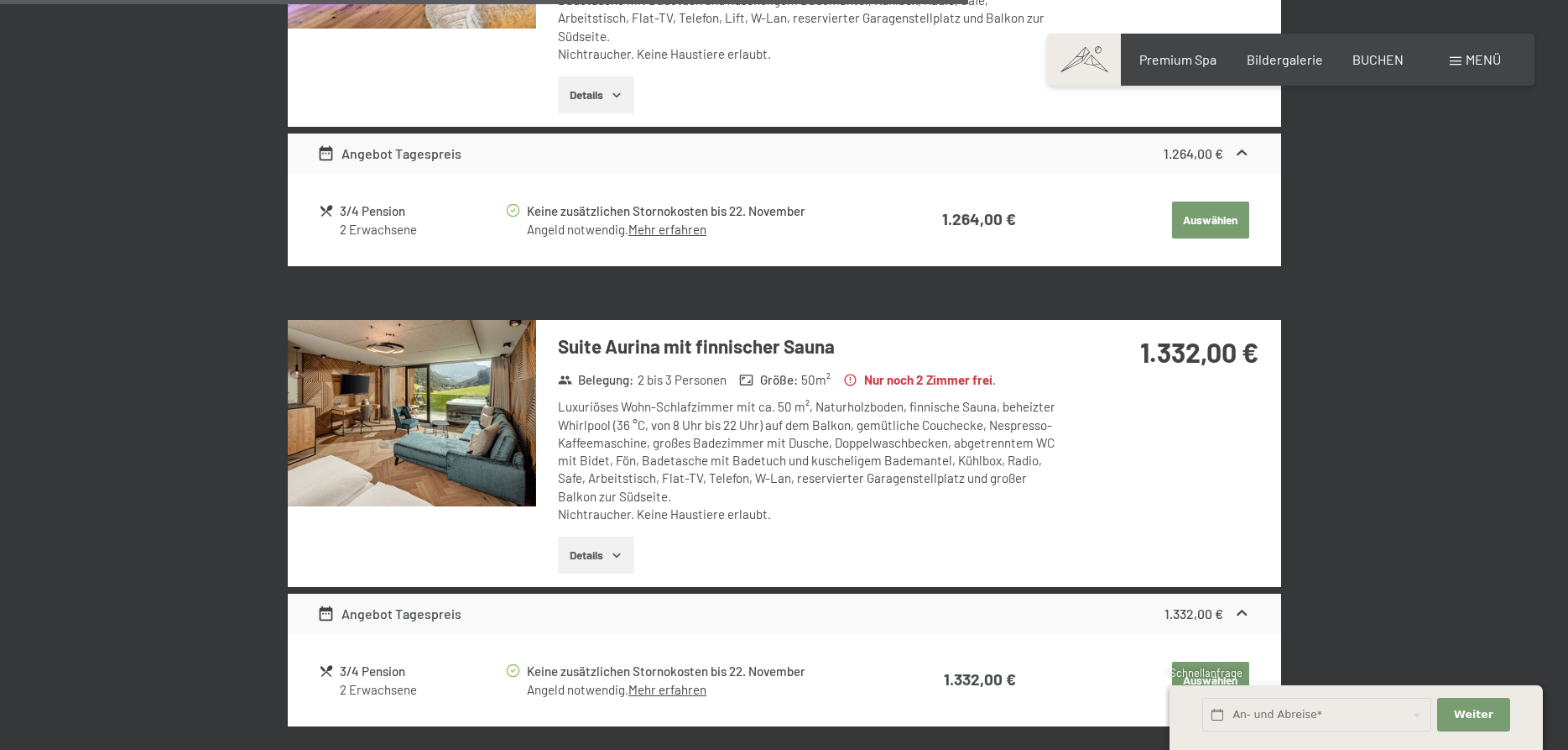
click at [449, 363] on img at bounding box center [412, 413] width 249 height 186
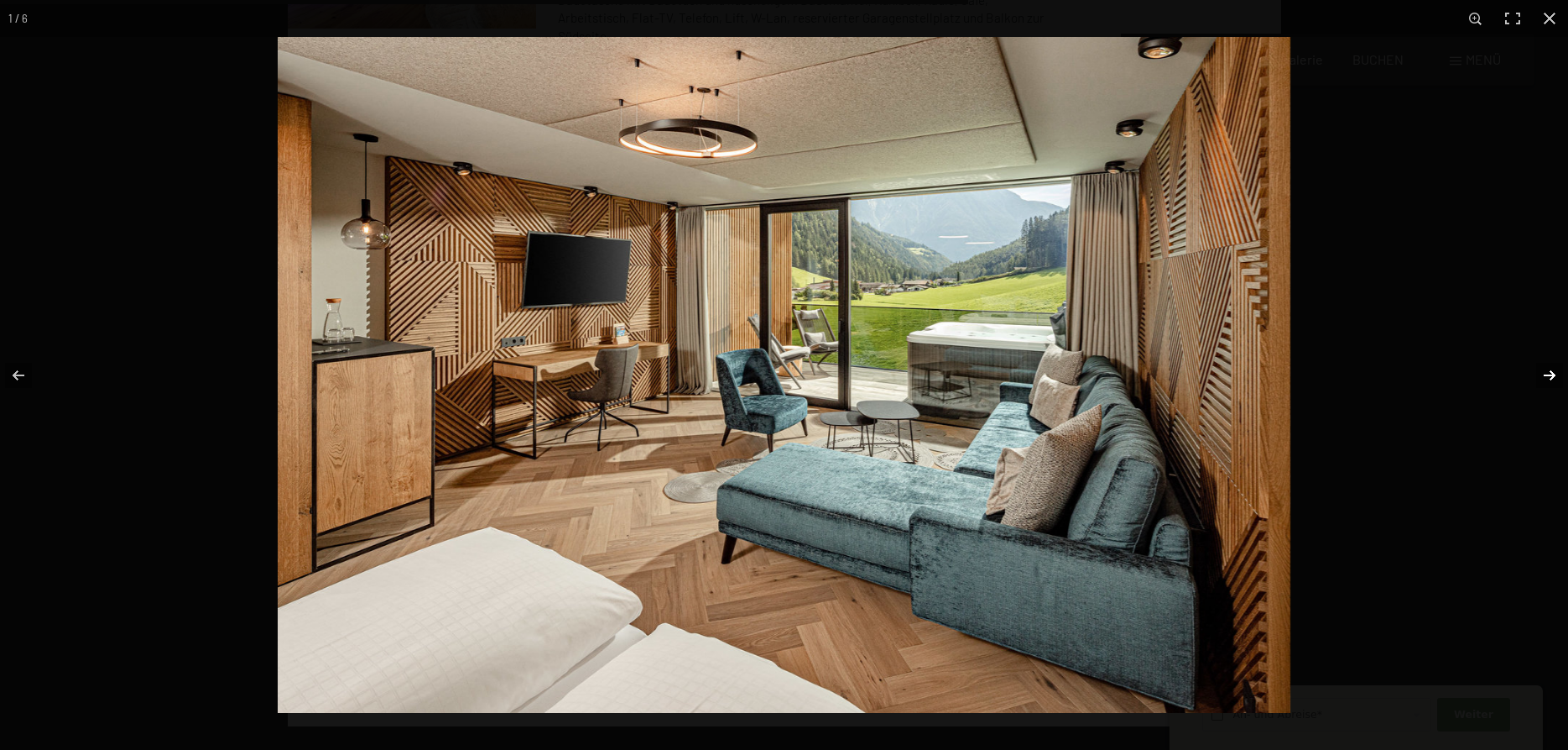
click at [1547, 368] on button "button" at bounding box center [1539, 375] width 59 height 84
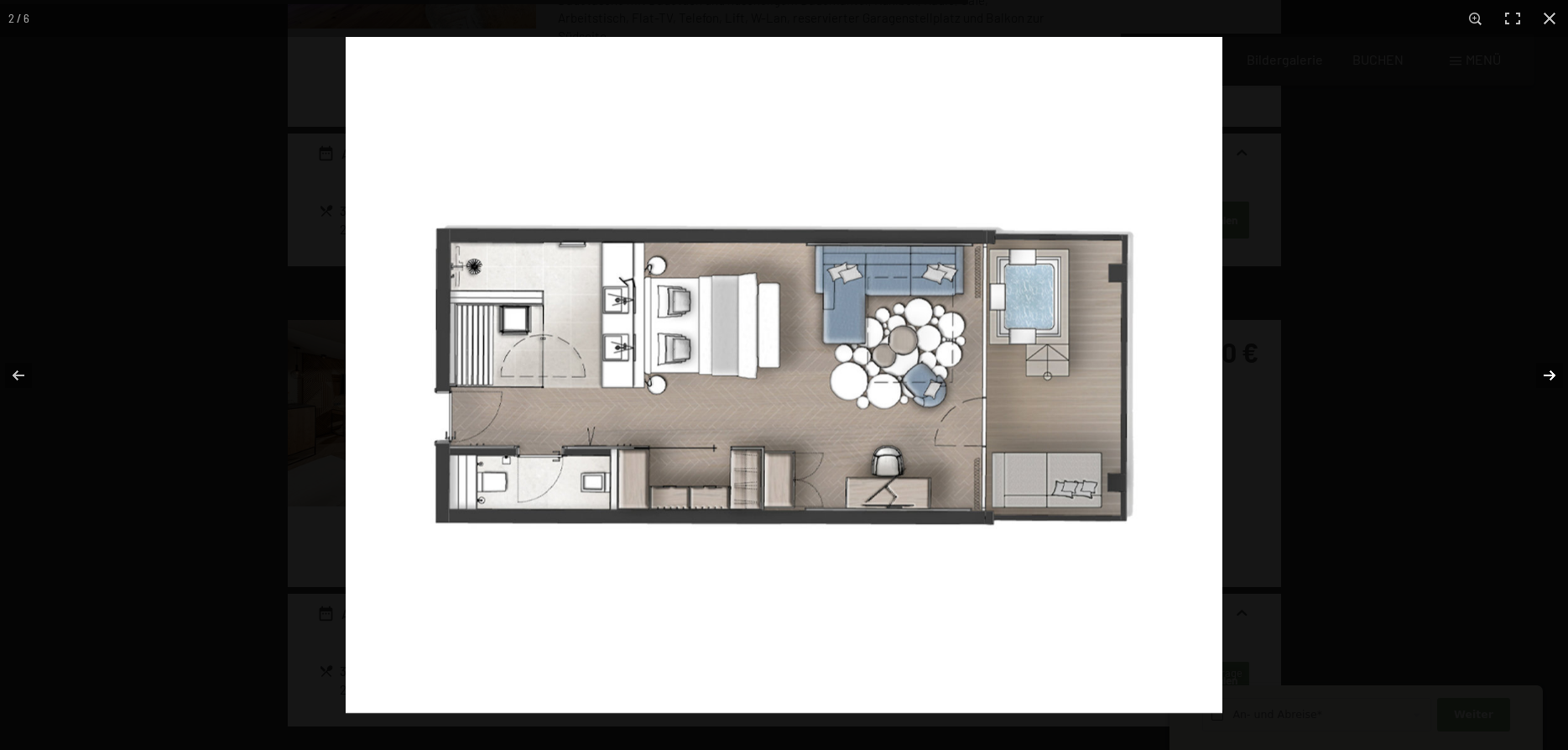
click at [1545, 368] on button "button" at bounding box center [1539, 375] width 59 height 84
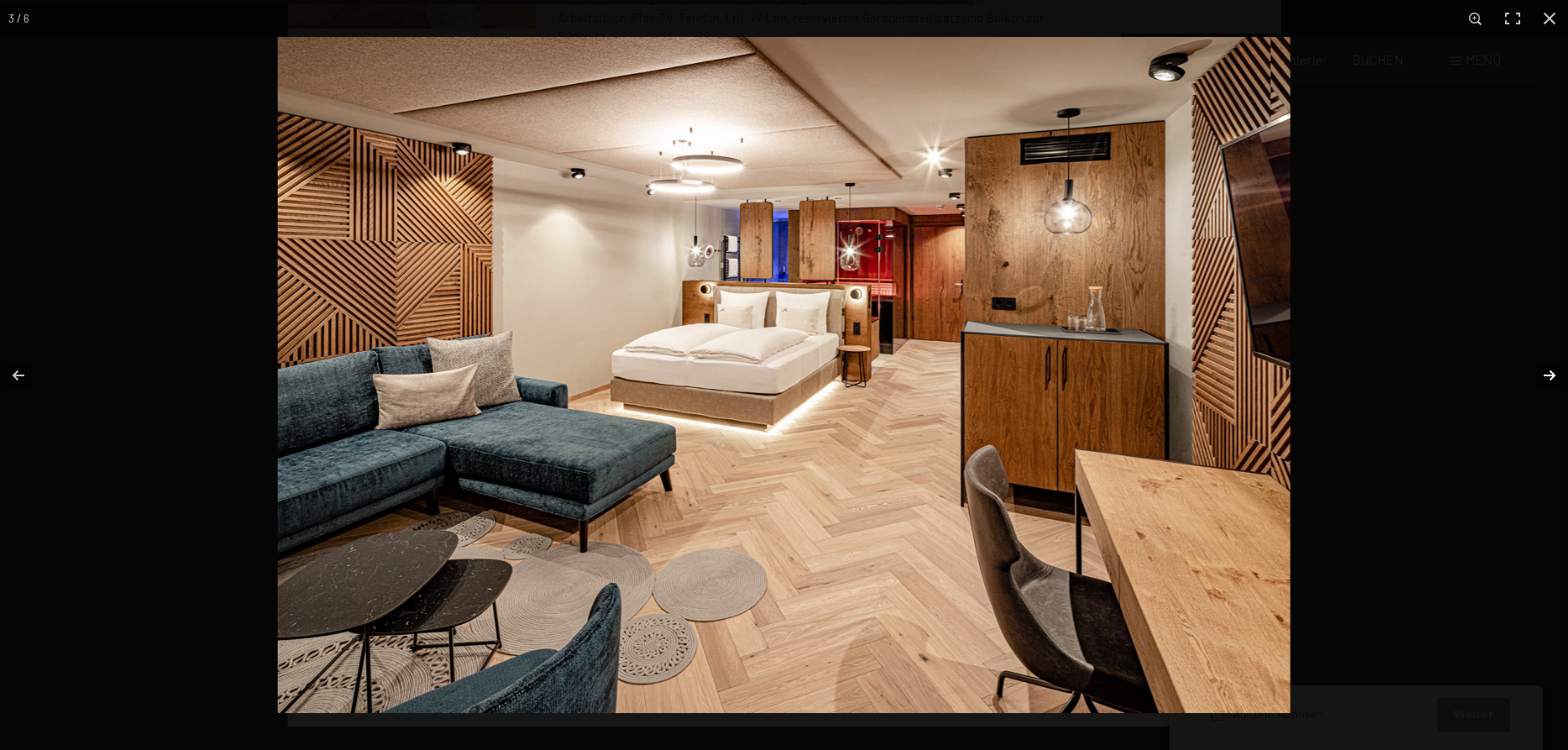
click at [1545, 368] on button "button" at bounding box center [1539, 375] width 59 height 84
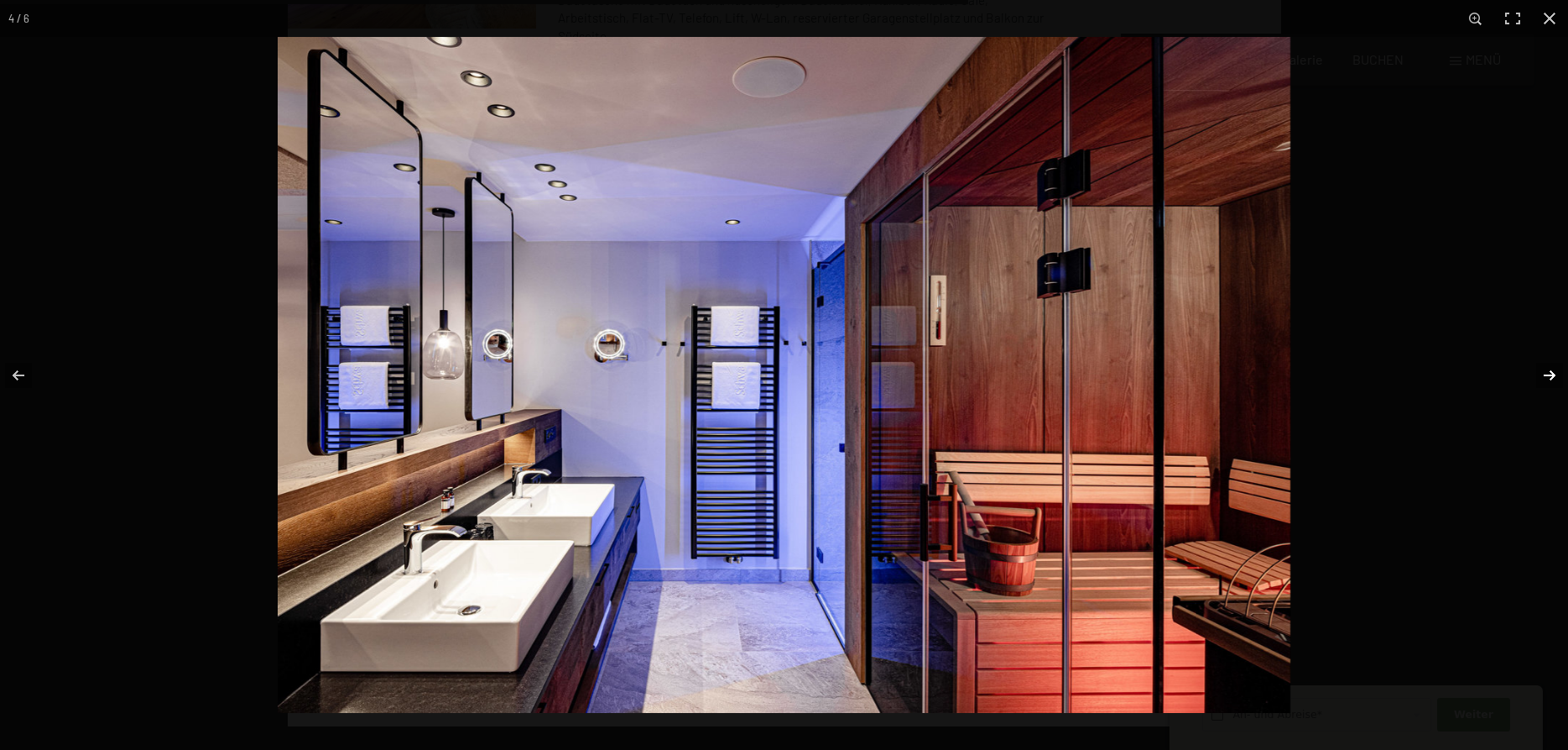
click at [1545, 368] on button "button" at bounding box center [1539, 375] width 59 height 84
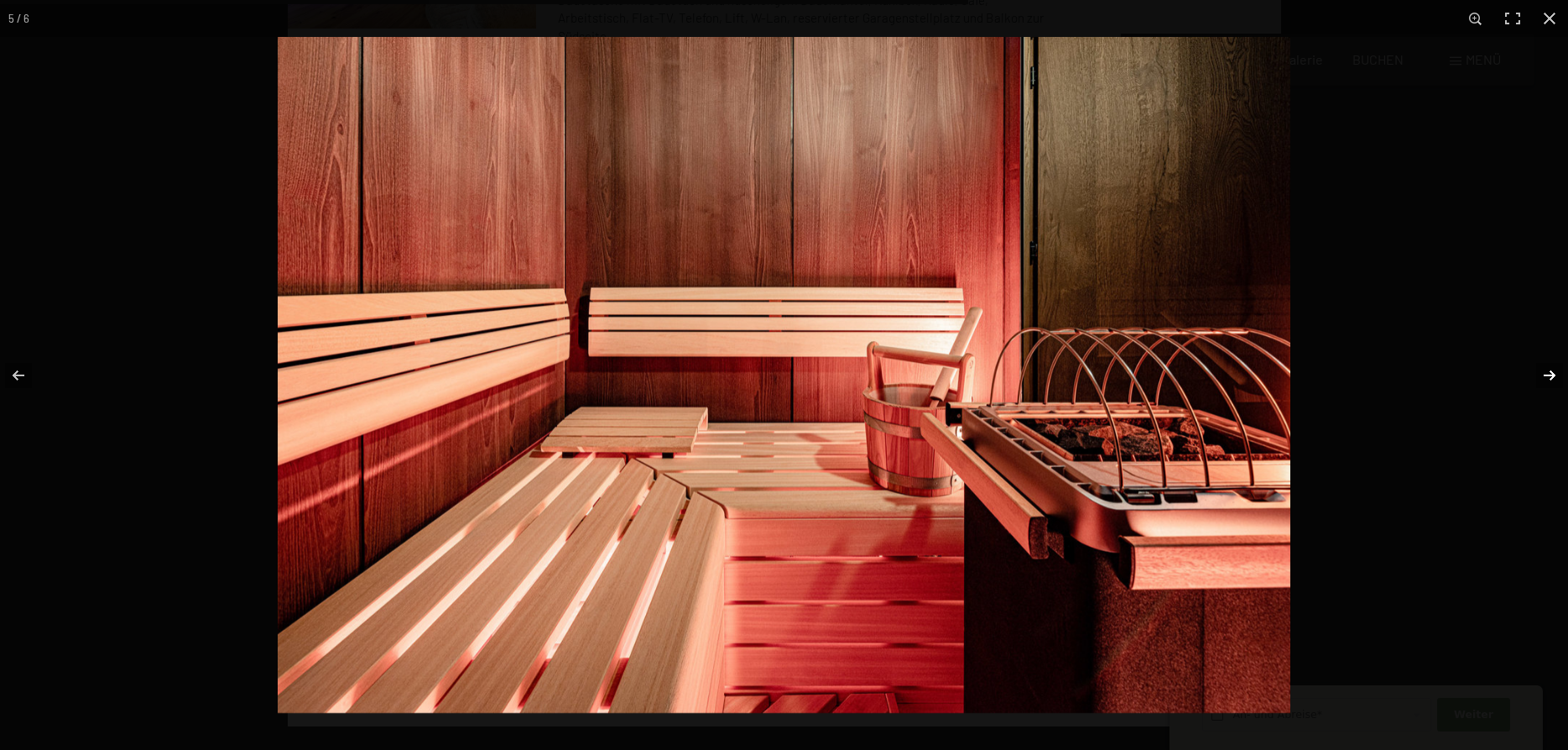
click at [1545, 368] on button "button" at bounding box center [1539, 375] width 59 height 84
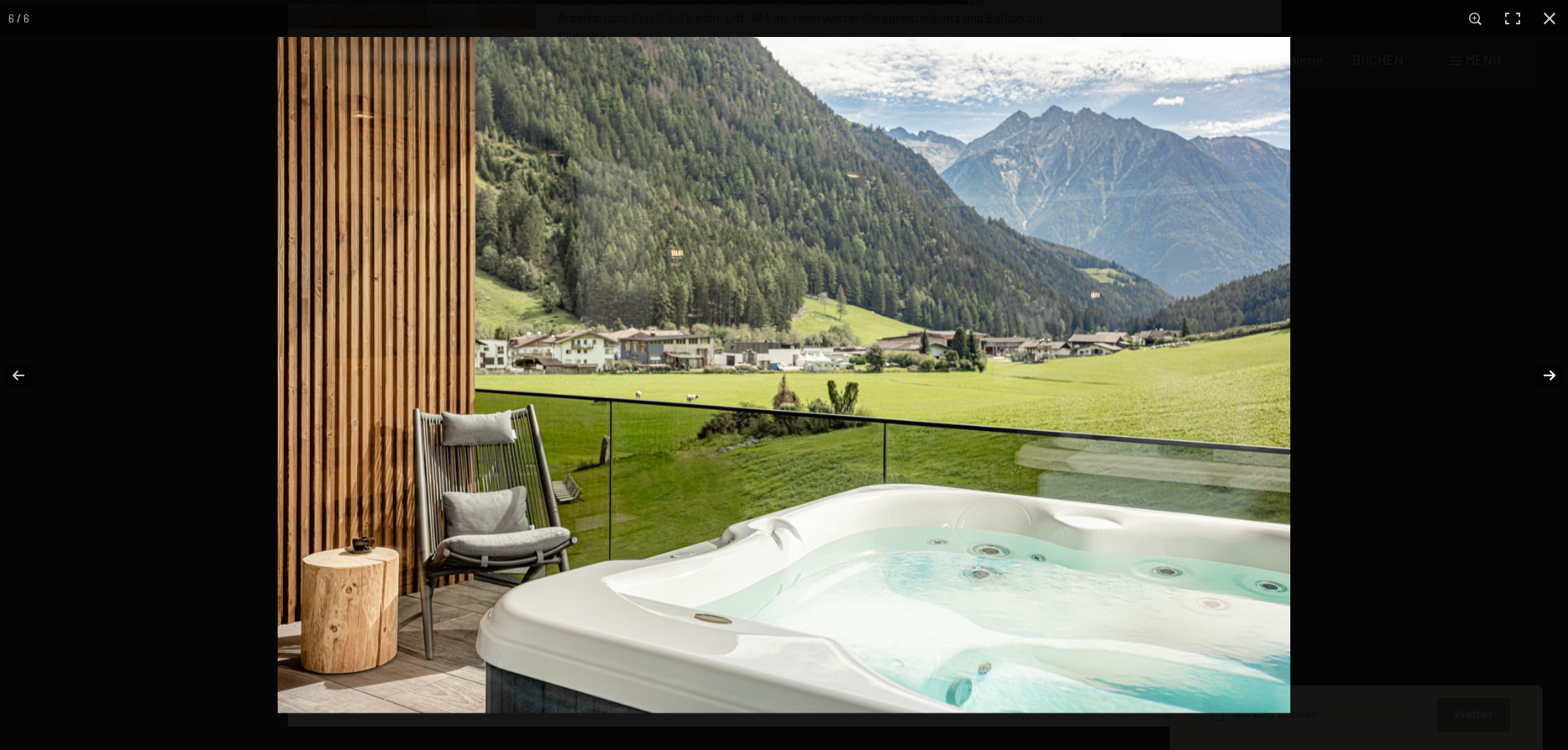
click at [1545, 368] on button "button" at bounding box center [1539, 375] width 59 height 84
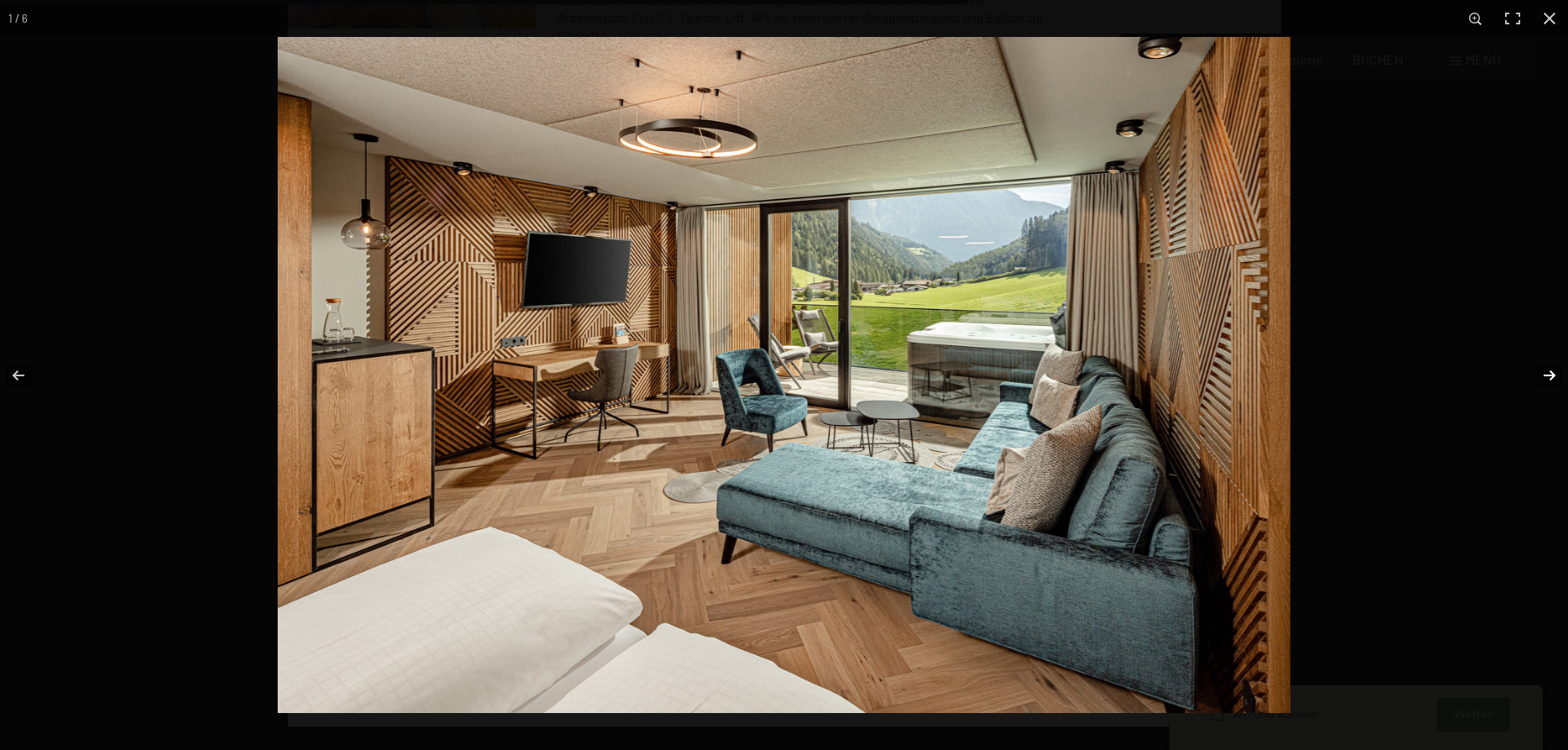
click at [1545, 368] on button "button" at bounding box center [1539, 375] width 59 height 84
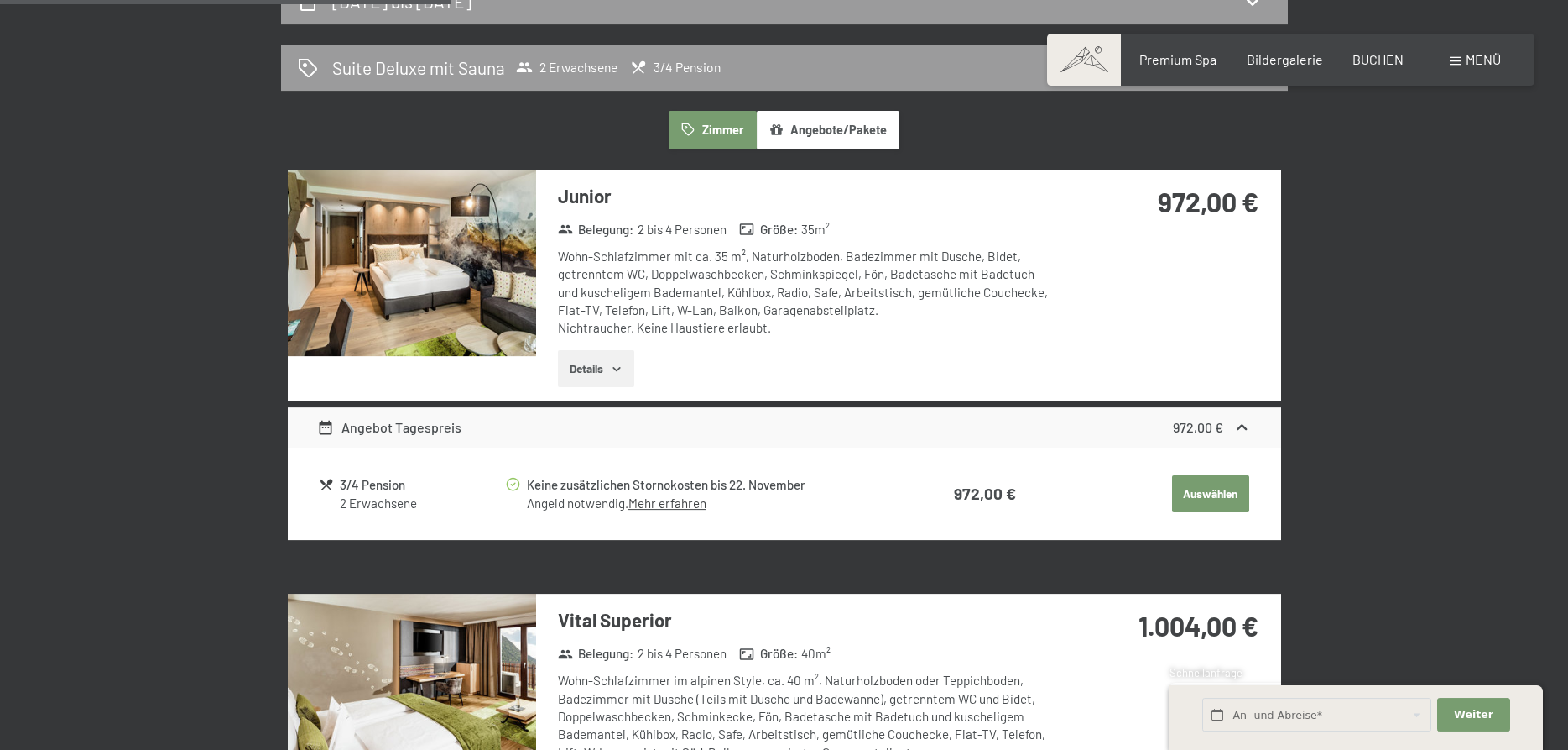
scroll to position [428, 0]
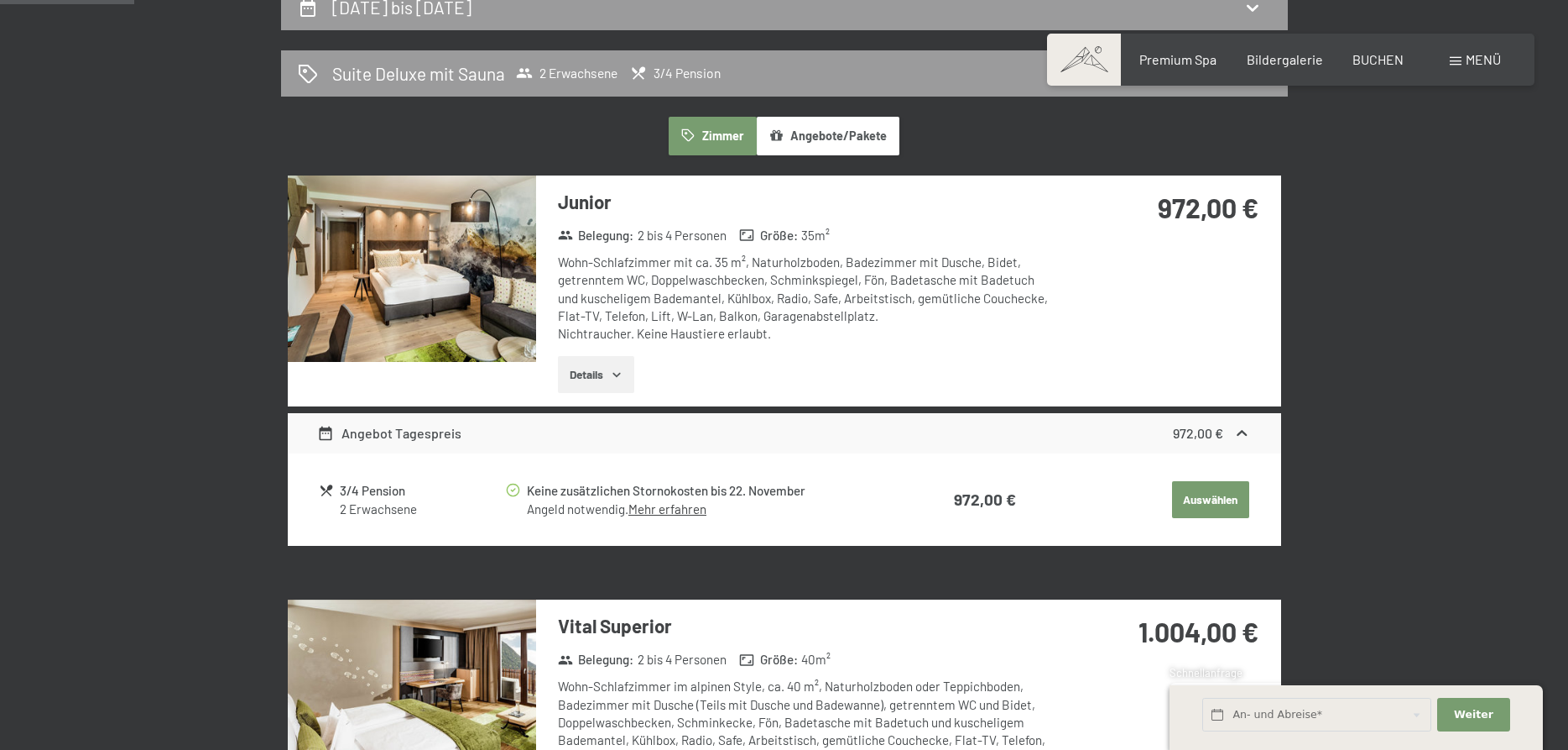
click at [805, 124] on button "Angebote/Pakete" at bounding box center [828, 136] width 143 height 39
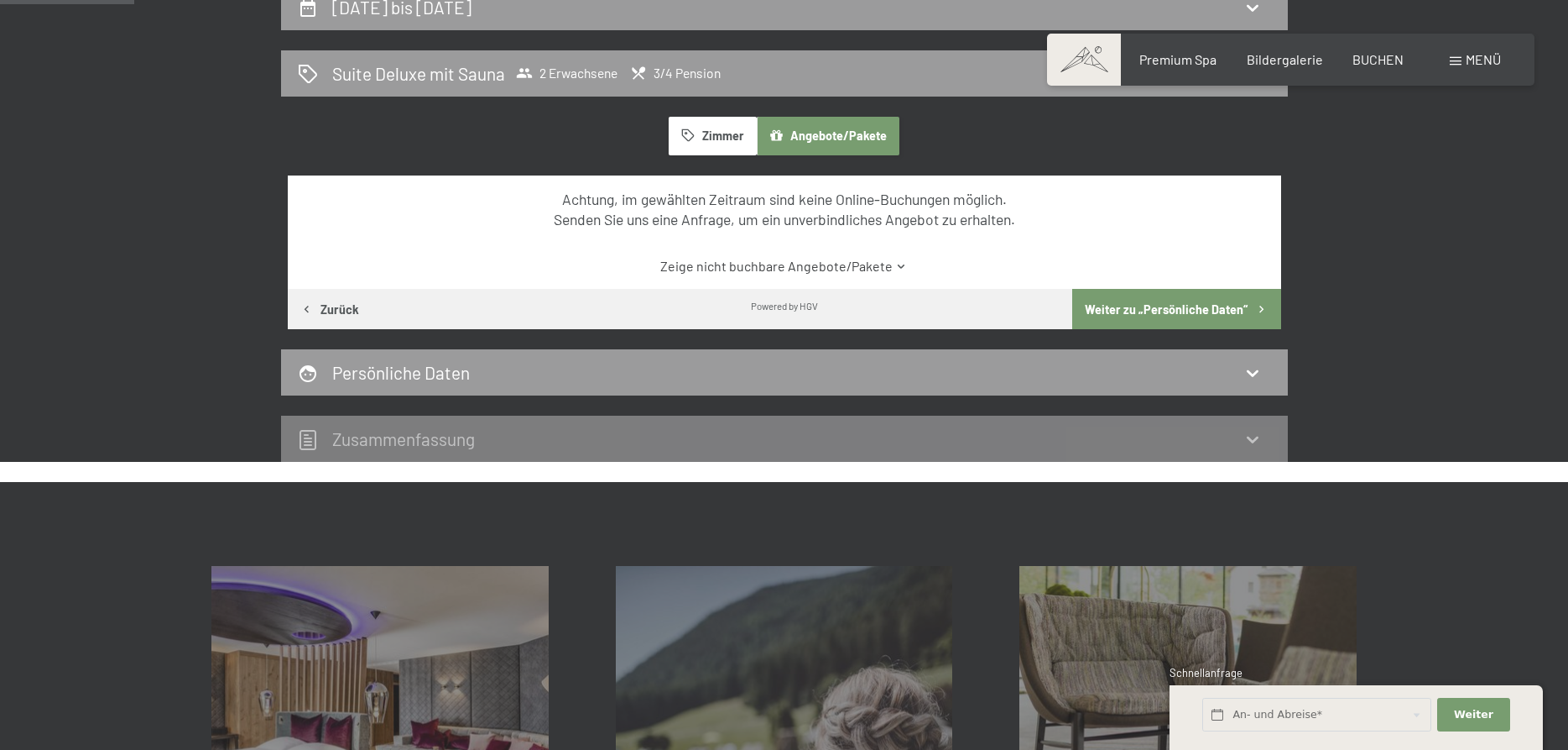
click at [732, 257] on link "Zeige nicht buchbare Angebote/Pakete" at bounding box center [784, 265] width 934 height 18
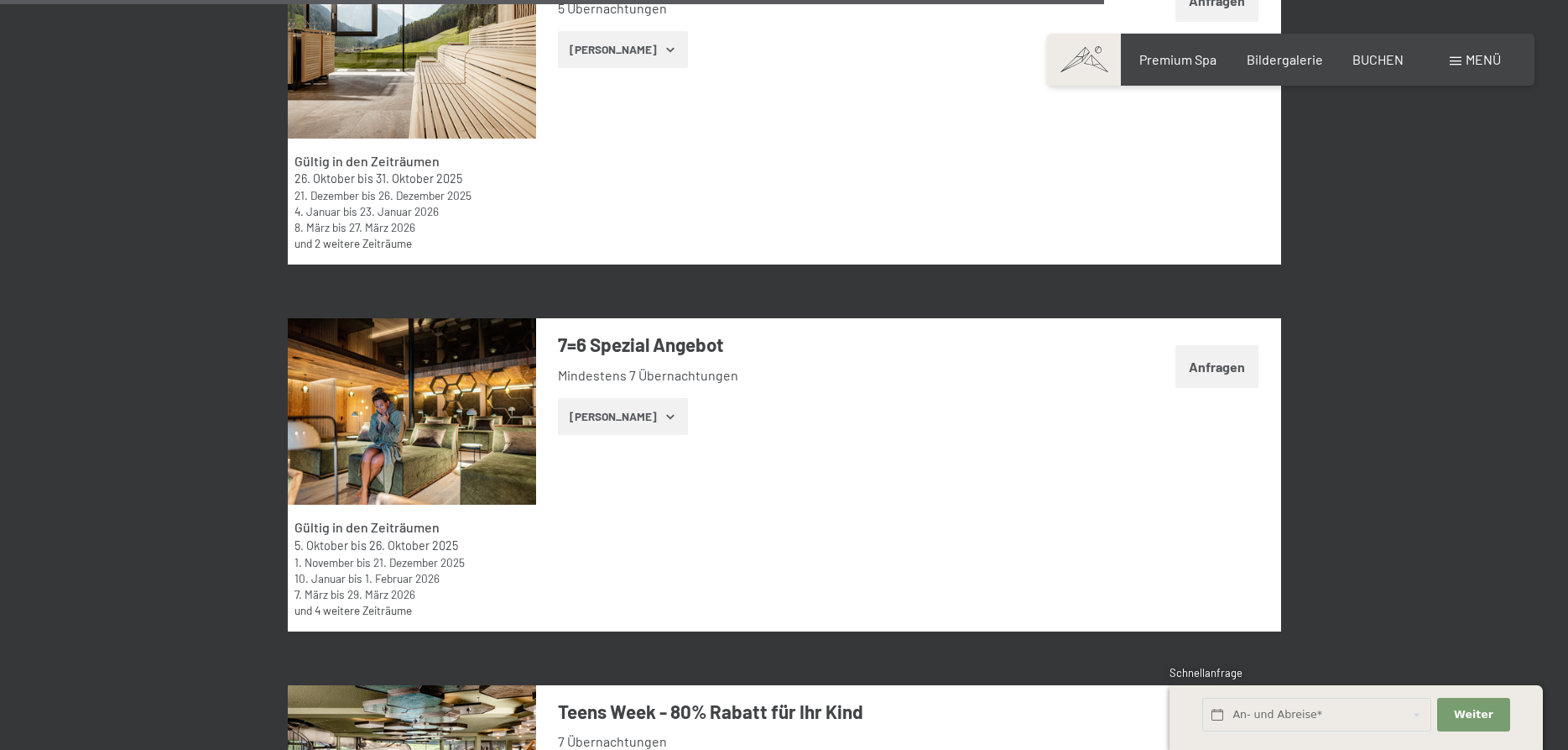
scroll to position [5651, 0]
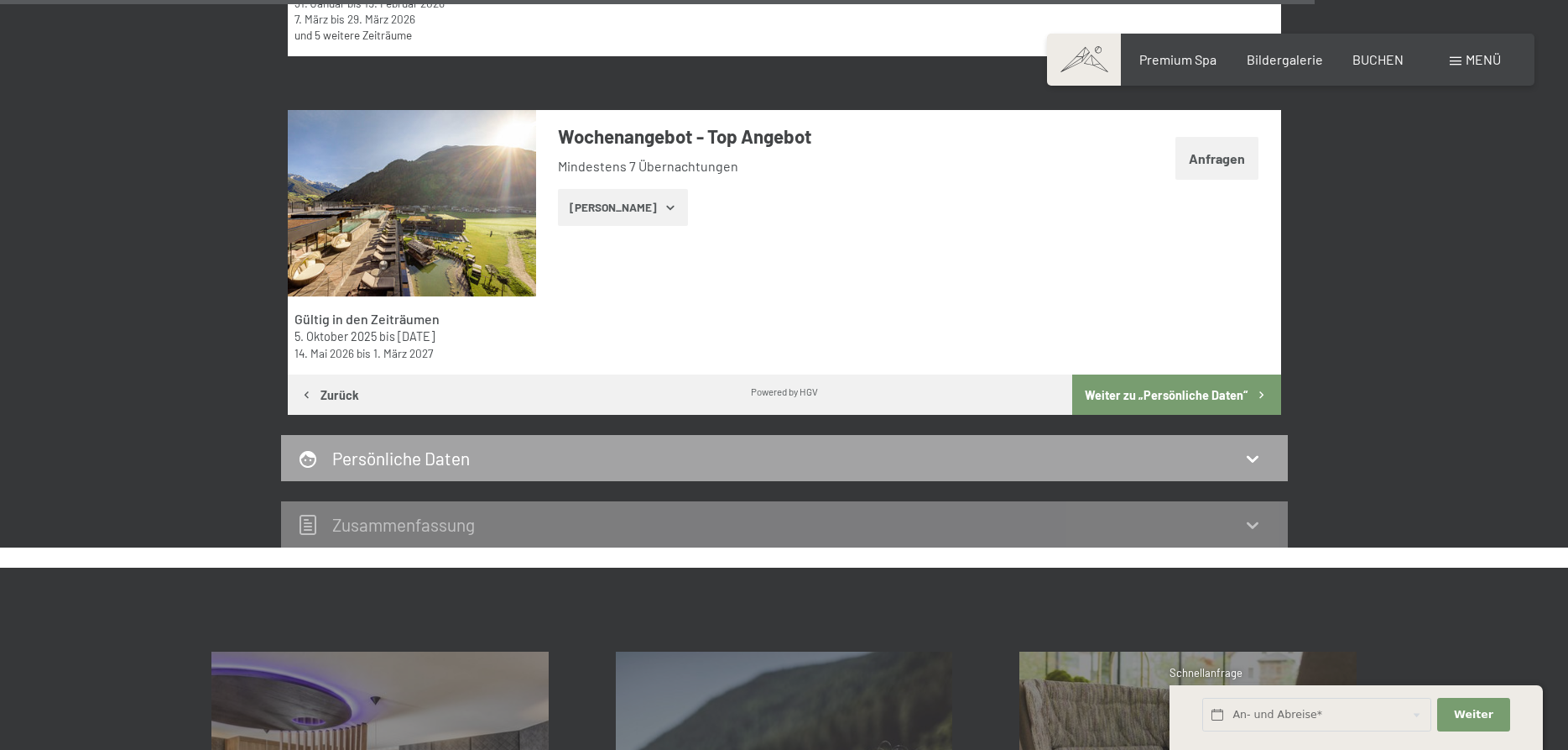
click at [449, 447] on h2 "Persönliche Daten" at bounding box center [400, 458] width 138 height 21
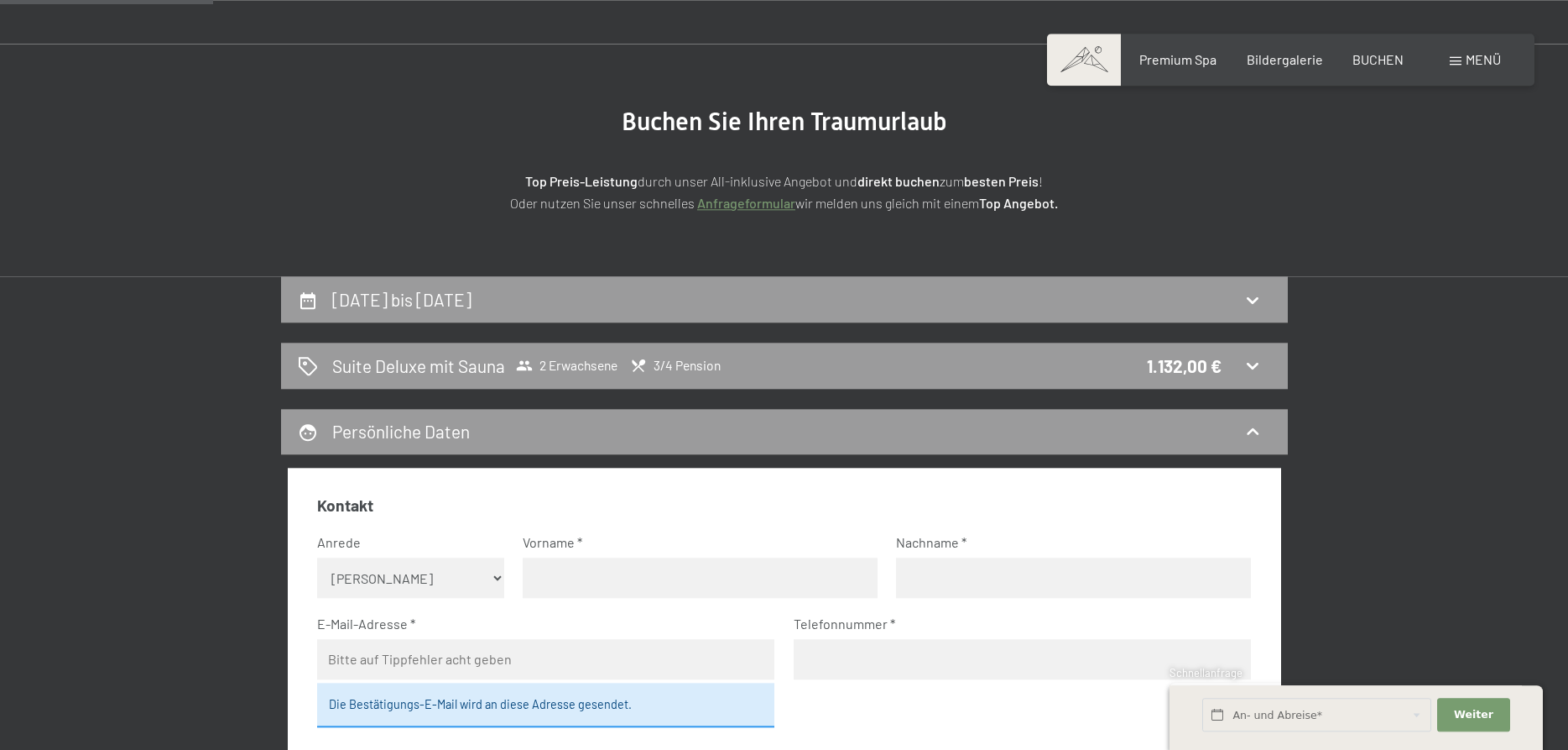
scroll to position [0, 0]
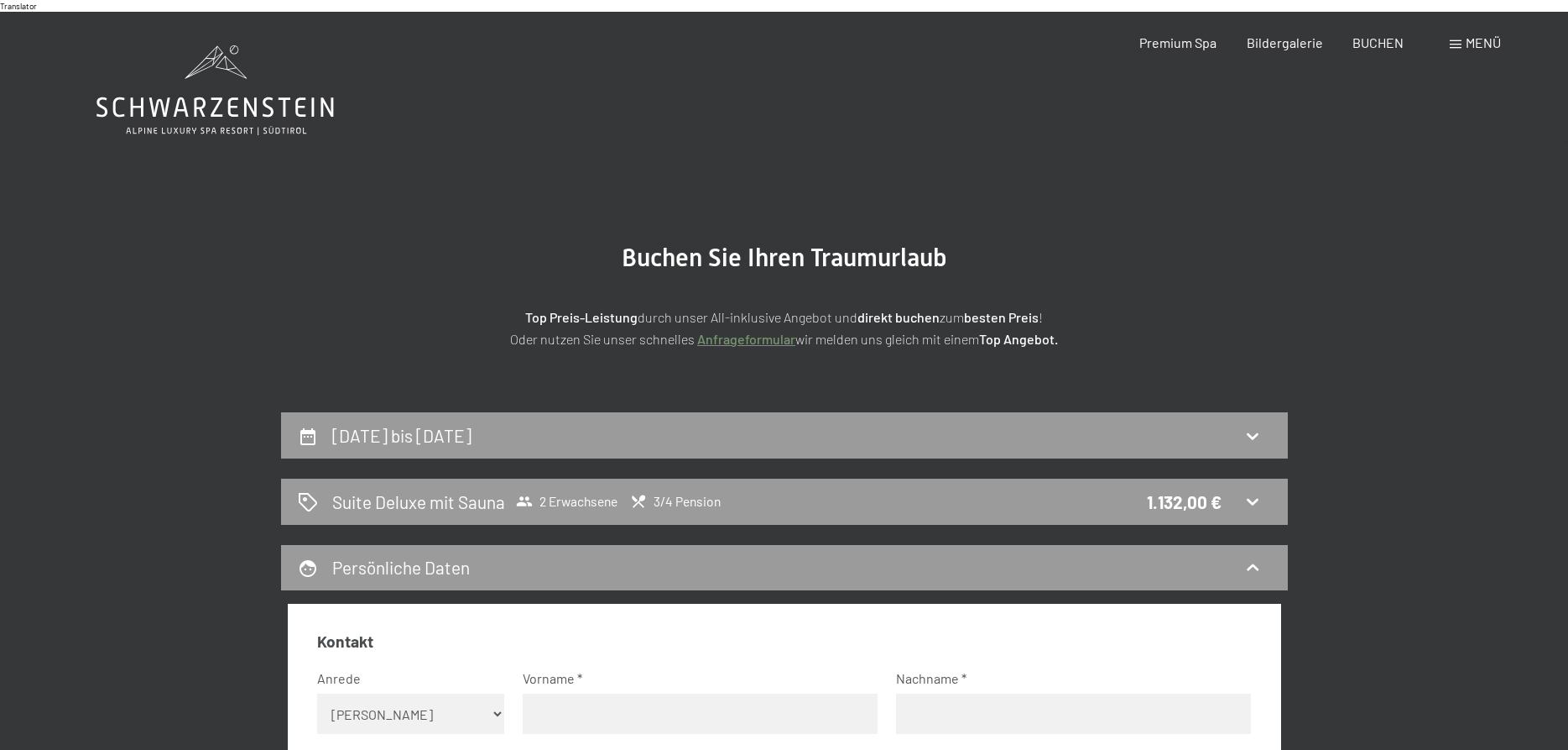
click at [216, 71] on icon at bounding box center [215, 90] width 237 height 90
